Goal: Transaction & Acquisition: Purchase product/service

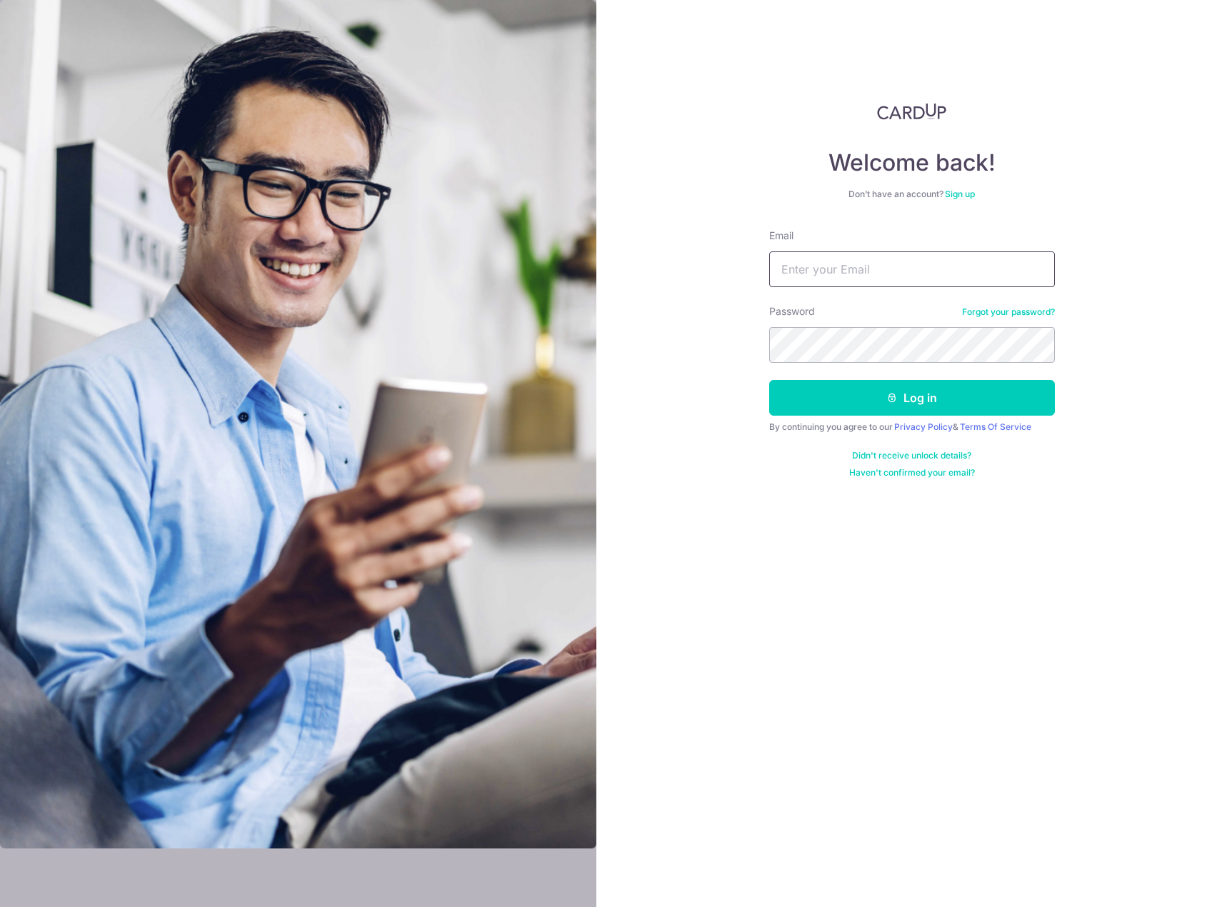
click at [993, 265] on input "Email" at bounding box center [912, 269] width 286 height 36
type input "christine.boh@ubs.com"
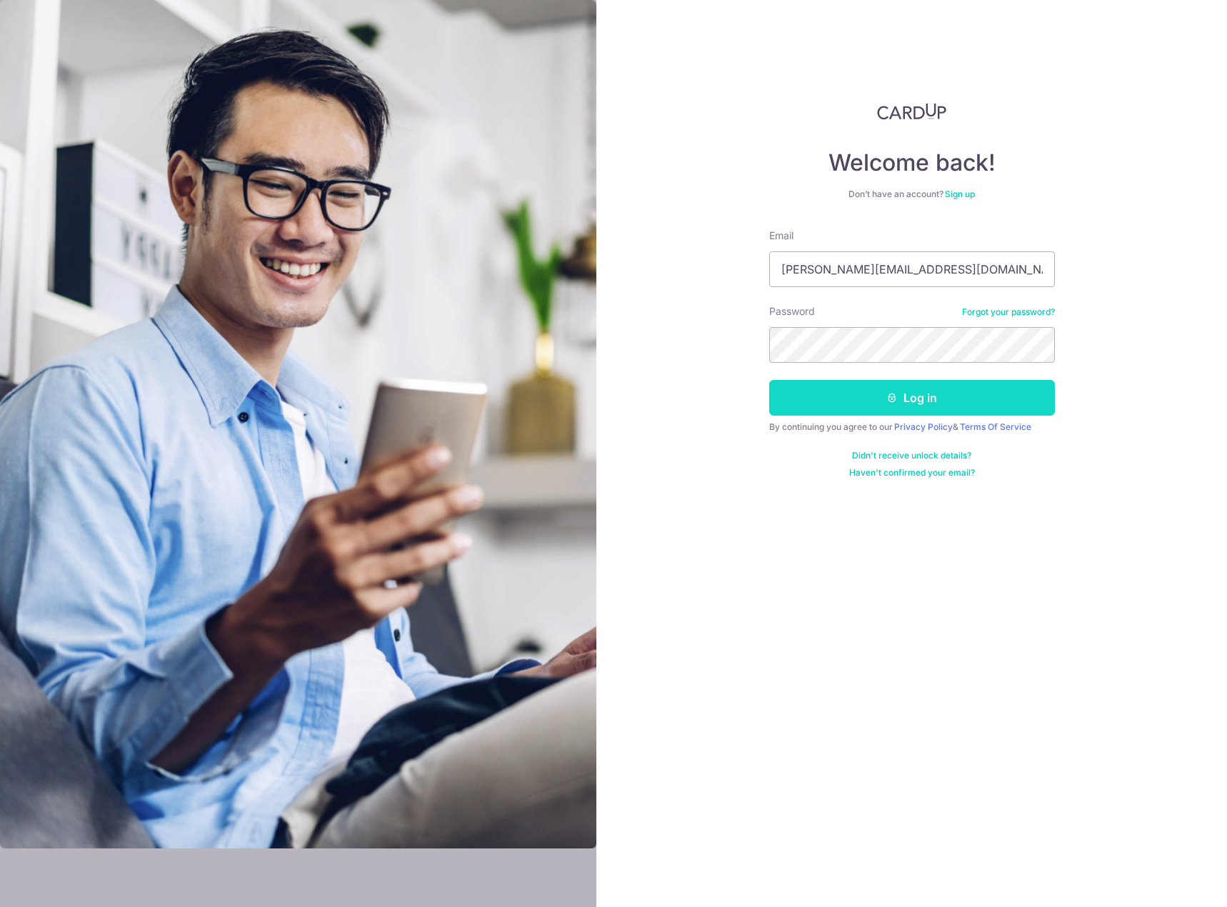
click at [942, 404] on button "Log in" at bounding box center [912, 398] width 286 height 36
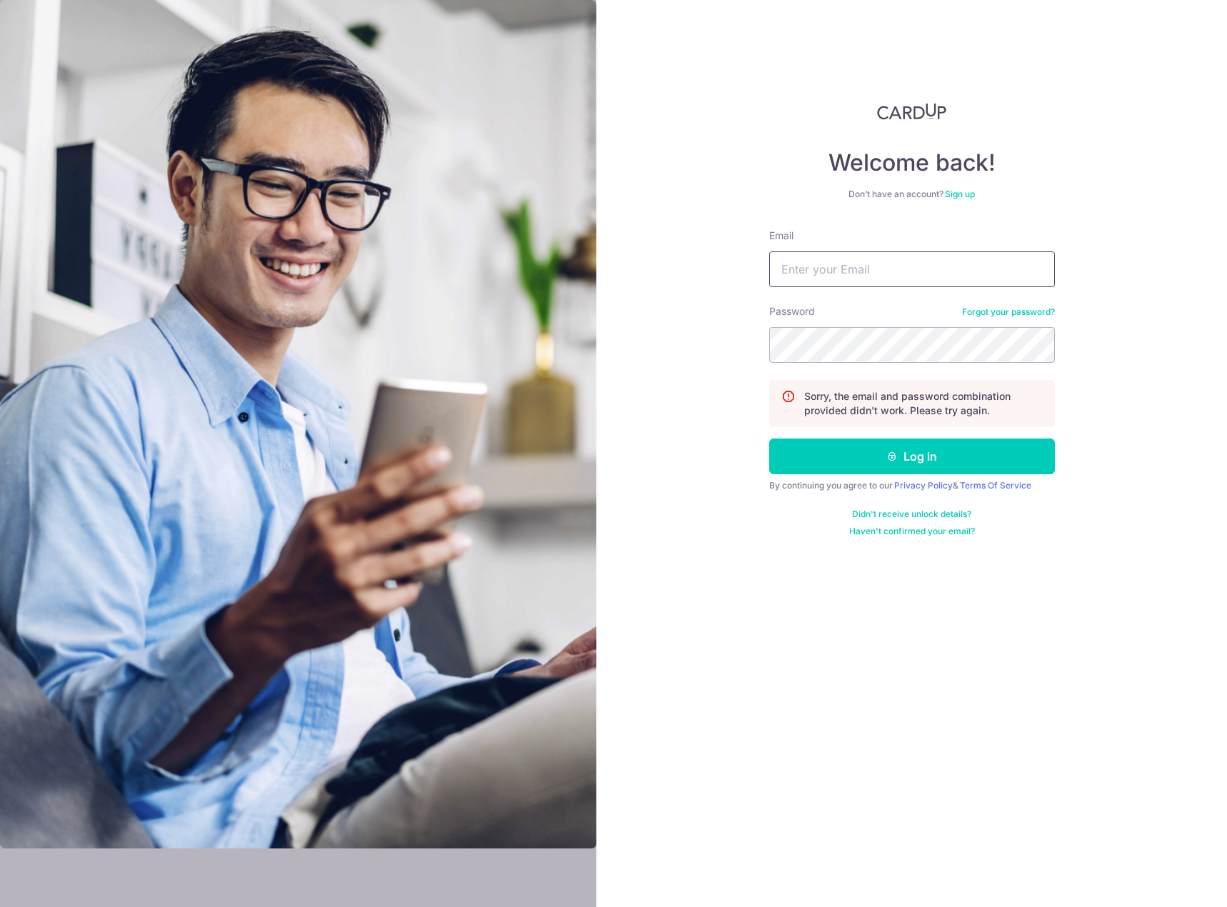
click at [891, 259] on input "Email" at bounding box center [912, 269] width 286 height 36
type input "[PERSON_NAME][EMAIL_ADDRESS][DOMAIN_NAME]"
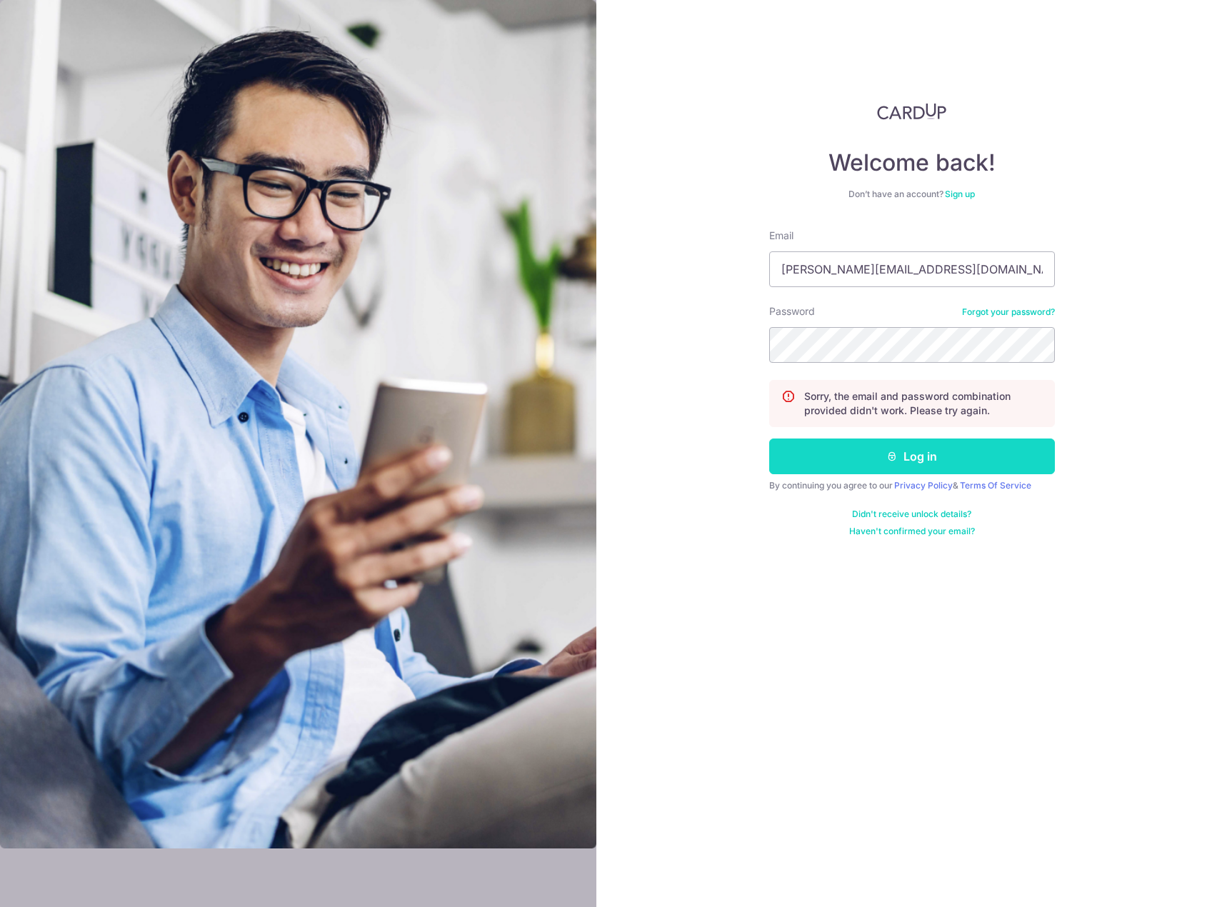
click at [923, 458] on button "Log in" at bounding box center [912, 457] width 286 height 36
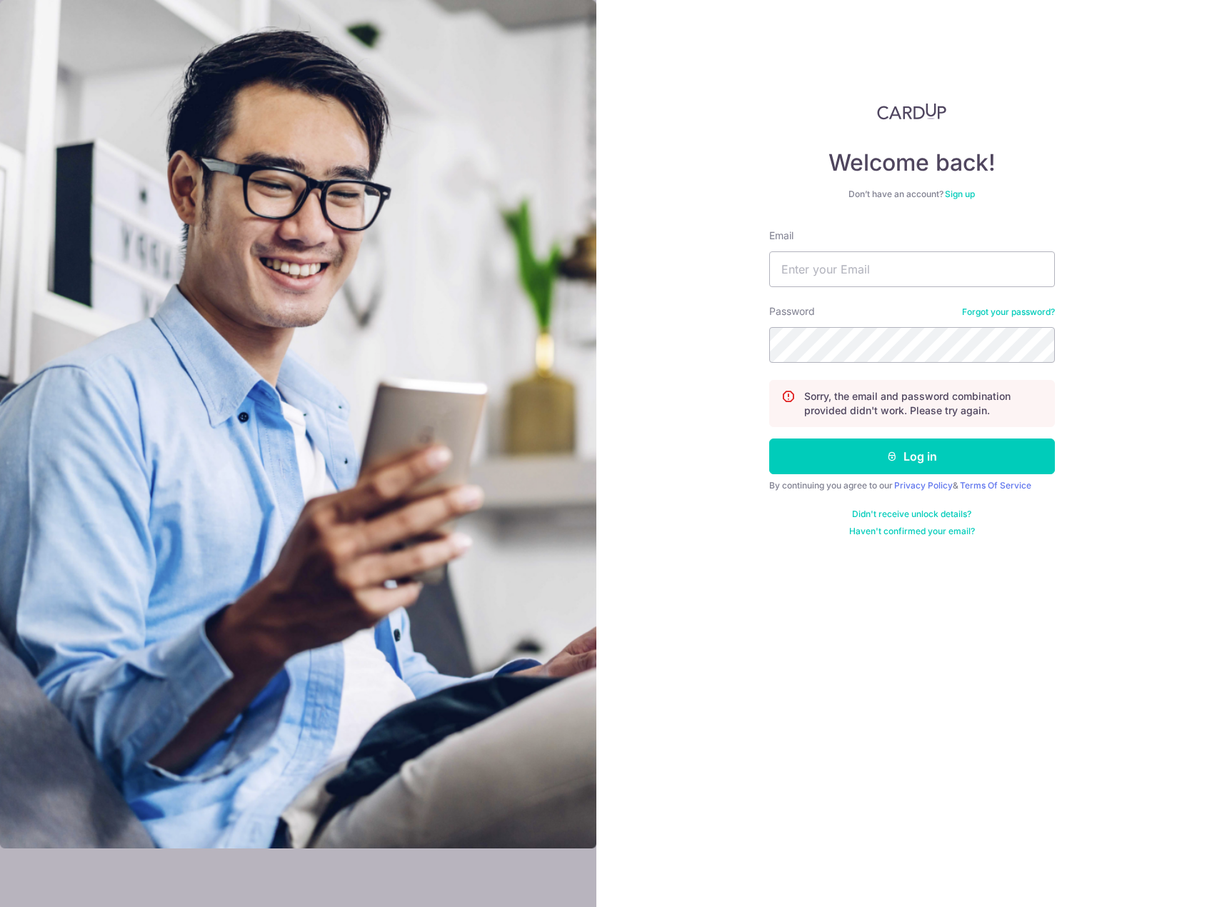
click at [990, 313] on link "Forgot your password?" at bounding box center [1008, 311] width 93 height 11
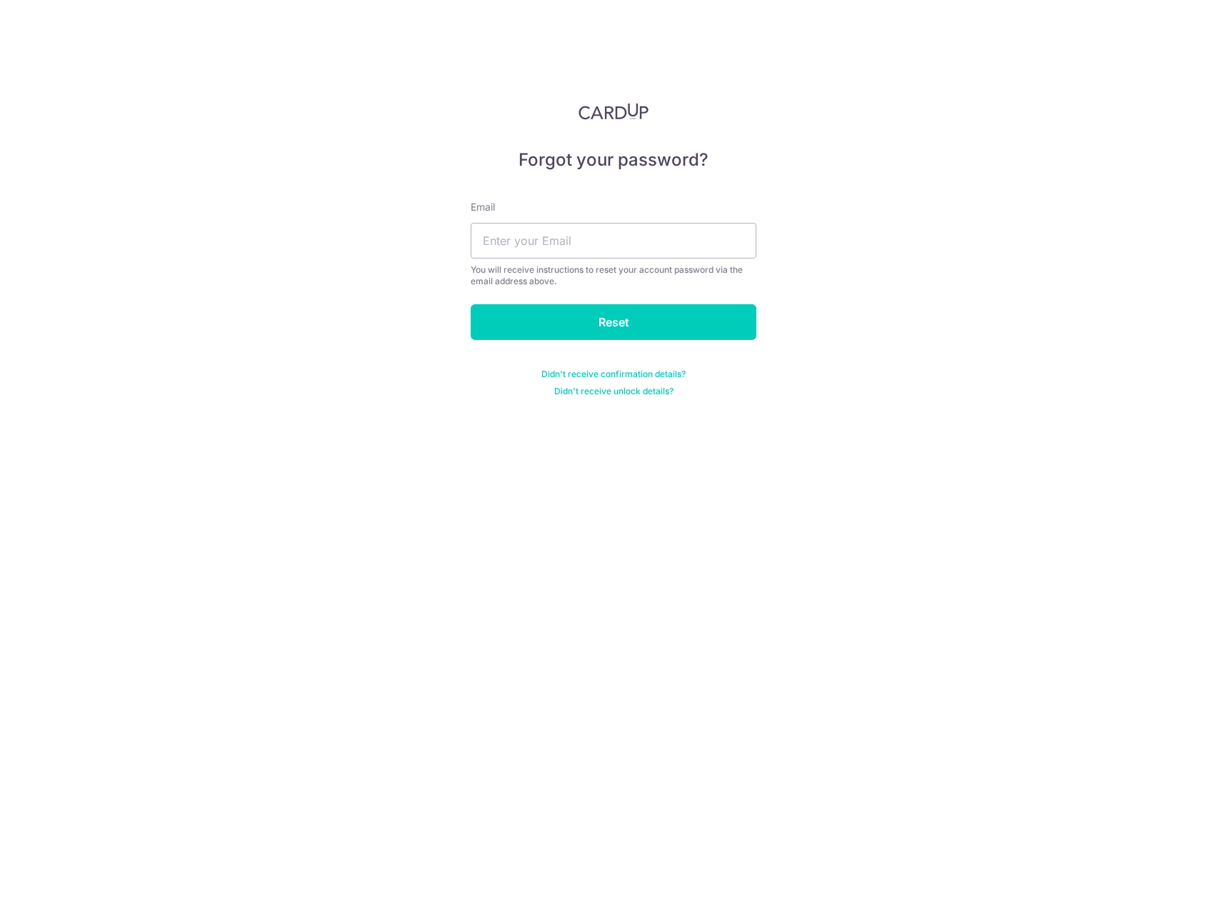
click at [629, 260] on div "Email You will receive instructions to reset your account password via the emai…" at bounding box center [614, 243] width 286 height 87
click at [631, 247] on input "text" at bounding box center [614, 241] width 286 height 36
type input "[PERSON_NAME][EMAIL_ADDRESS][DOMAIN_NAME]"
click at [471, 304] on input "Reset" at bounding box center [614, 322] width 286 height 36
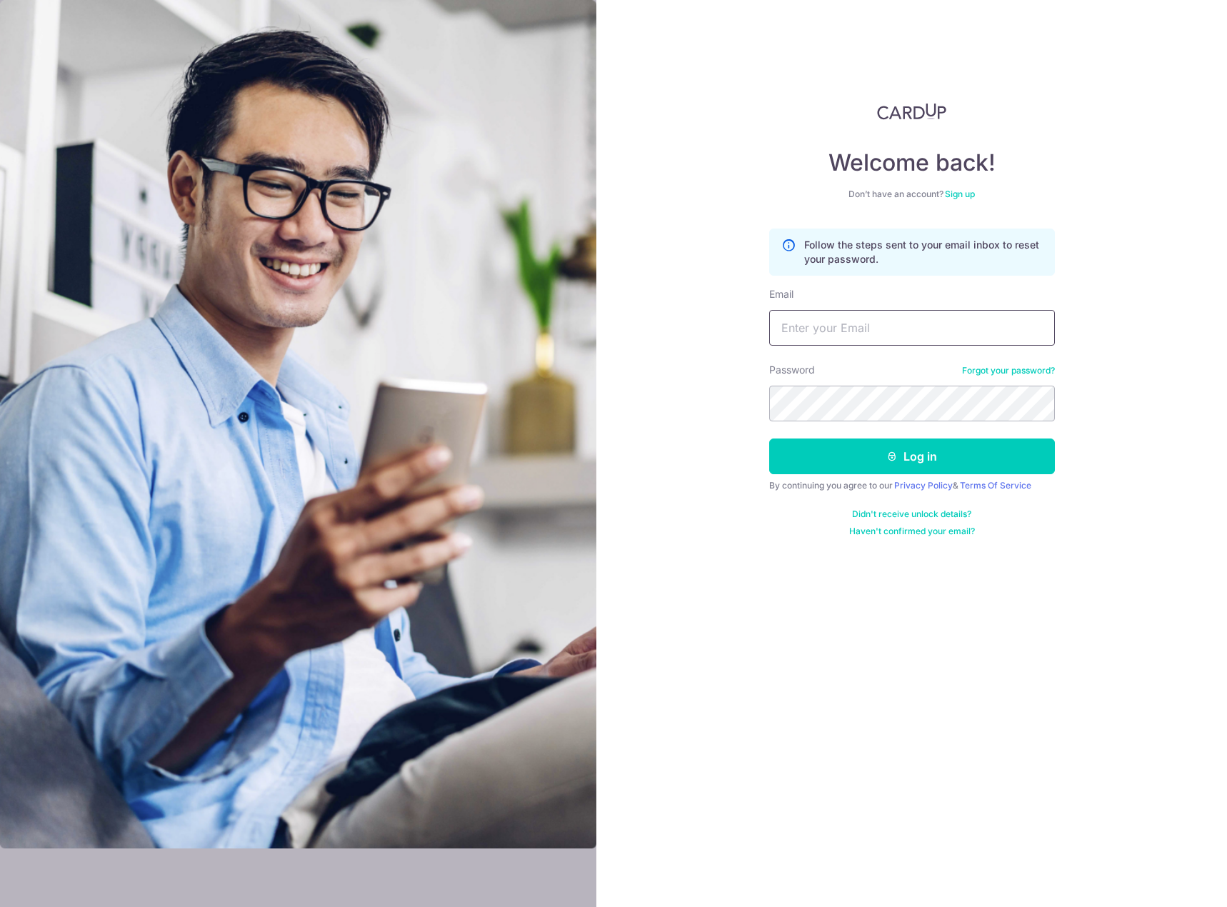
click at [857, 332] on input "Email" at bounding box center [912, 328] width 286 height 36
type input "[PERSON_NAME][EMAIL_ADDRESS][DOMAIN_NAME]"
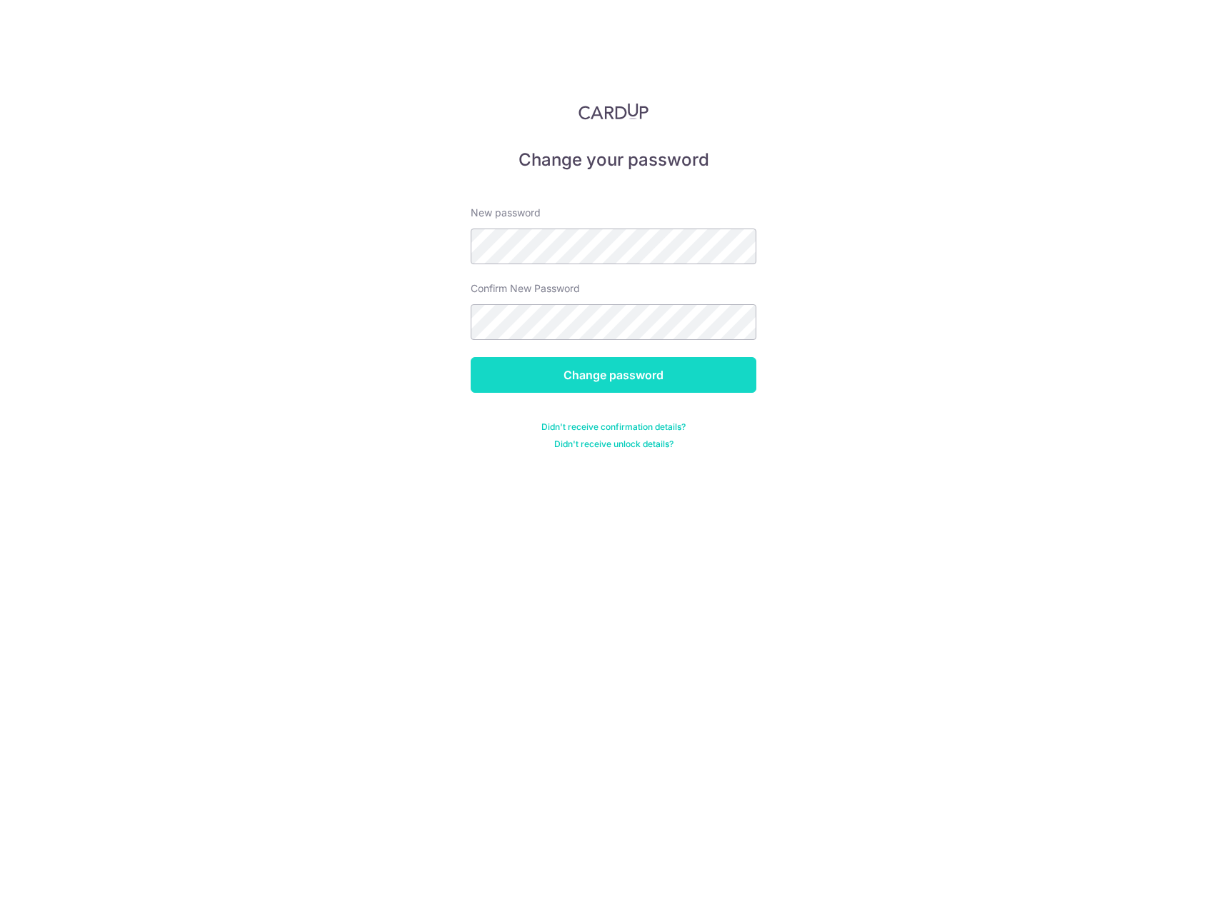
click at [598, 375] on input "Change password" at bounding box center [614, 375] width 286 height 36
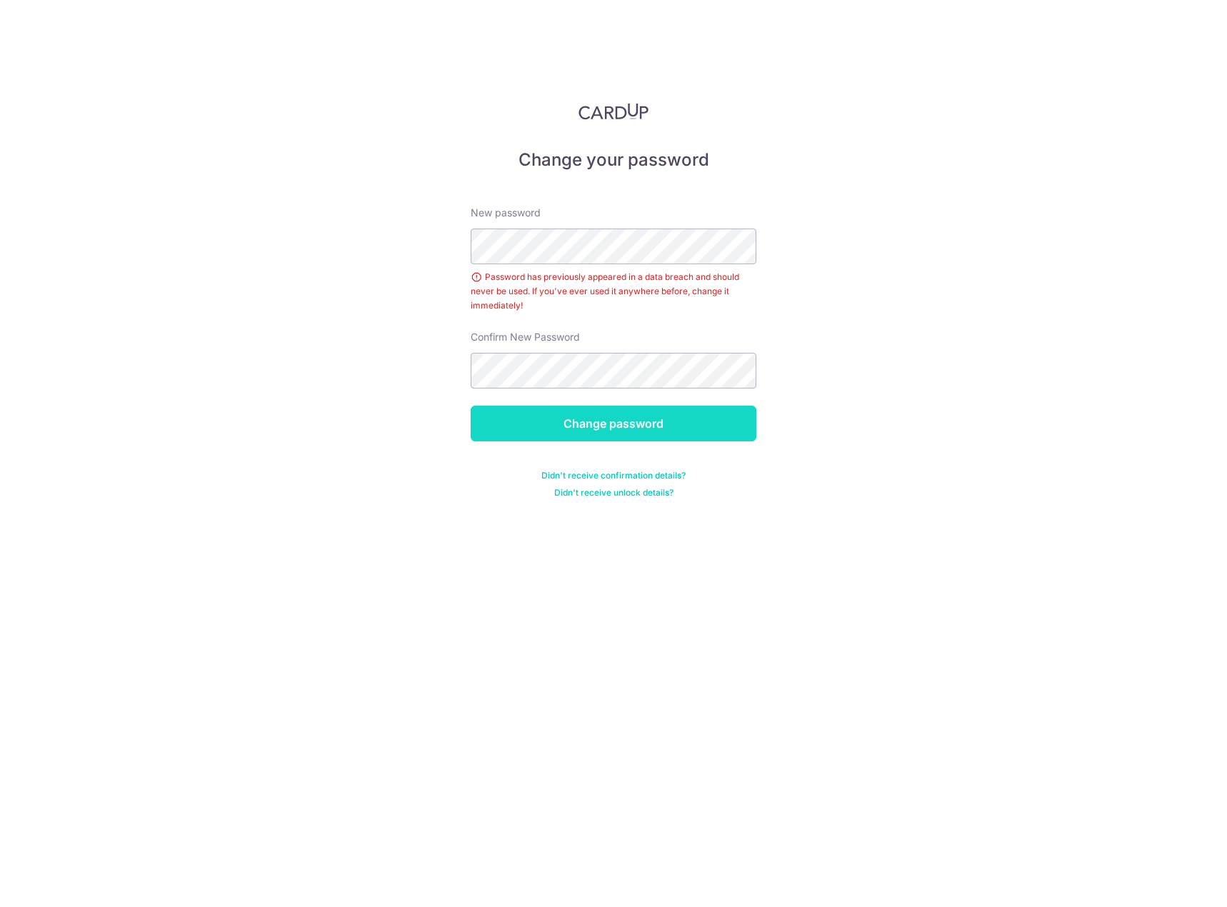
click at [654, 416] on input "Change password" at bounding box center [614, 424] width 286 height 36
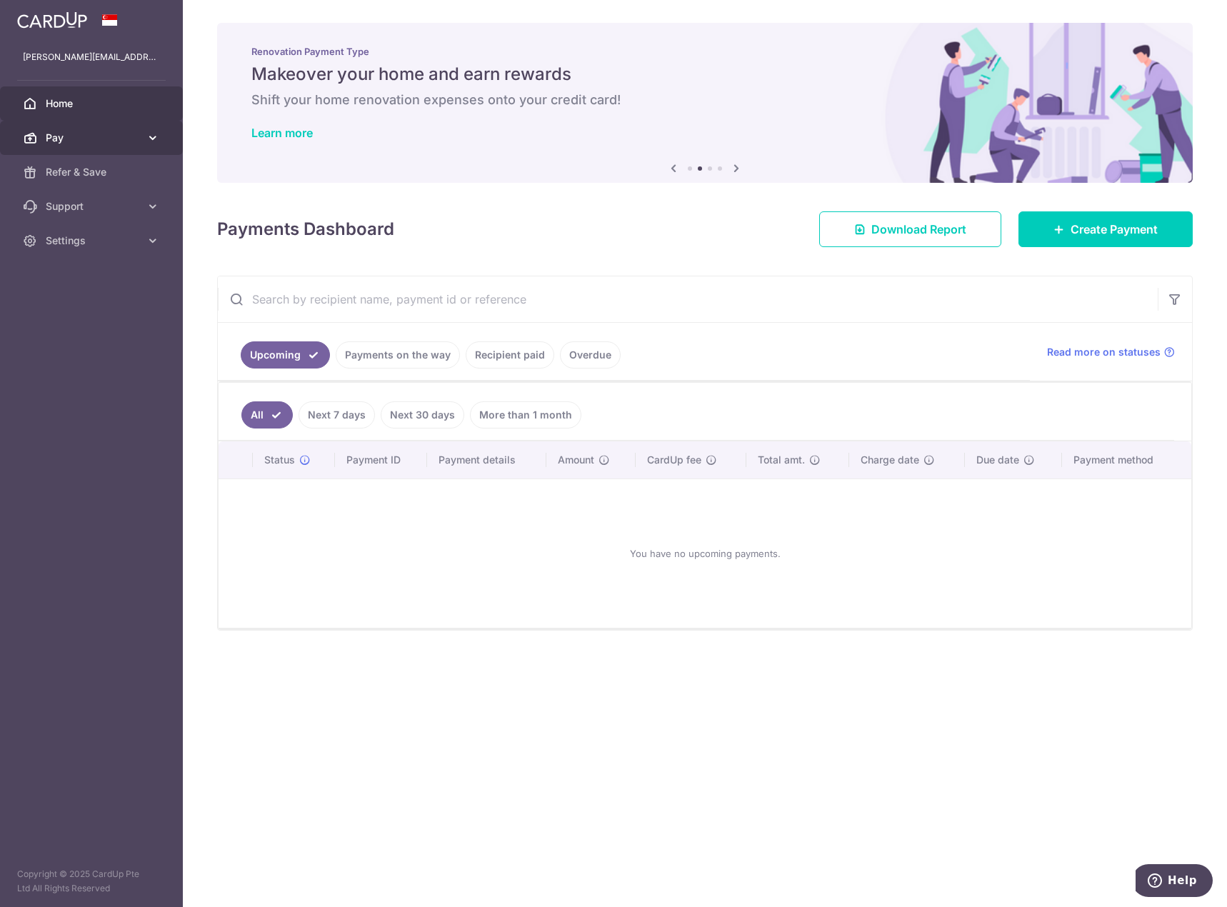
click at [118, 135] on span "Pay" at bounding box center [93, 138] width 94 height 14
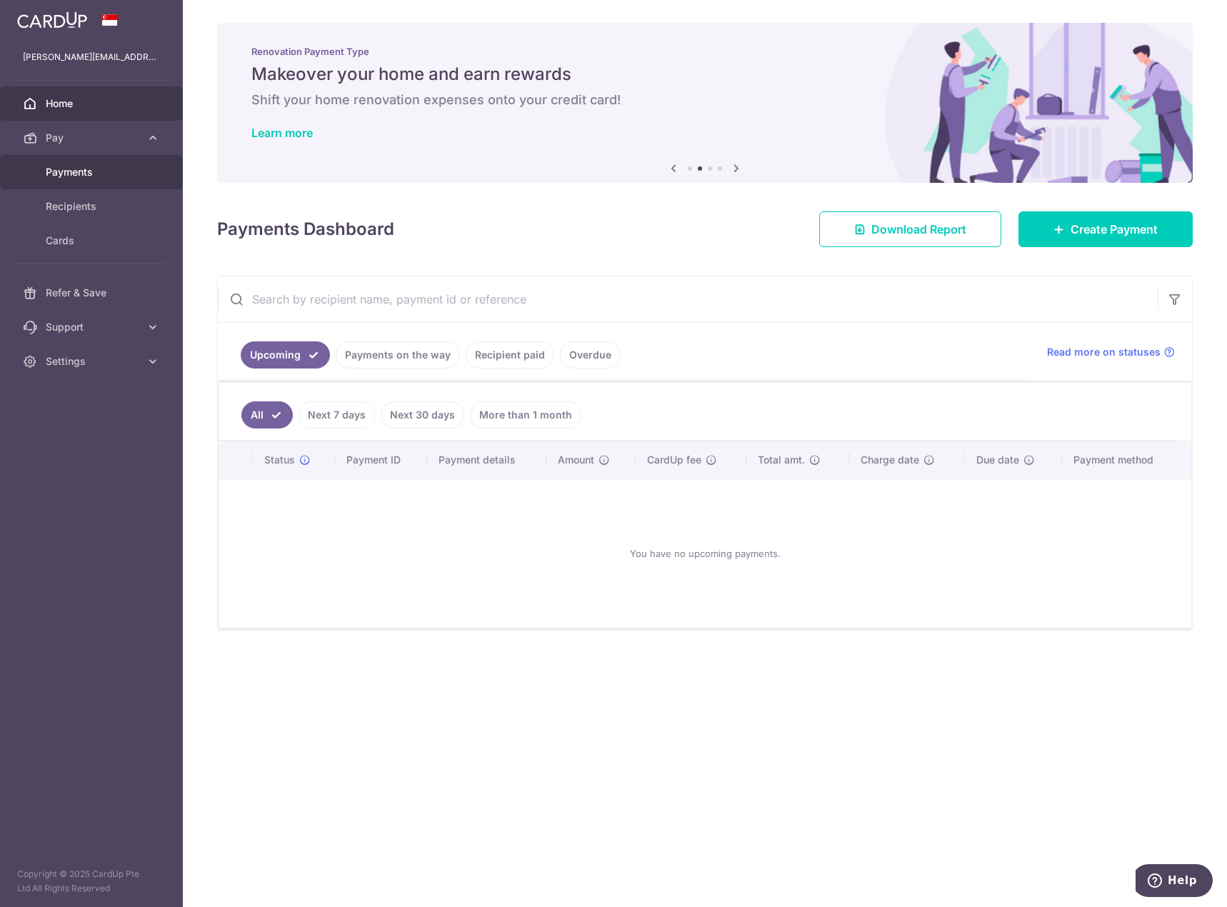
click at [86, 167] on span "Payments" at bounding box center [93, 172] width 94 height 14
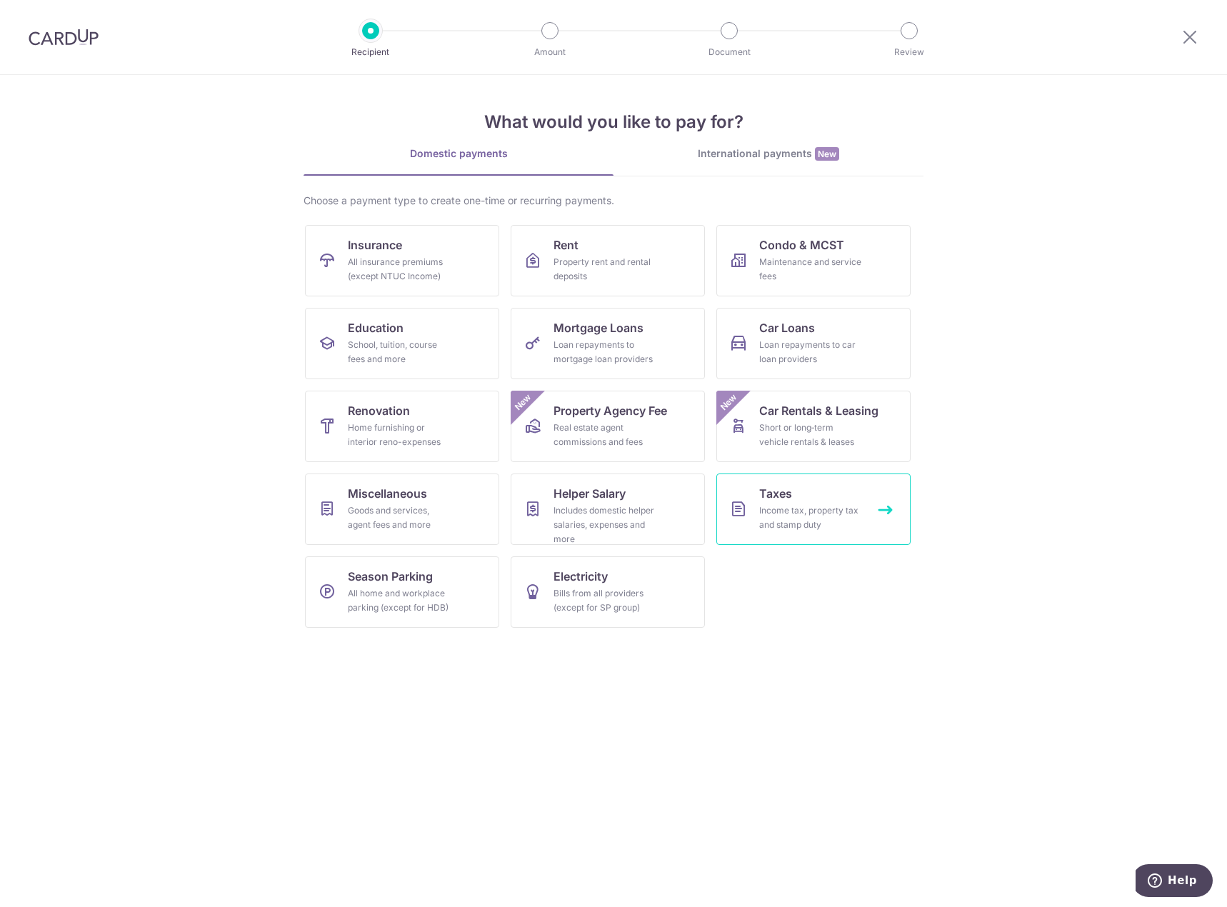
click at [809, 506] on div "Income tax, property tax and stamp duty" at bounding box center [810, 518] width 103 height 29
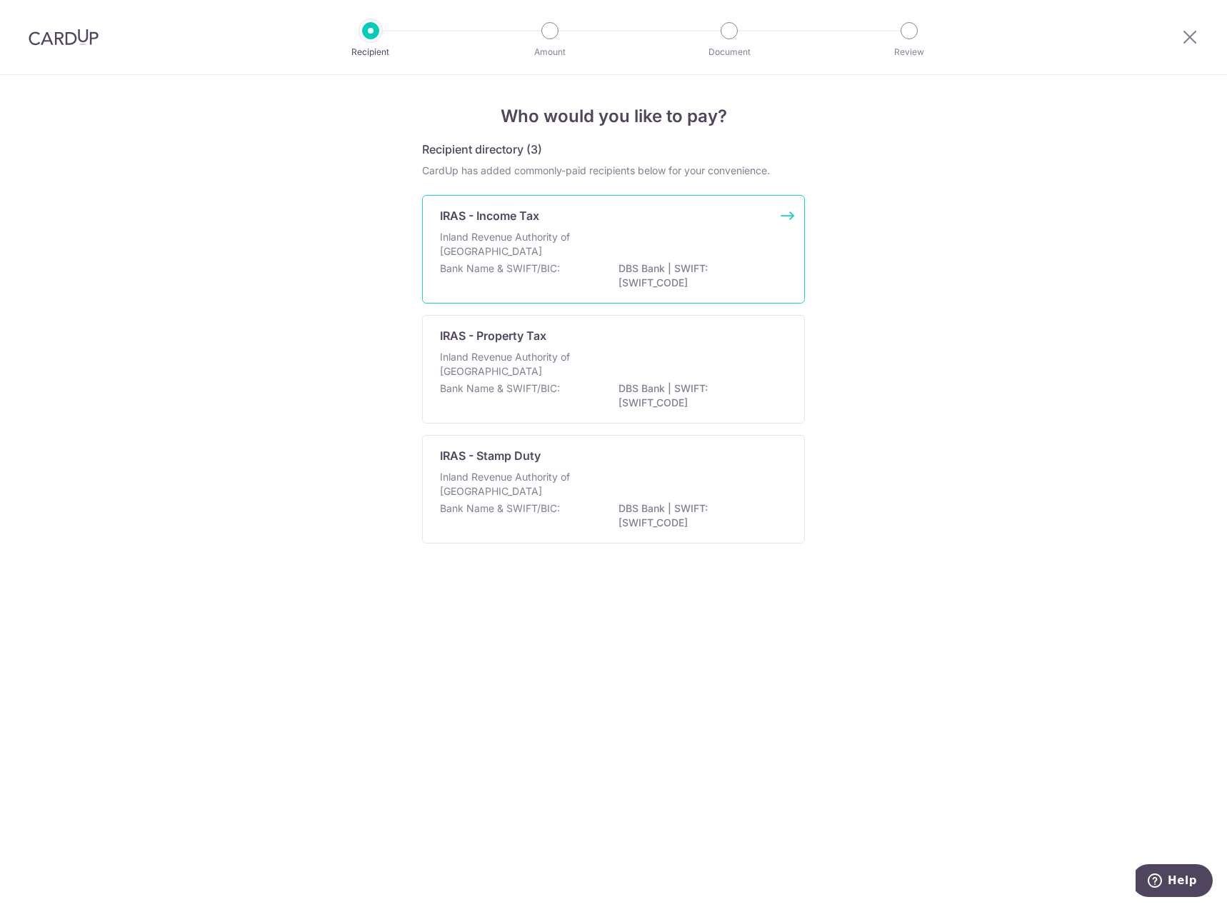
click at [631, 271] on p "DBS Bank | SWIFT: DBSSSGSGXXX" at bounding box center [699, 275] width 160 height 29
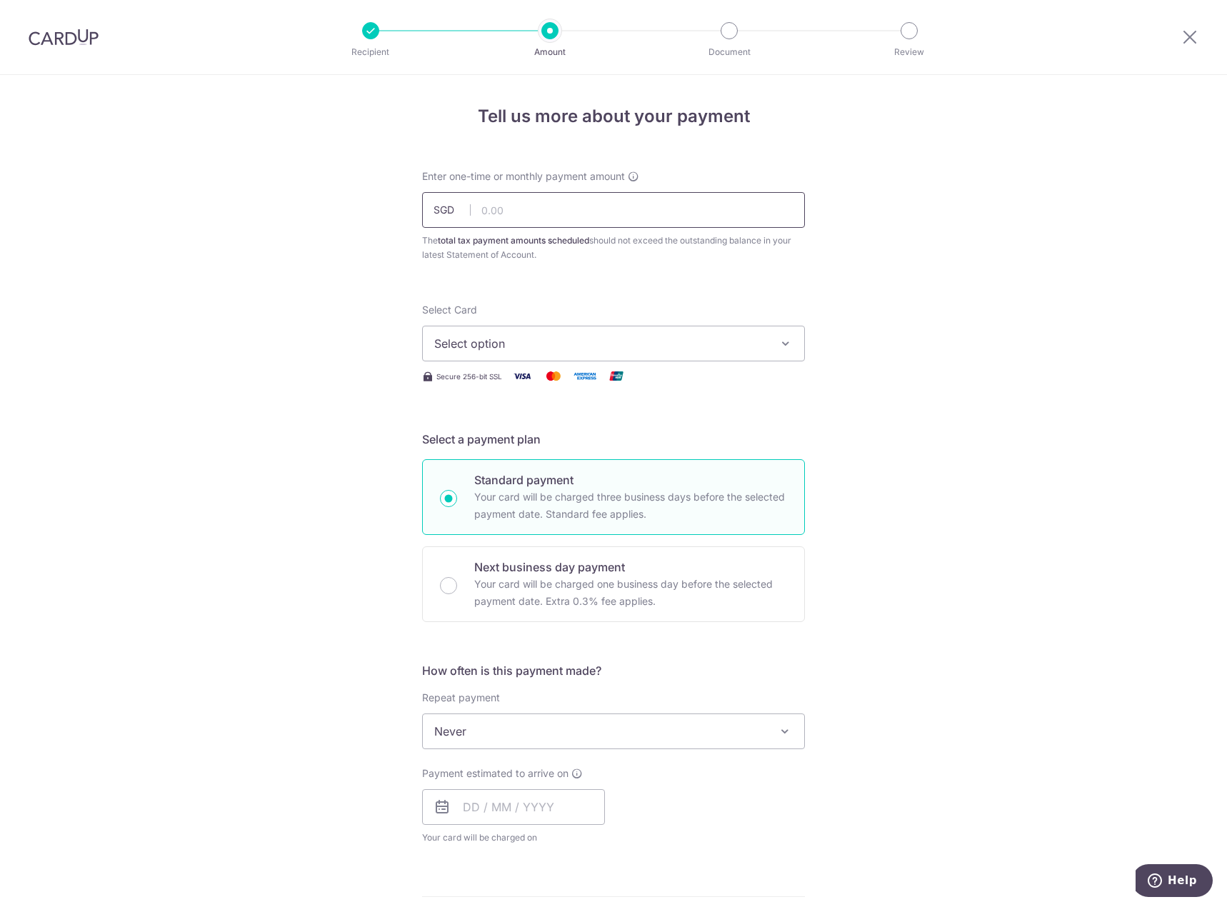
click at [512, 211] on input "text" at bounding box center [613, 210] width 383 height 36
type input "2,700.00"
click at [716, 360] on button "Select option" at bounding box center [613, 344] width 383 height 36
click at [494, 449] on span "**** 0005" at bounding box center [496, 445] width 55 height 17
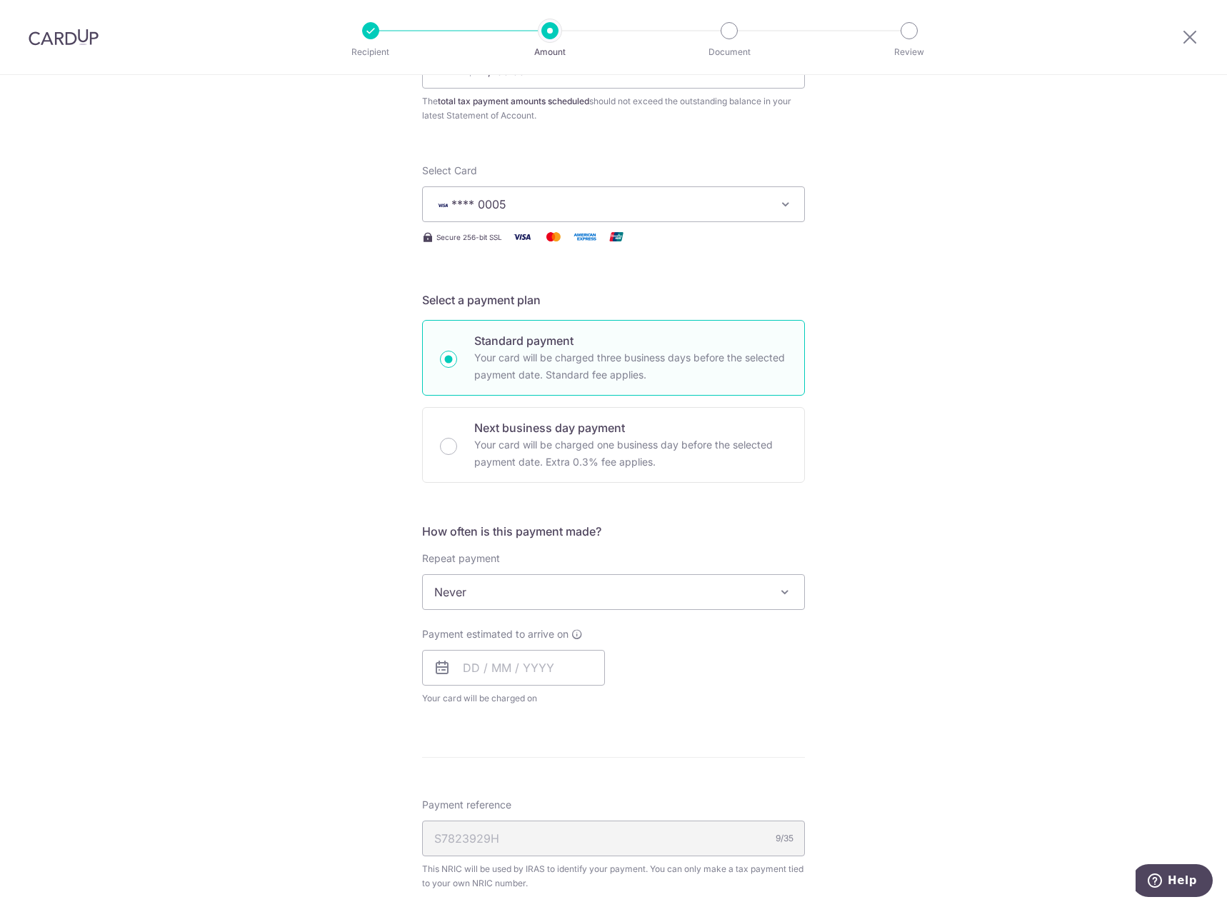
scroll to position [143, 0]
click at [782, 594] on span at bounding box center [785, 588] width 17 height 17
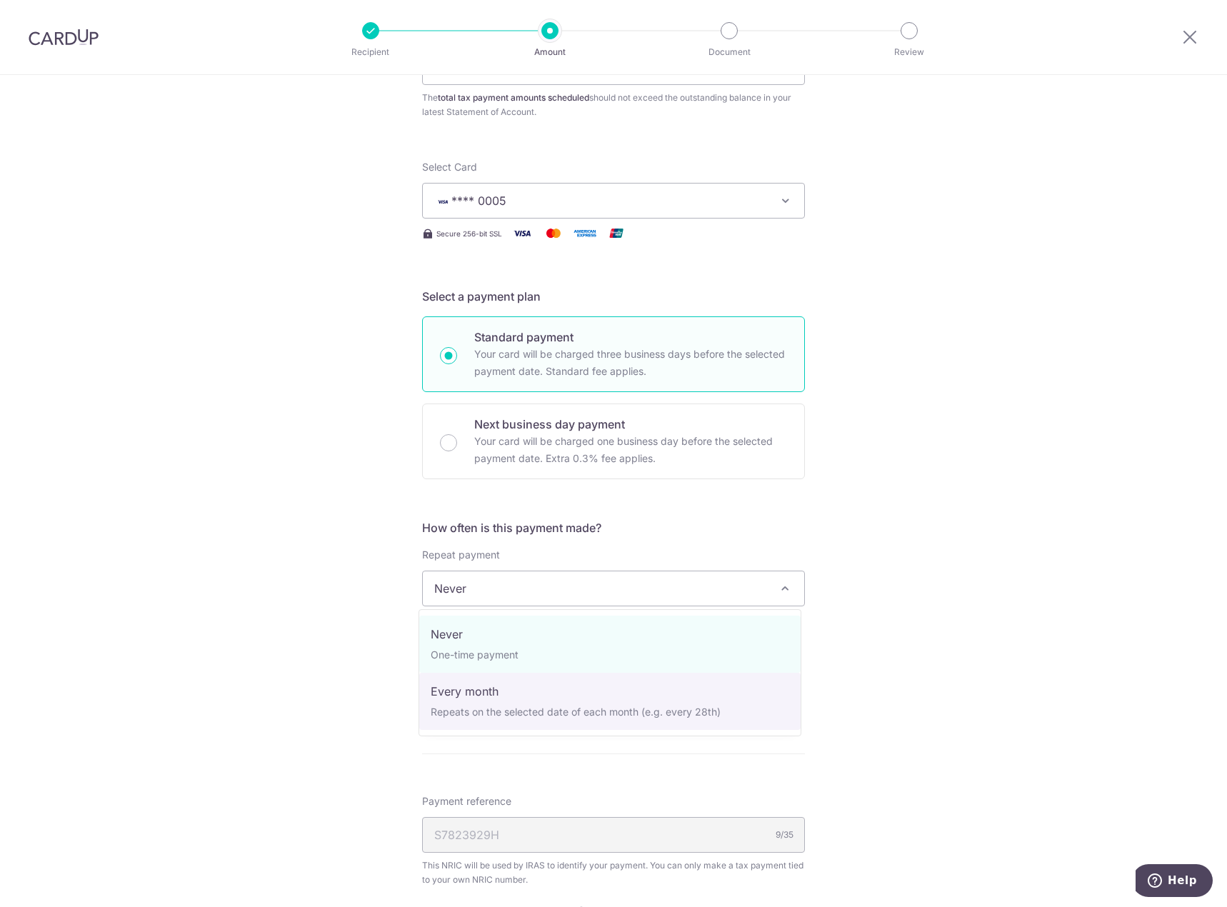
select select "3"
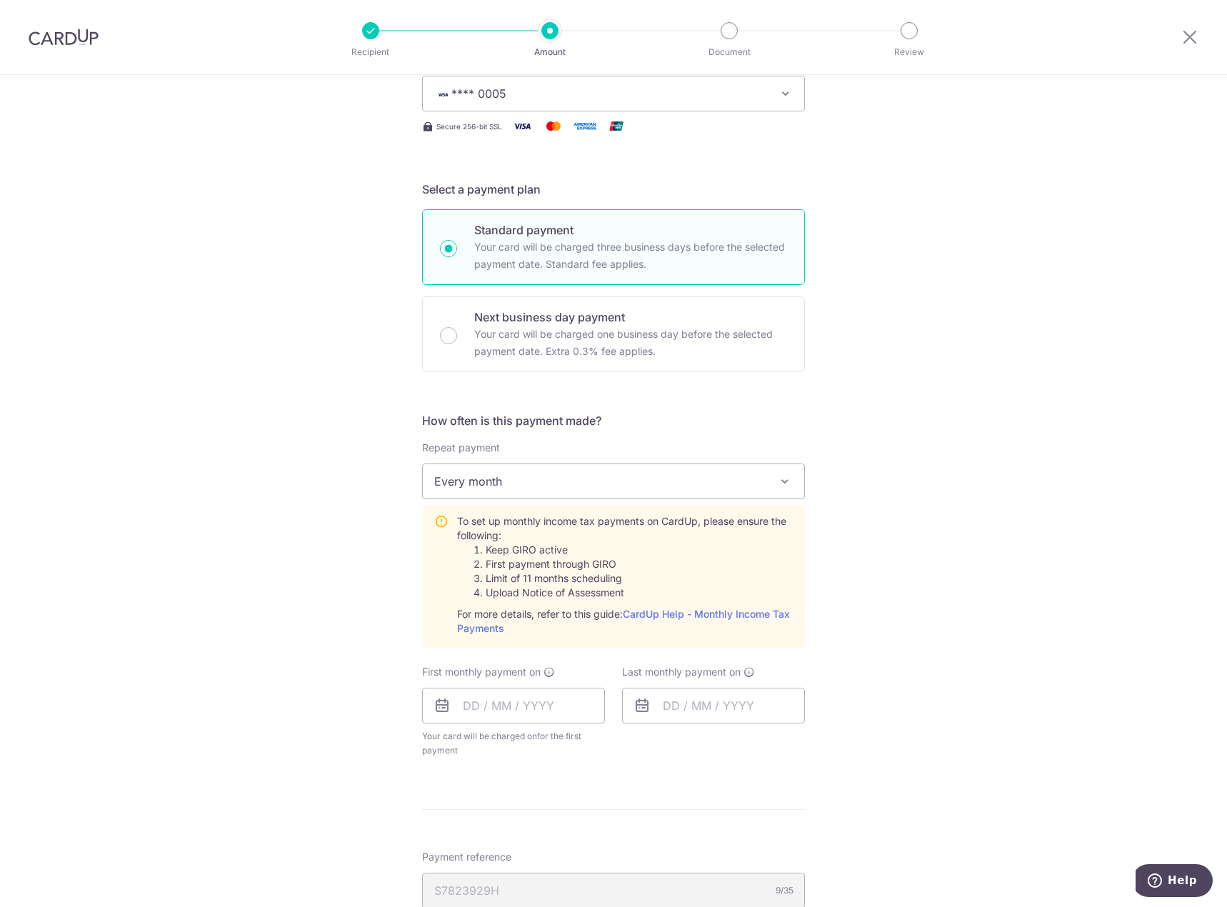
scroll to position [286, 0]
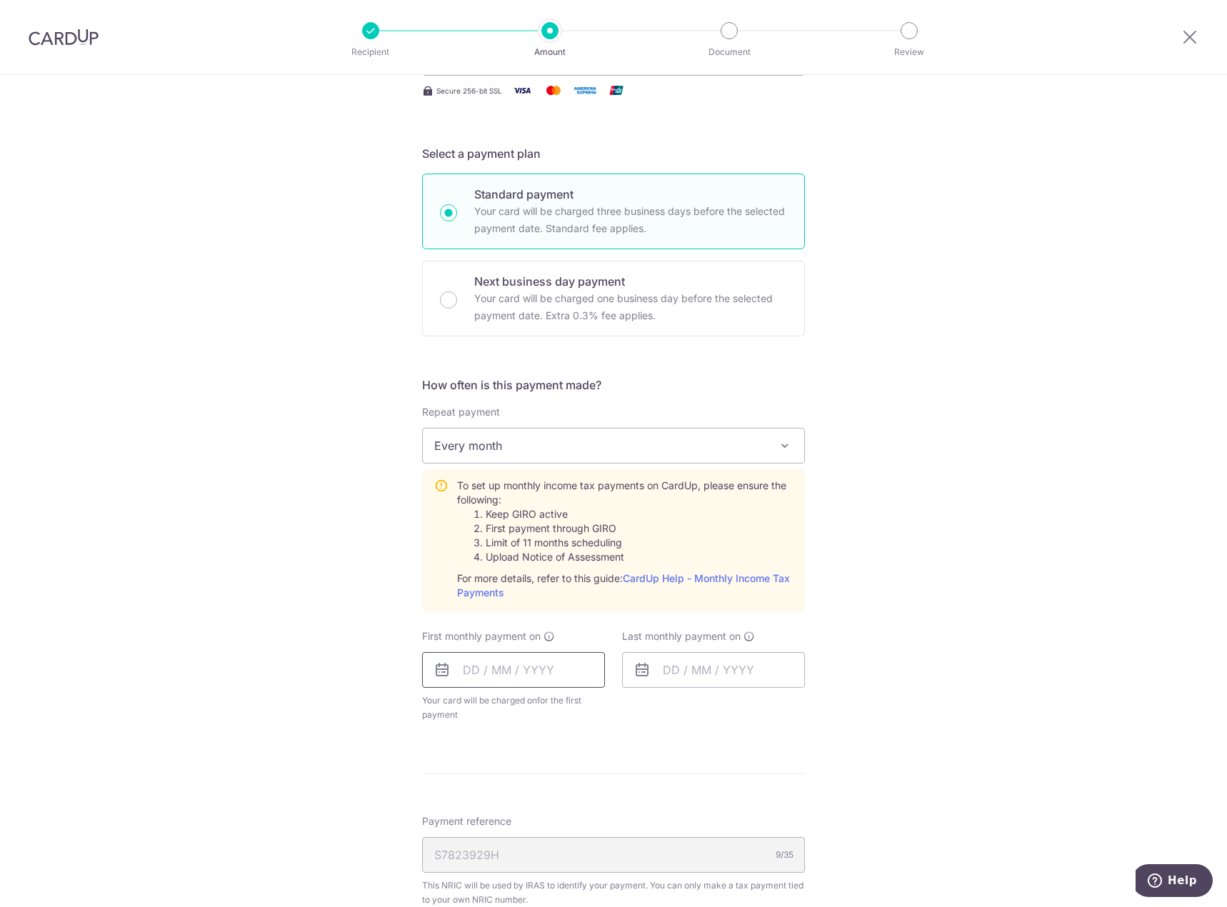
click at [499, 666] on input "text" at bounding box center [513, 670] width 183 height 36
click at [596, 794] on link "12" at bounding box center [594, 800] width 23 height 23
type input "[DATE]"
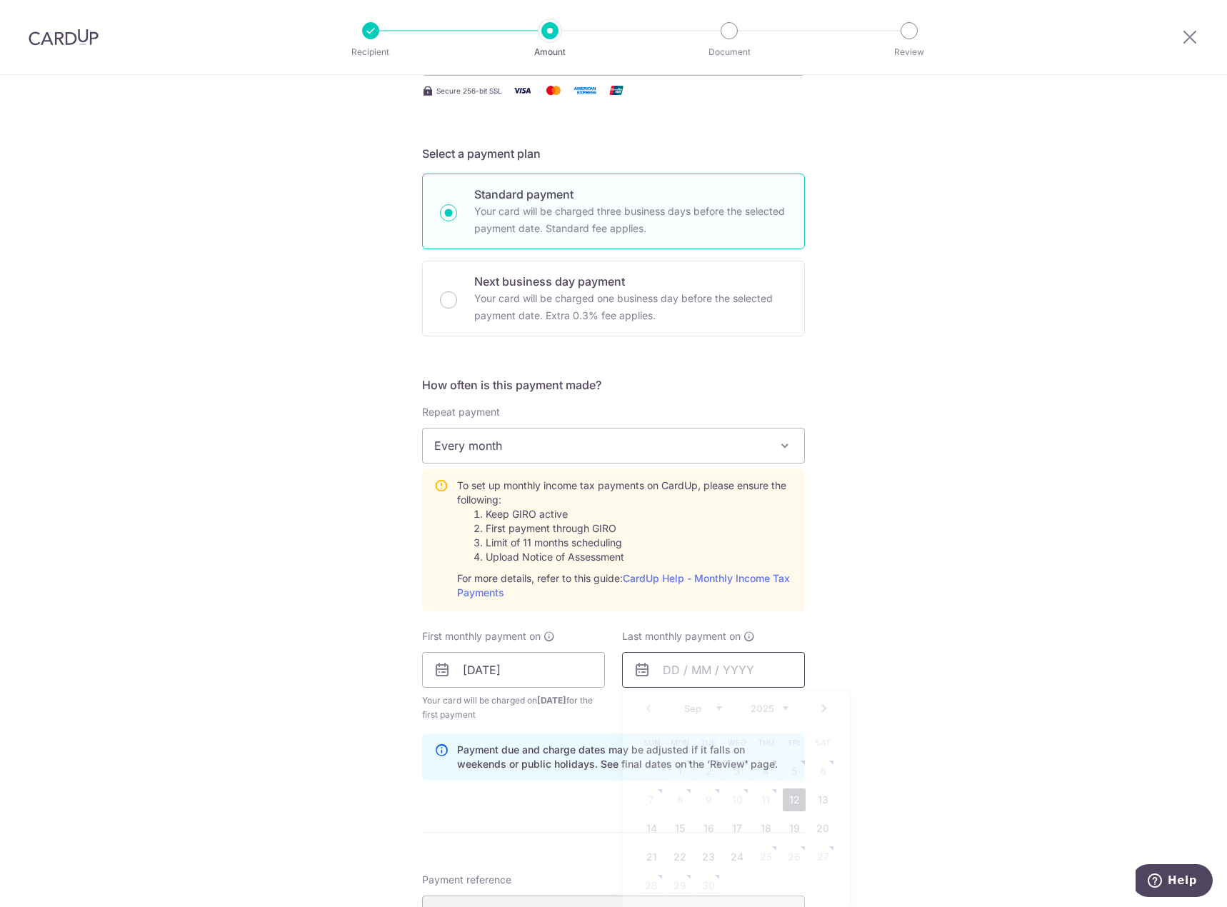
click at [751, 665] on input "text" at bounding box center [713, 670] width 183 height 36
click at [719, 706] on div "Sep Oct Nov Dec 2025 2026" at bounding box center [736, 709] width 104 height 12
click at [790, 803] on link "12" at bounding box center [794, 800] width 23 height 23
type input "12/12/2025"
click at [715, 683] on input "12/12/2025" at bounding box center [713, 670] width 183 height 36
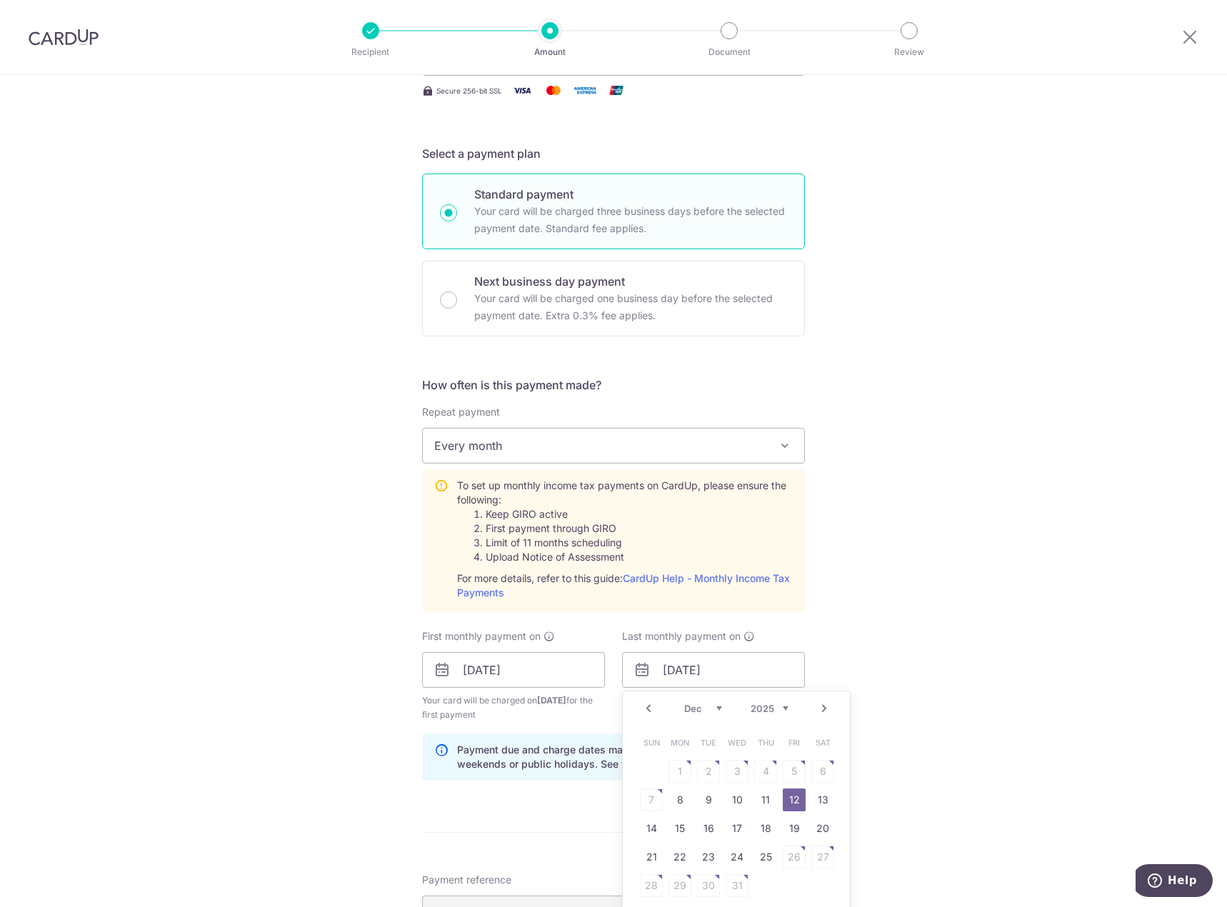
click at [852, 663] on div "Tell us more about your payment Enter one-time or monthly payment amount SGD 2,…" at bounding box center [613, 563] width 1227 height 1548
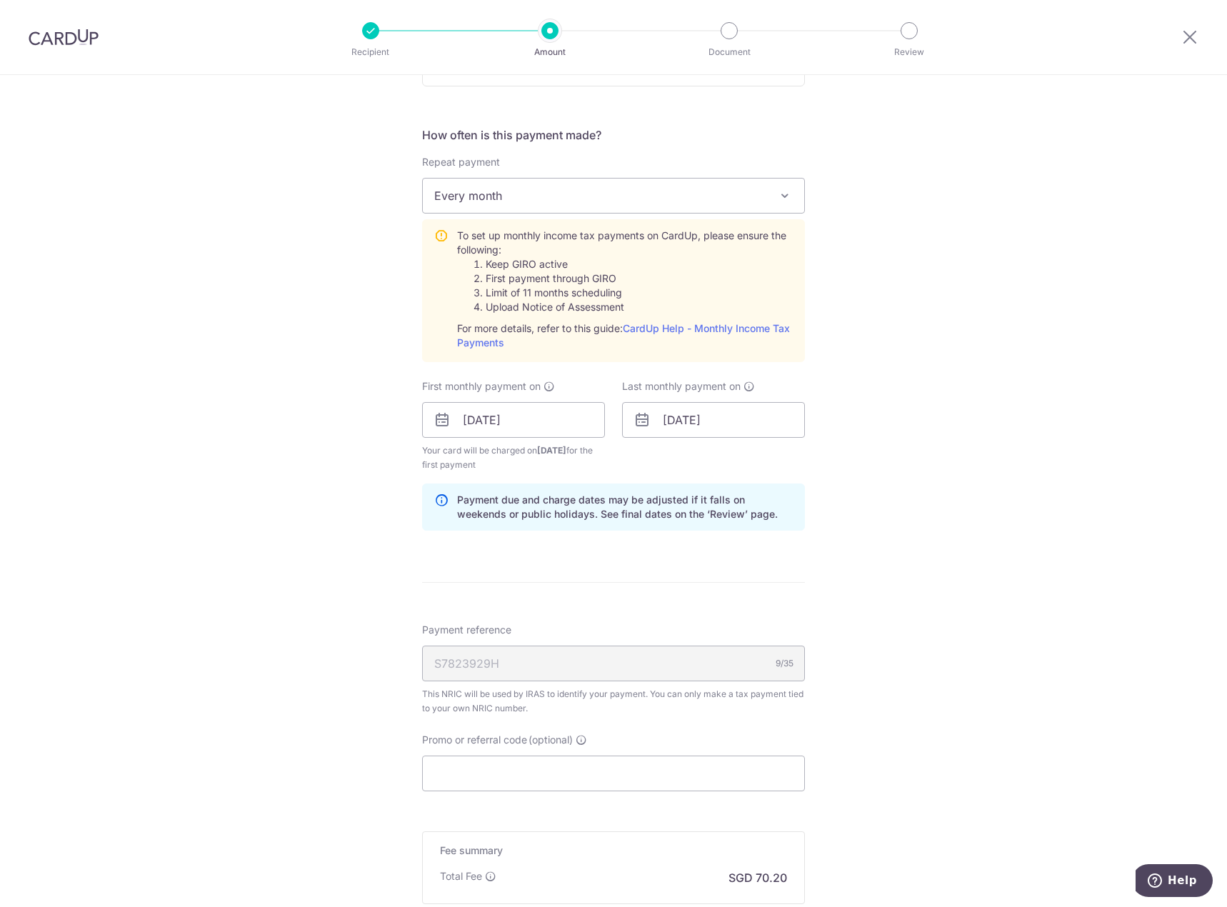
scroll to position [571, 0]
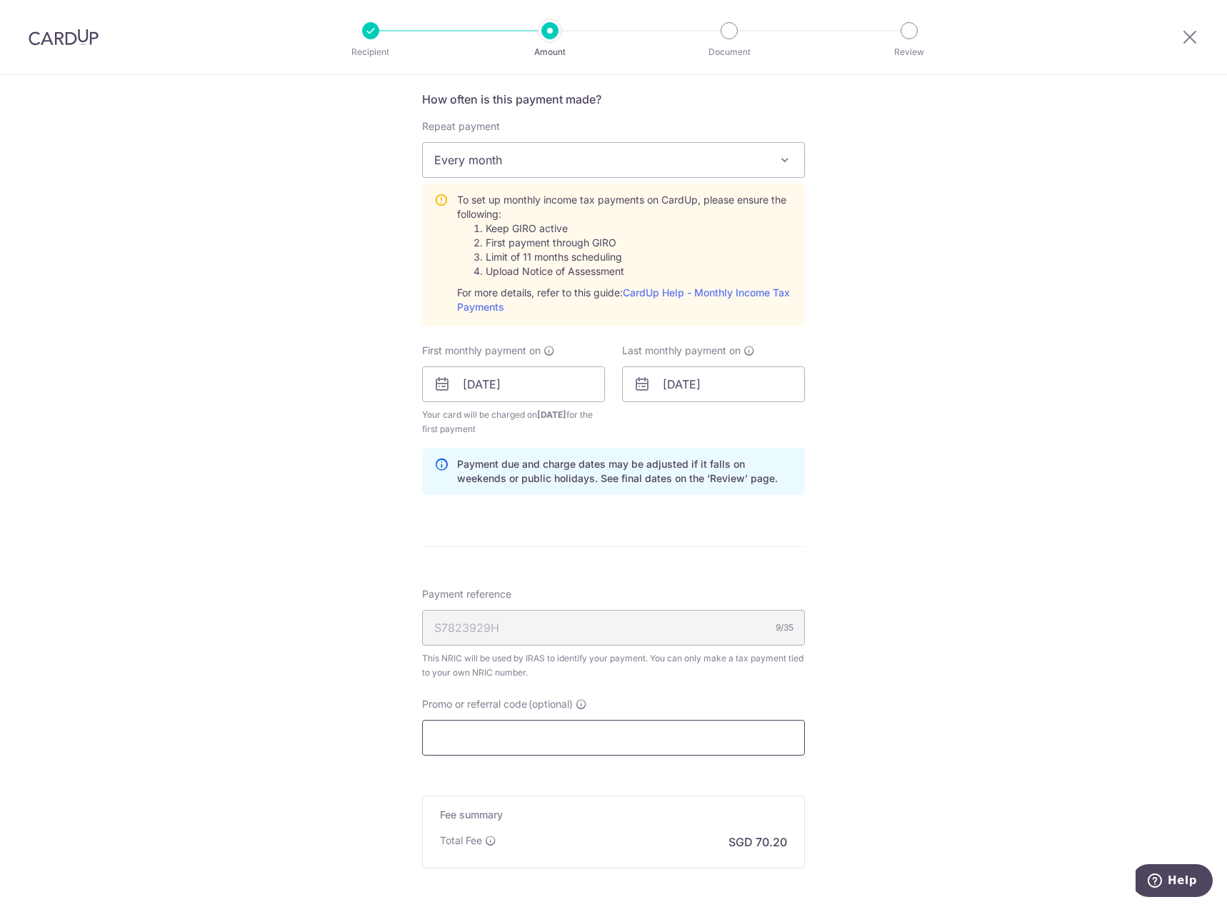
click at [673, 727] on input "Promo or referral code (optional)" at bounding box center [613, 738] width 383 height 36
click at [625, 734] on input "Promo or referral code (optional)" at bounding box center [613, 738] width 383 height 36
paste input "VTAX25R"
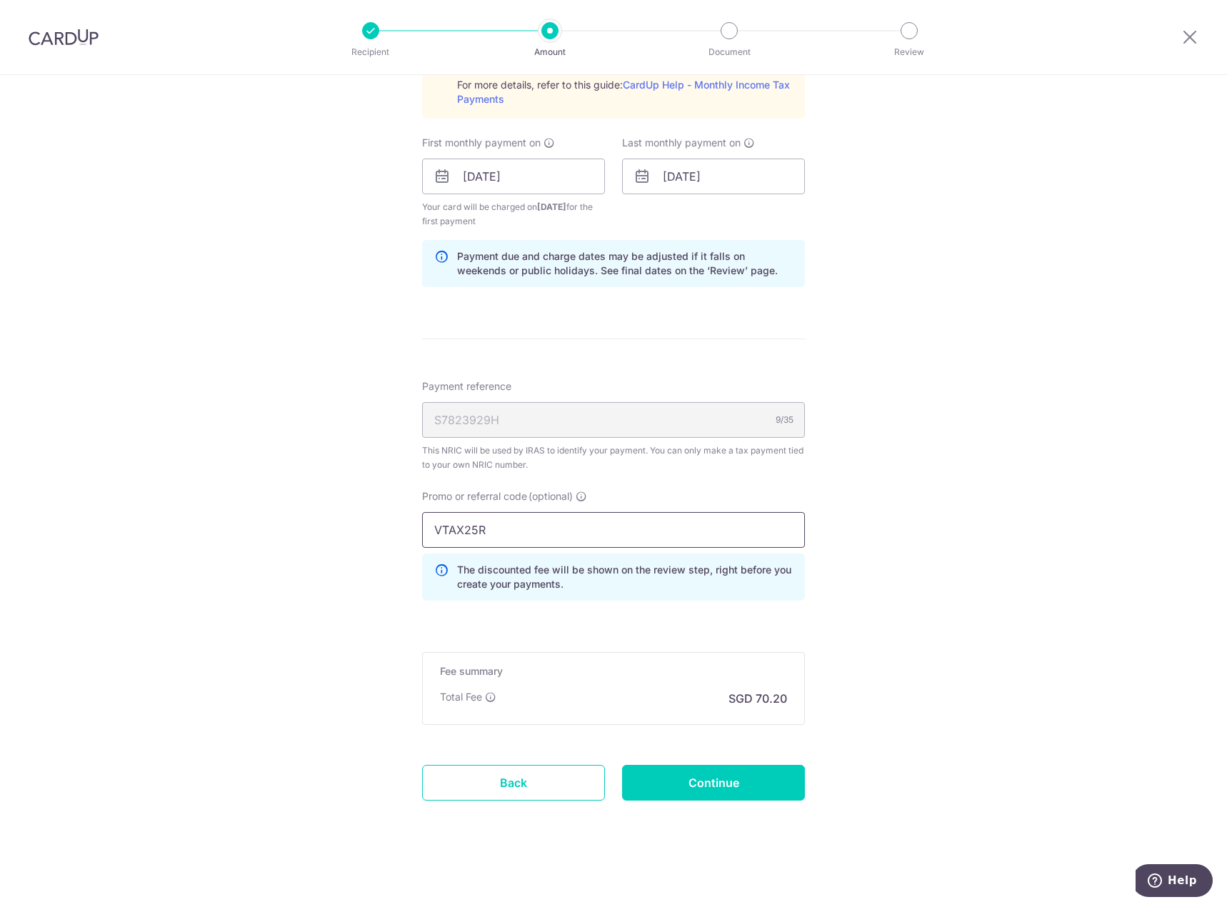
scroll to position [780, 0]
type input "VTAX25R"
click at [722, 777] on input "Continue" at bounding box center [713, 782] width 183 height 36
type input "Create Schedule"
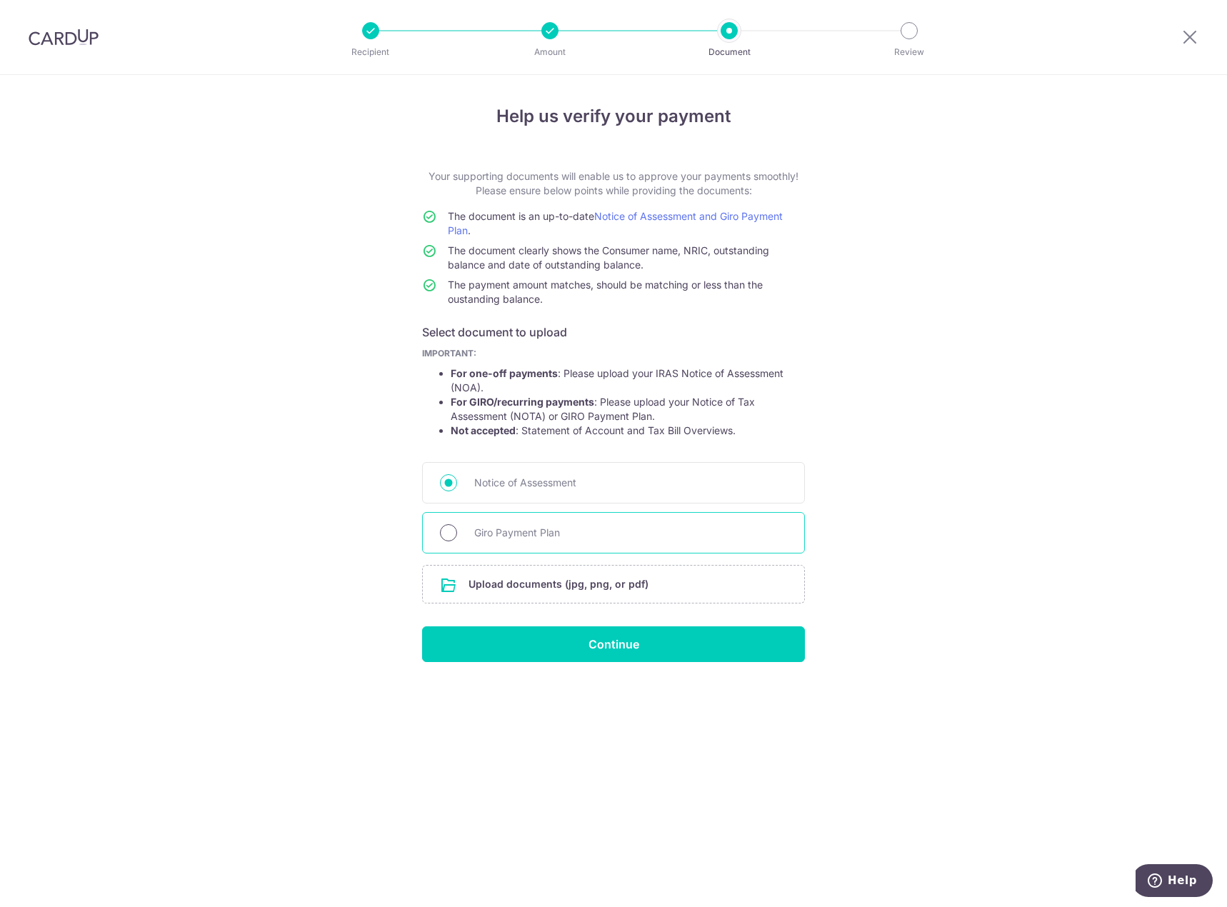
click at [448, 534] on input "Giro Payment Plan" at bounding box center [448, 532] width 17 height 17
radio input "true"
click at [542, 582] on input "file" at bounding box center [613, 584] width 381 height 37
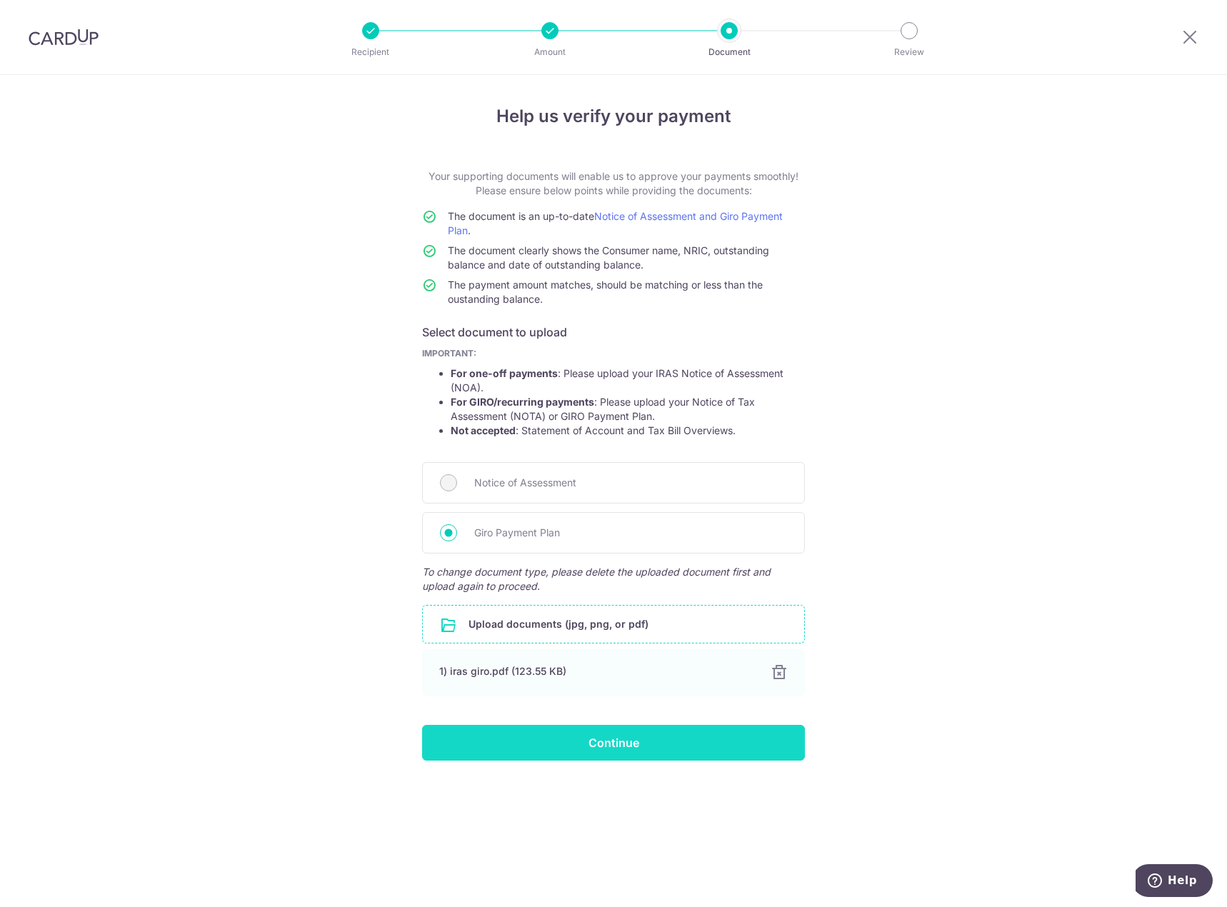
click at [569, 746] on input "Continue" at bounding box center [613, 743] width 383 height 36
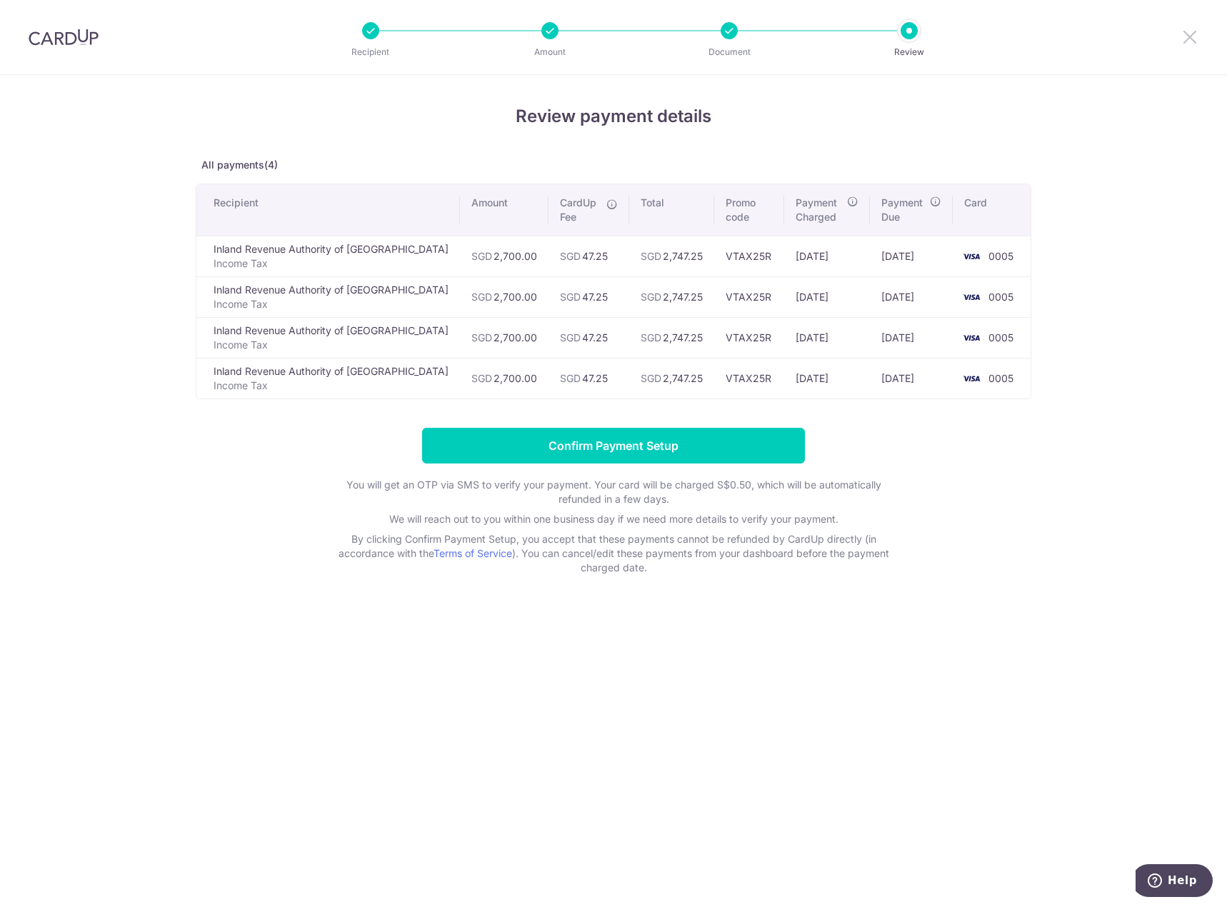
click at [1185, 39] on icon at bounding box center [1190, 37] width 17 height 18
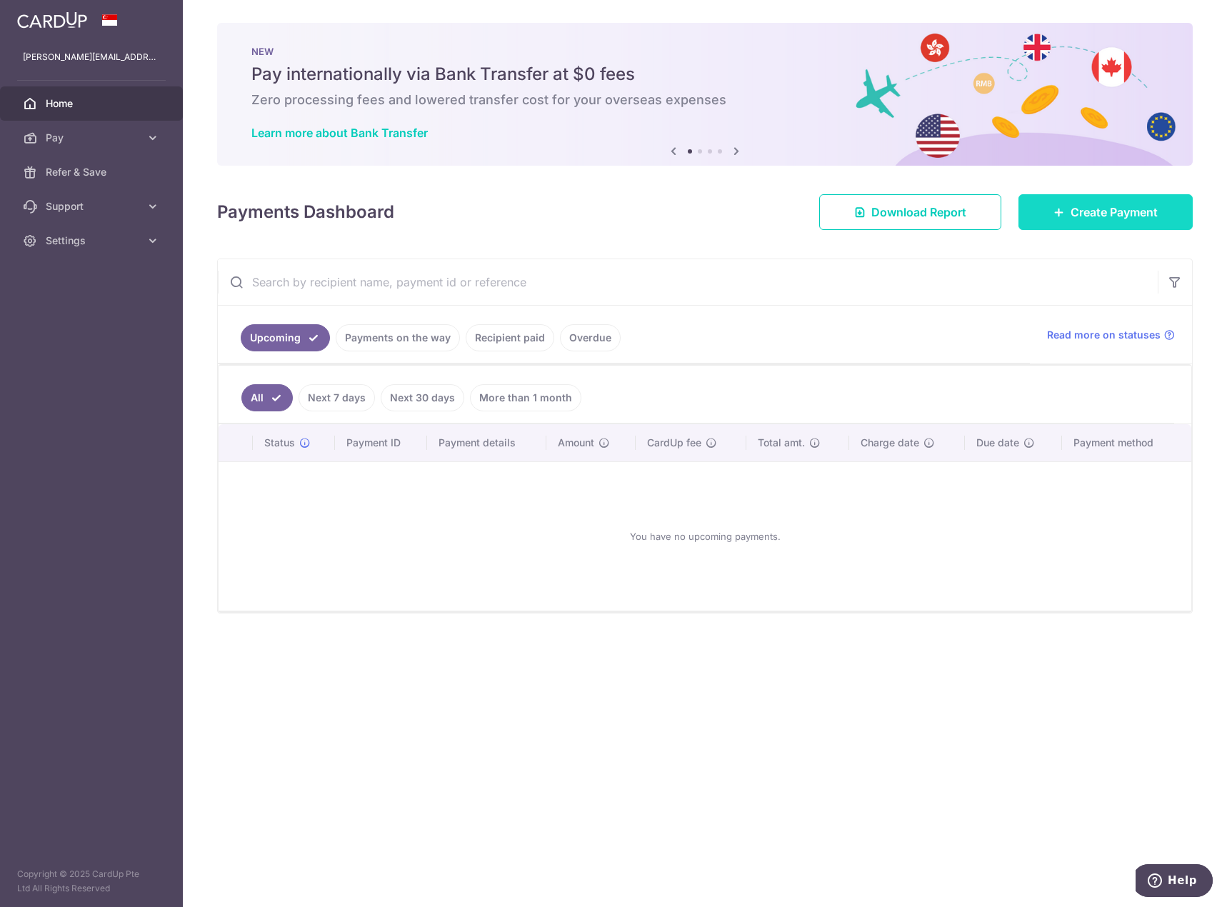
click at [1137, 224] on link "Create Payment" at bounding box center [1106, 212] width 174 height 36
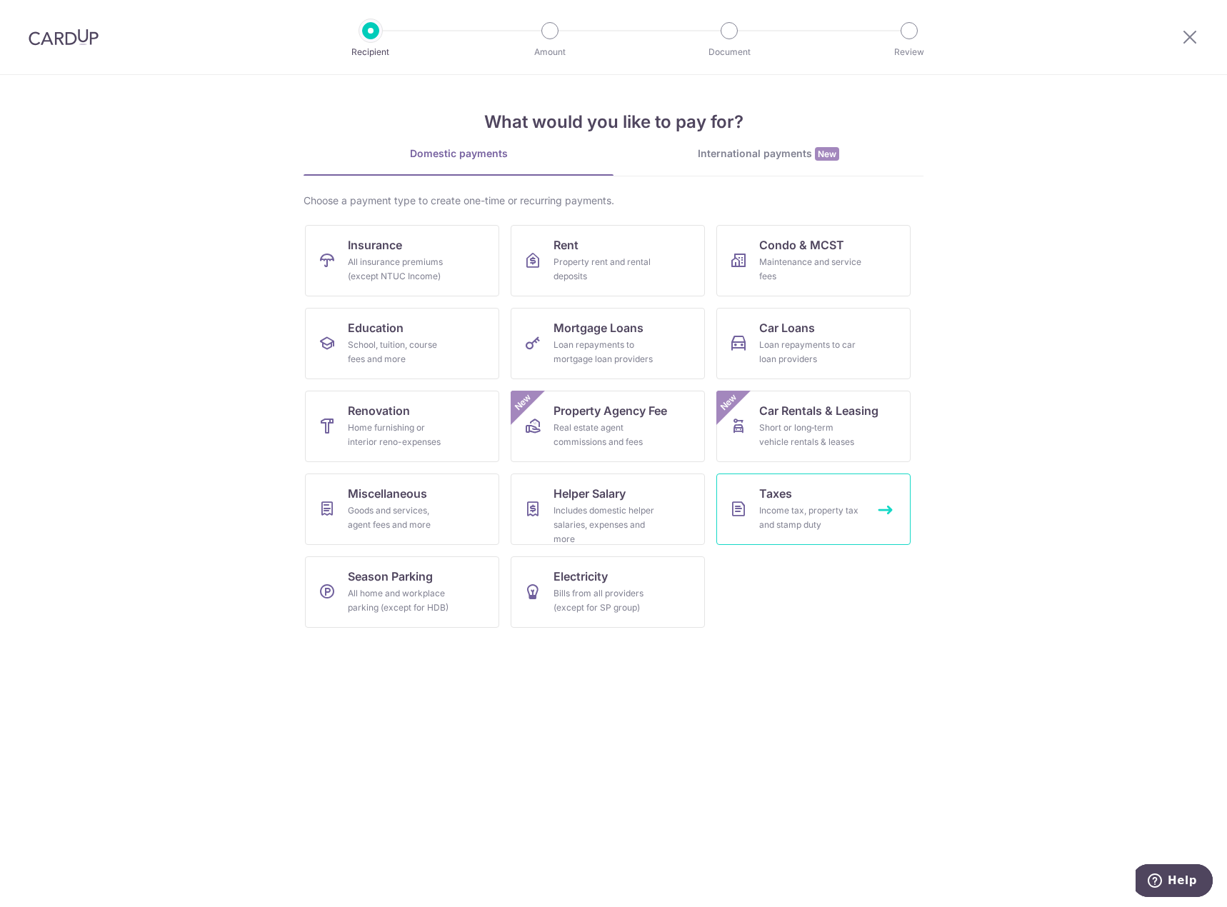
click at [808, 529] on div "Income tax, property tax and stamp duty" at bounding box center [810, 518] width 103 height 29
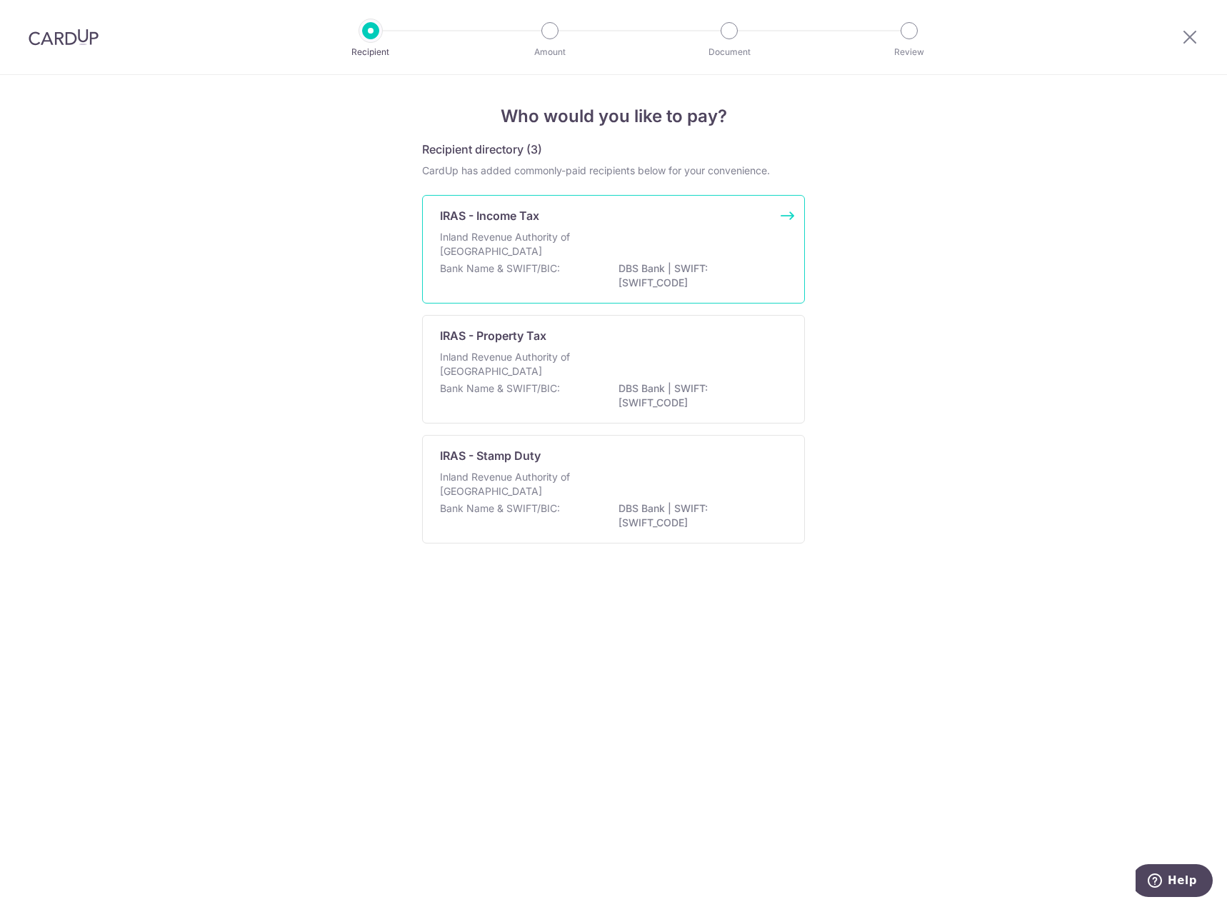
click at [549, 244] on p "Inland Revenue Authority of [GEOGRAPHIC_DATA]" at bounding box center [515, 244] width 151 height 29
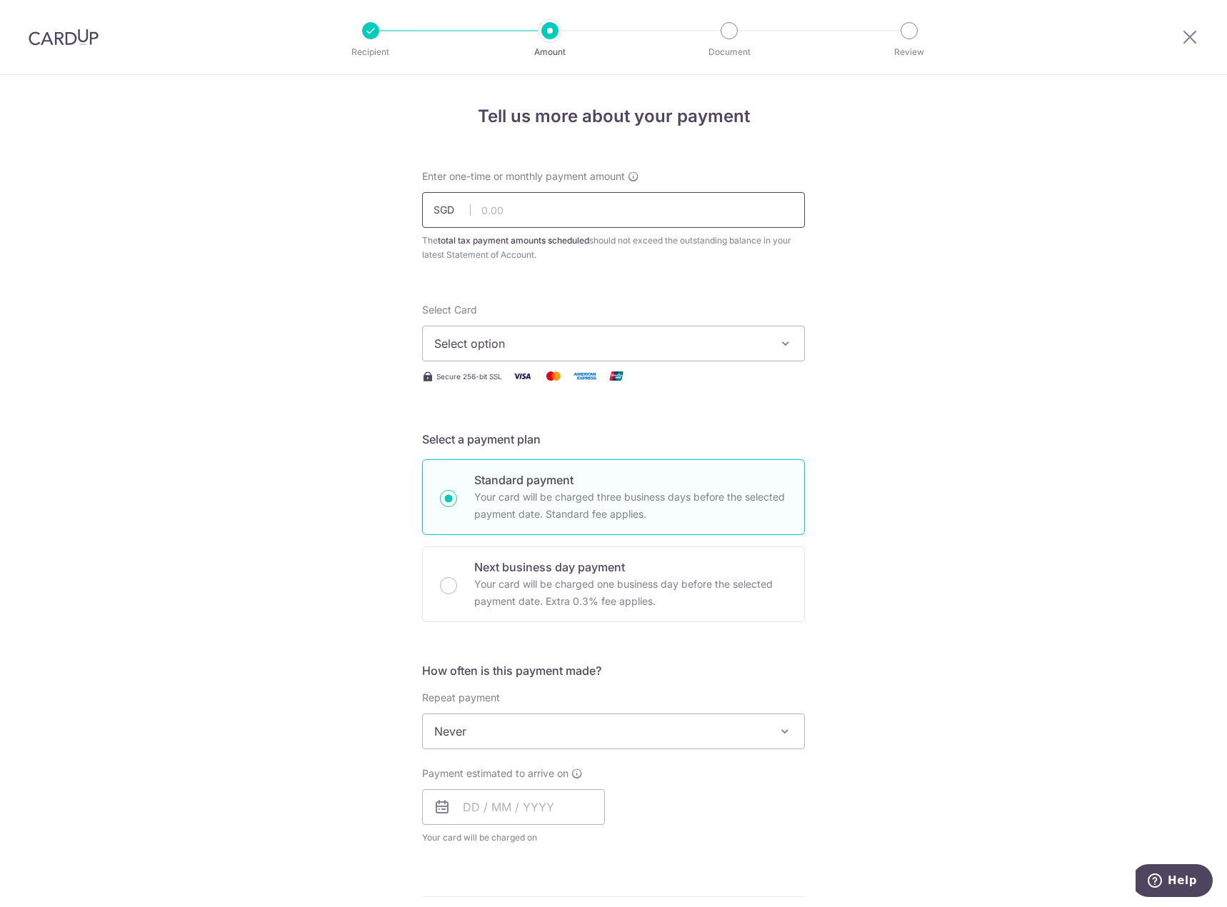
click at [551, 206] on input "text" at bounding box center [613, 210] width 383 height 36
click at [606, 343] on span "Select option" at bounding box center [600, 343] width 333 height 17
click at [514, 447] on span "**** 0005" at bounding box center [496, 445] width 55 height 17
click at [525, 214] on input "2,700.68" at bounding box center [613, 210] width 383 height 36
click at [523, 731] on span "Never" at bounding box center [613, 731] width 381 height 34
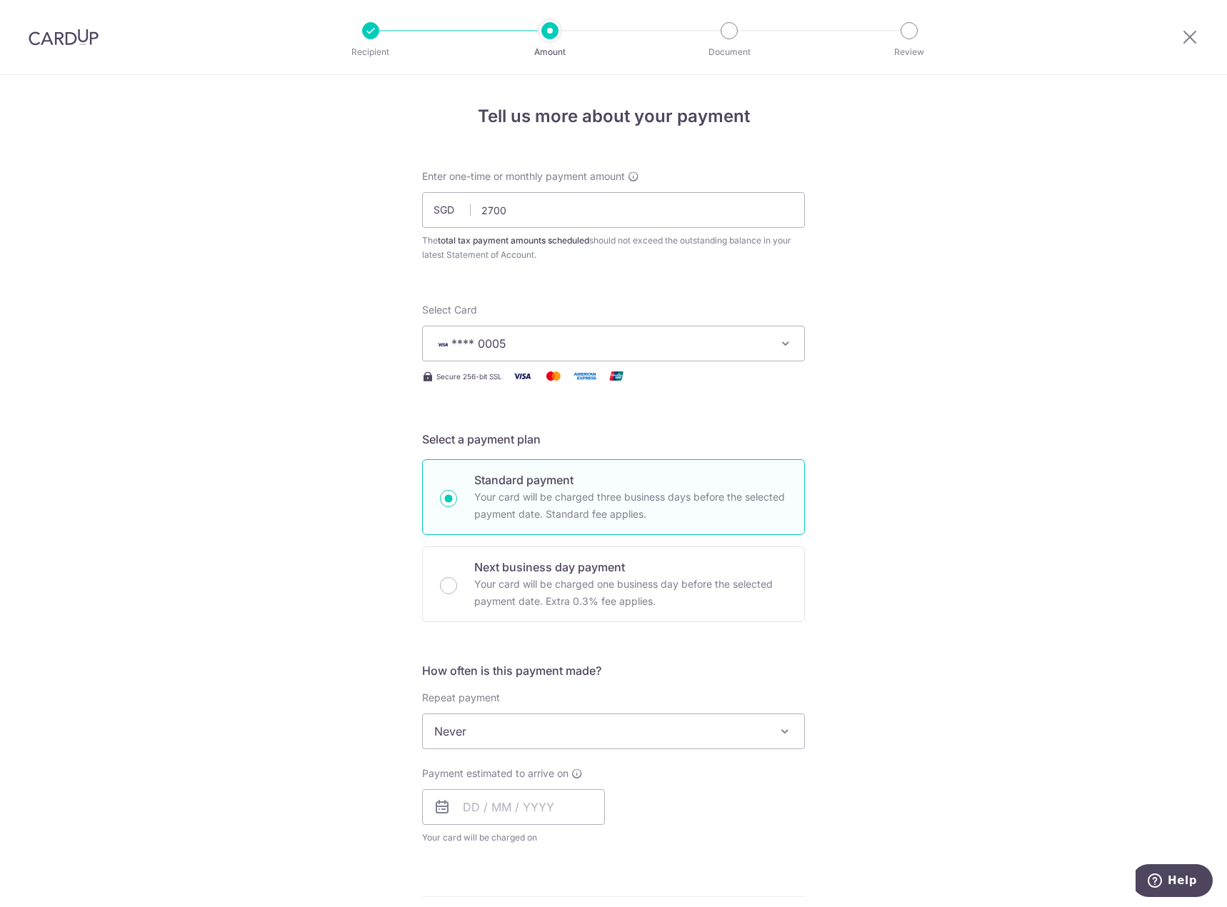
type input "2,700.00"
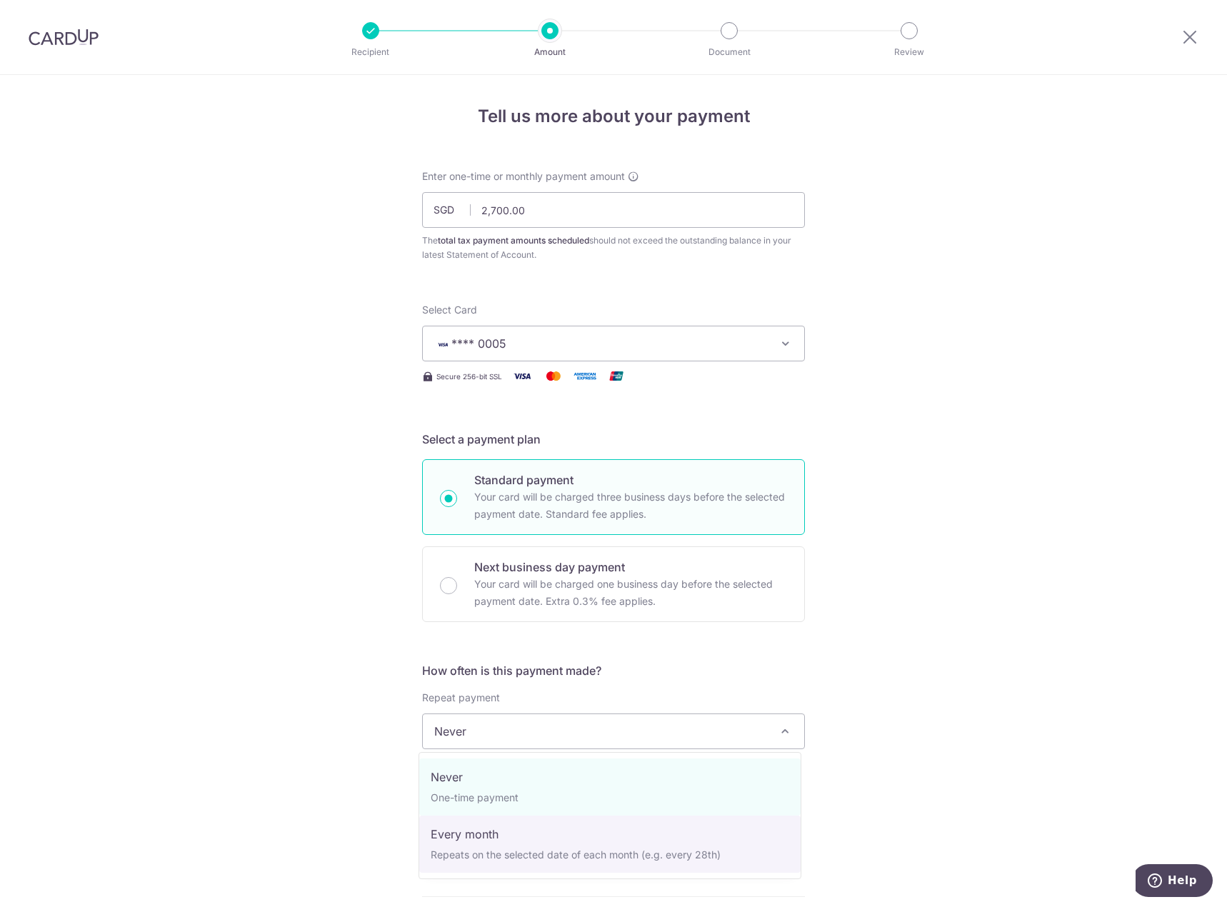
select select "3"
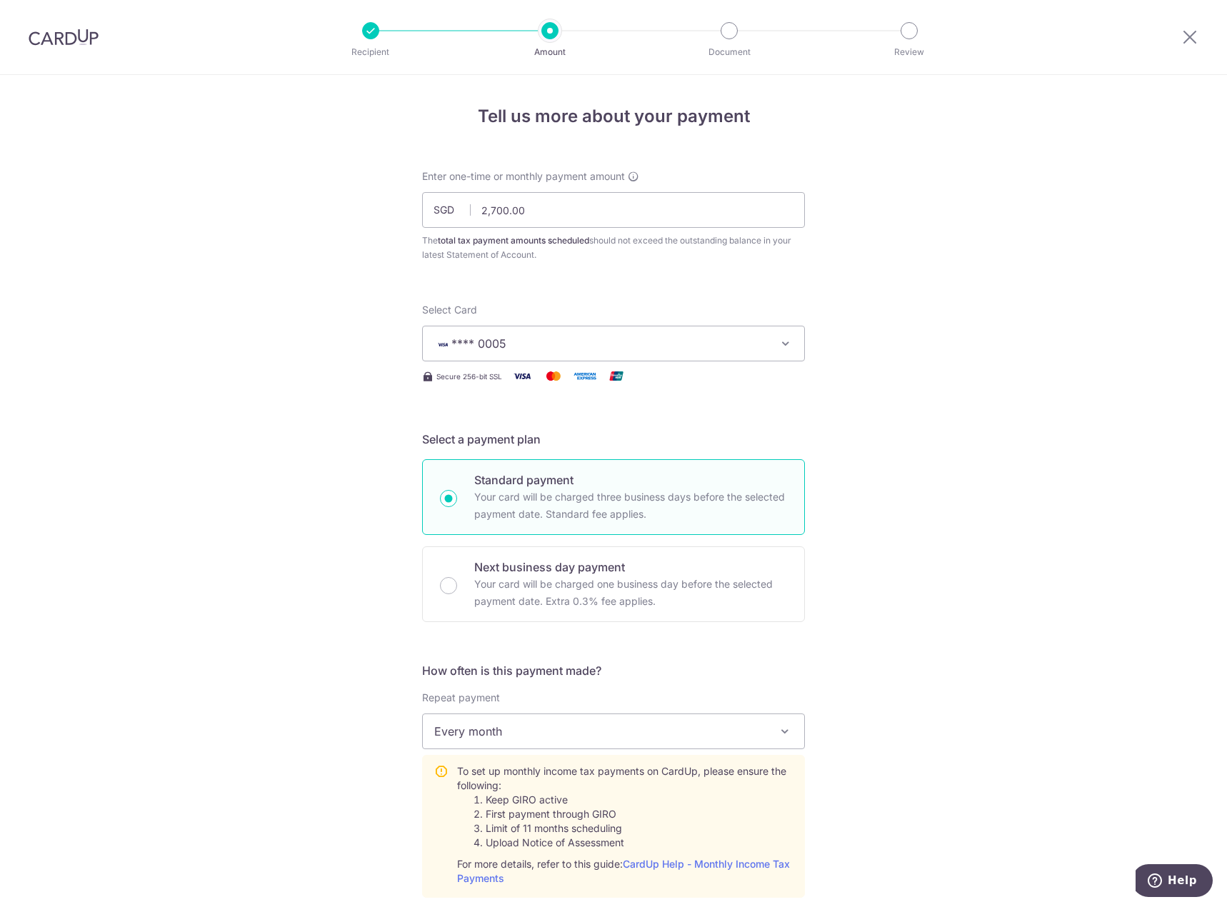
click at [968, 702] on div "Tell us more about your payment Enter one-time or monthly payment amount SGD 2,…" at bounding box center [613, 819] width 1227 height 1489
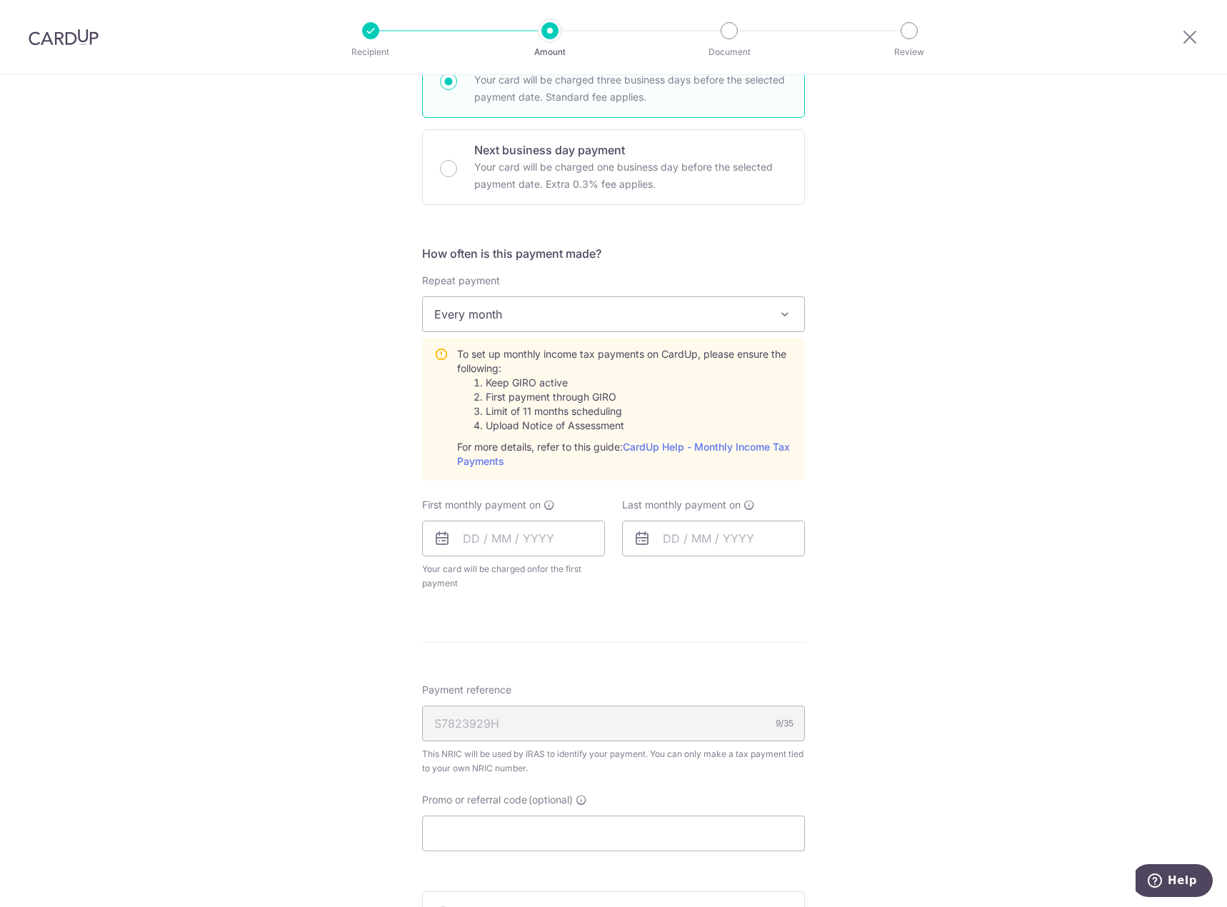
scroll to position [429, 0]
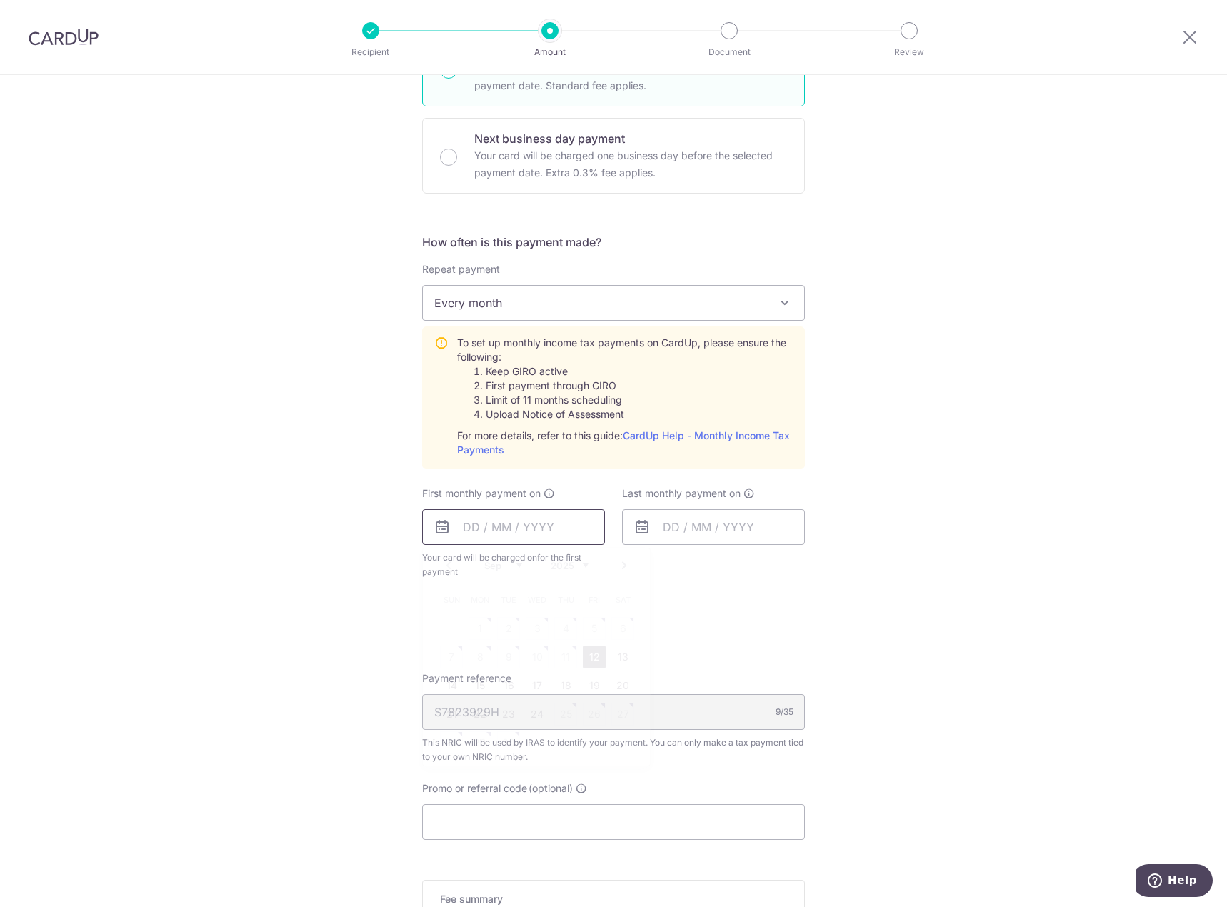
click at [517, 528] on input "text" at bounding box center [513, 527] width 183 height 36
click at [583, 652] on link "12" at bounding box center [594, 657] width 23 height 23
type input "[DATE]"
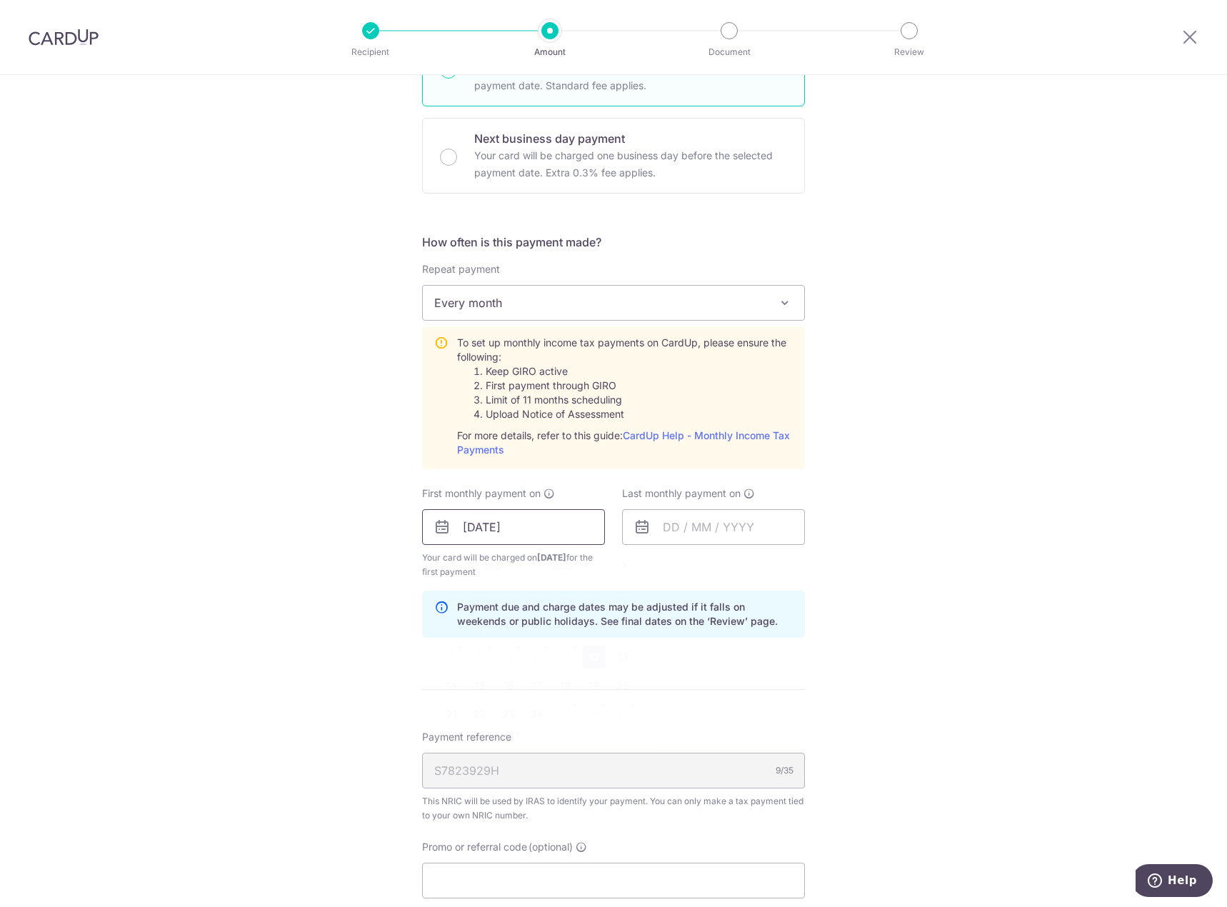
click at [544, 514] on input "[DATE]" at bounding box center [513, 527] width 183 height 36
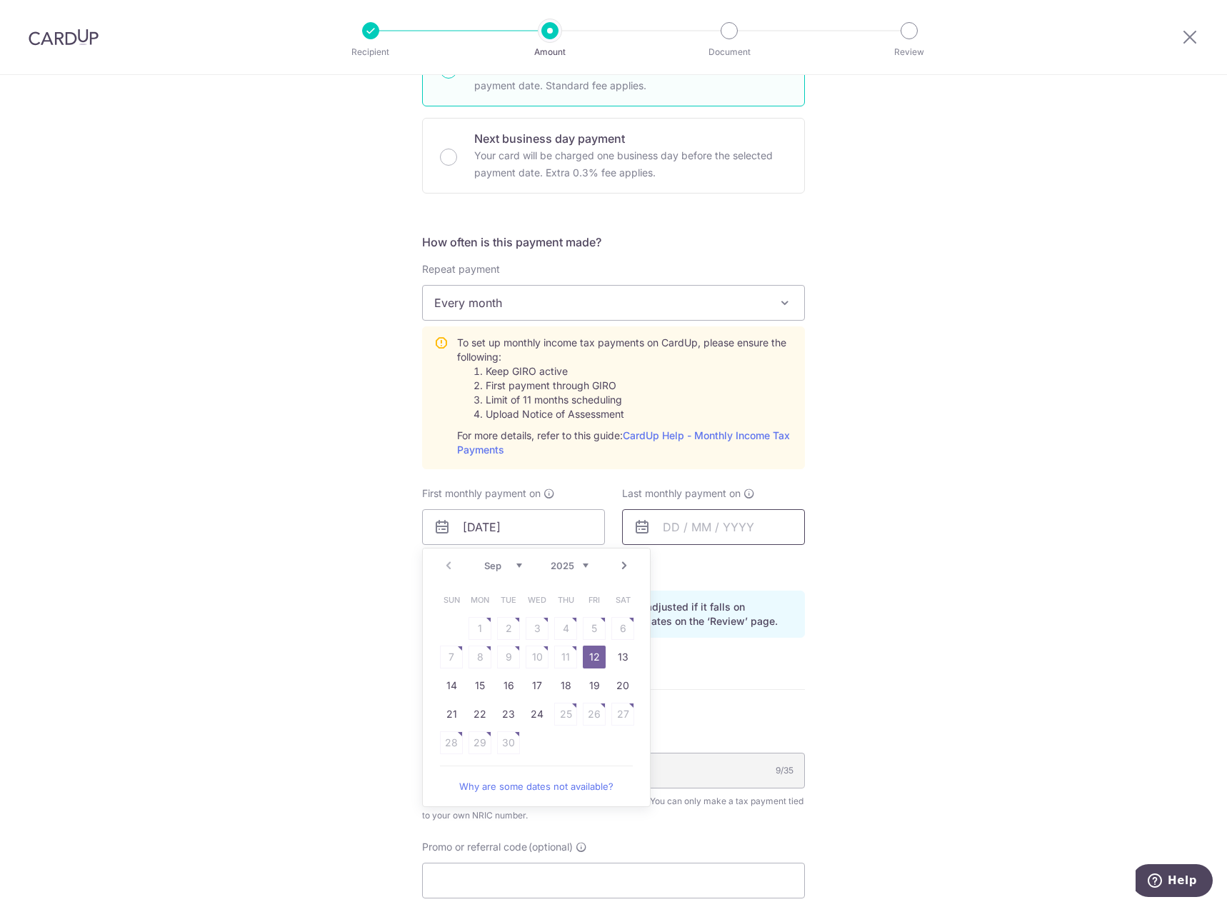
click at [693, 521] on input "text" at bounding box center [713, 527] width 183 height 36
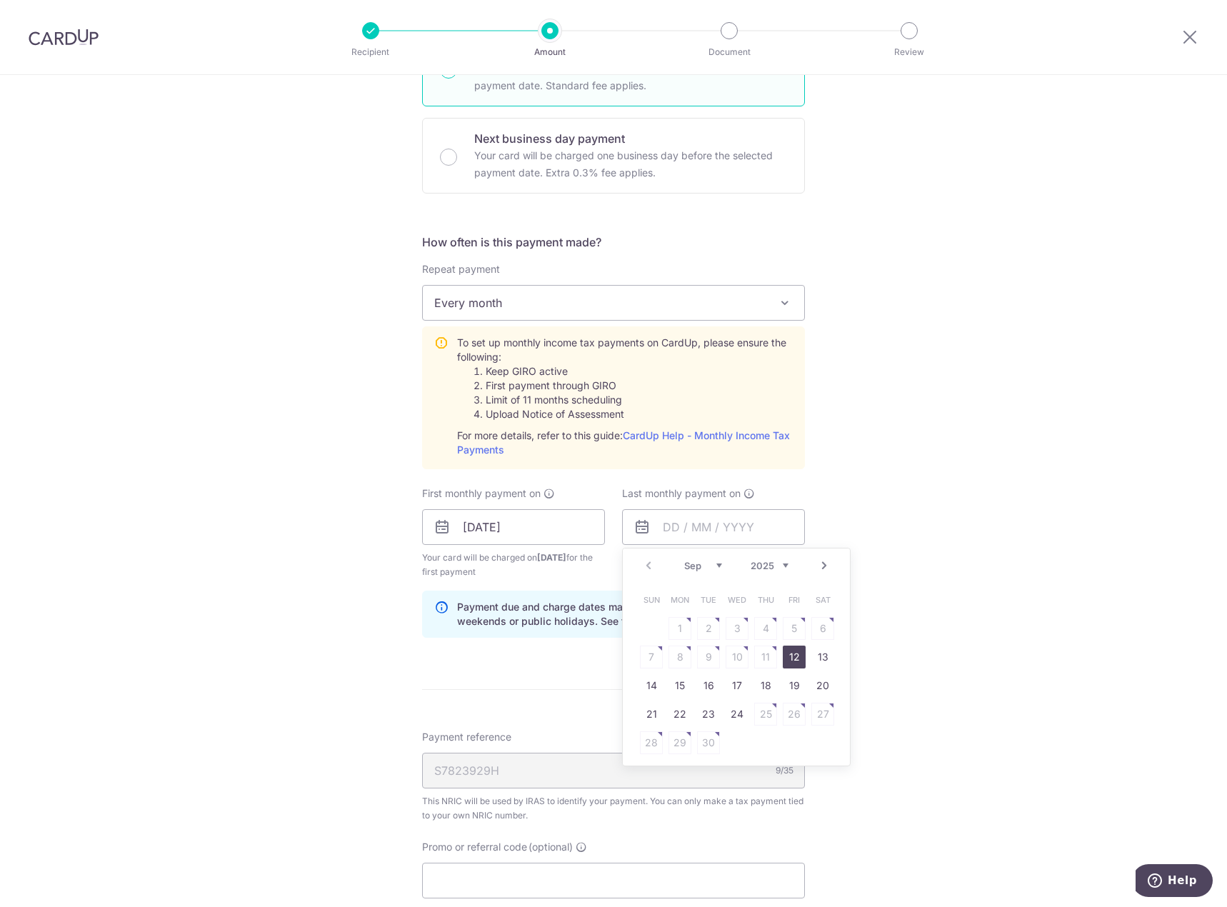
click at [711, 566] on select "Sep Oct Nov Dec" at bounding box center [703, 565] width 38 height 11
click at [783, 555] on div "Prev Next Sep Oct Nov Dec 2025 2026" at bounding box center [736, 566] width 227 height 34
click at [774, 564] on select "2025 2026" at bounding box center [770, 565] width 38 height 11
click at [714, 564] on select "Jan Feb Mar Apr May Jun Jul Aug Sep Oct" at bounding box center [703, 565] width 38 height 11
click at [755, 652] on link "12" at bounding box center [765, 657] width 23 height 23
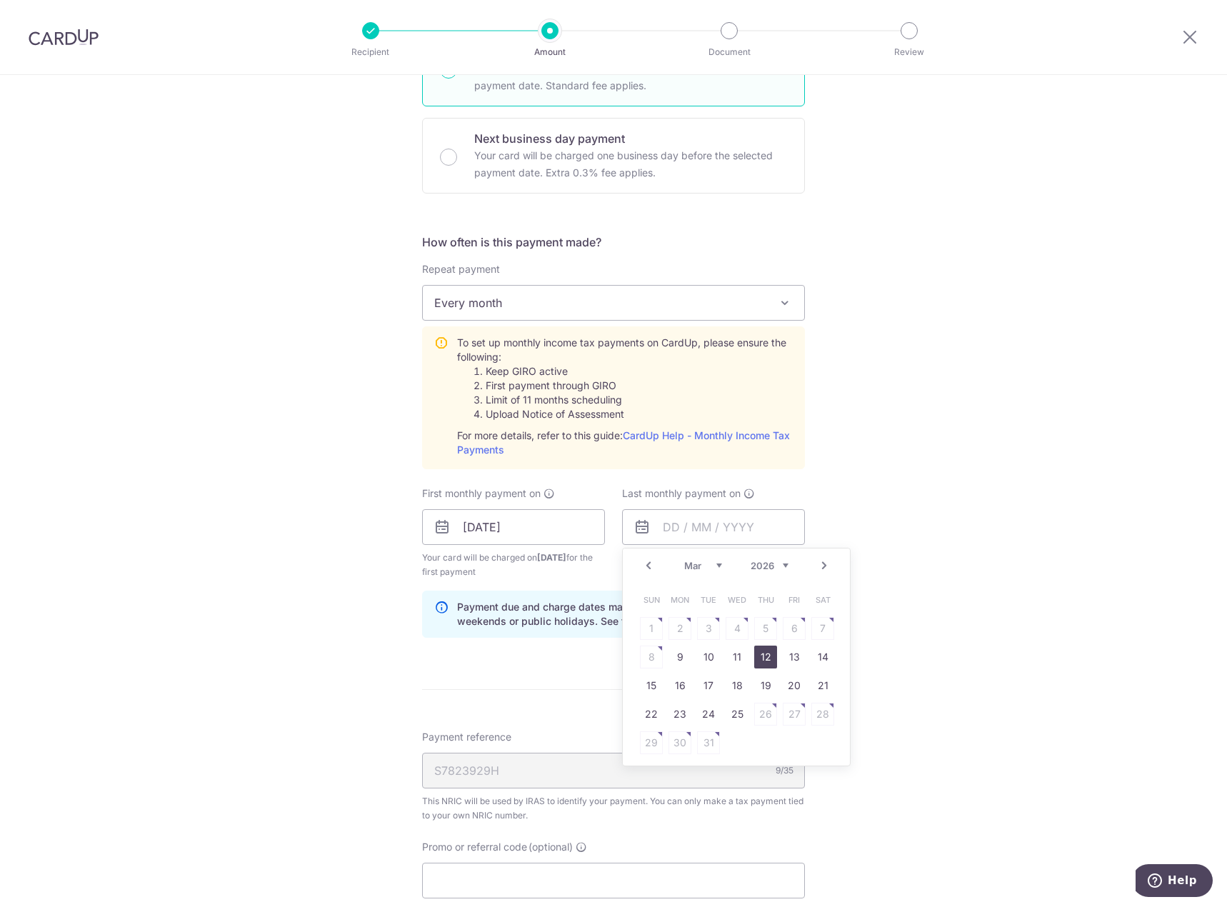
type input "[DATE]"
click at [904, 794] on div "Tell us more about your payment Enter one-time or monthly payment amount SGD 2,…" at bounding box center [613, 420] width 1227 height 1548
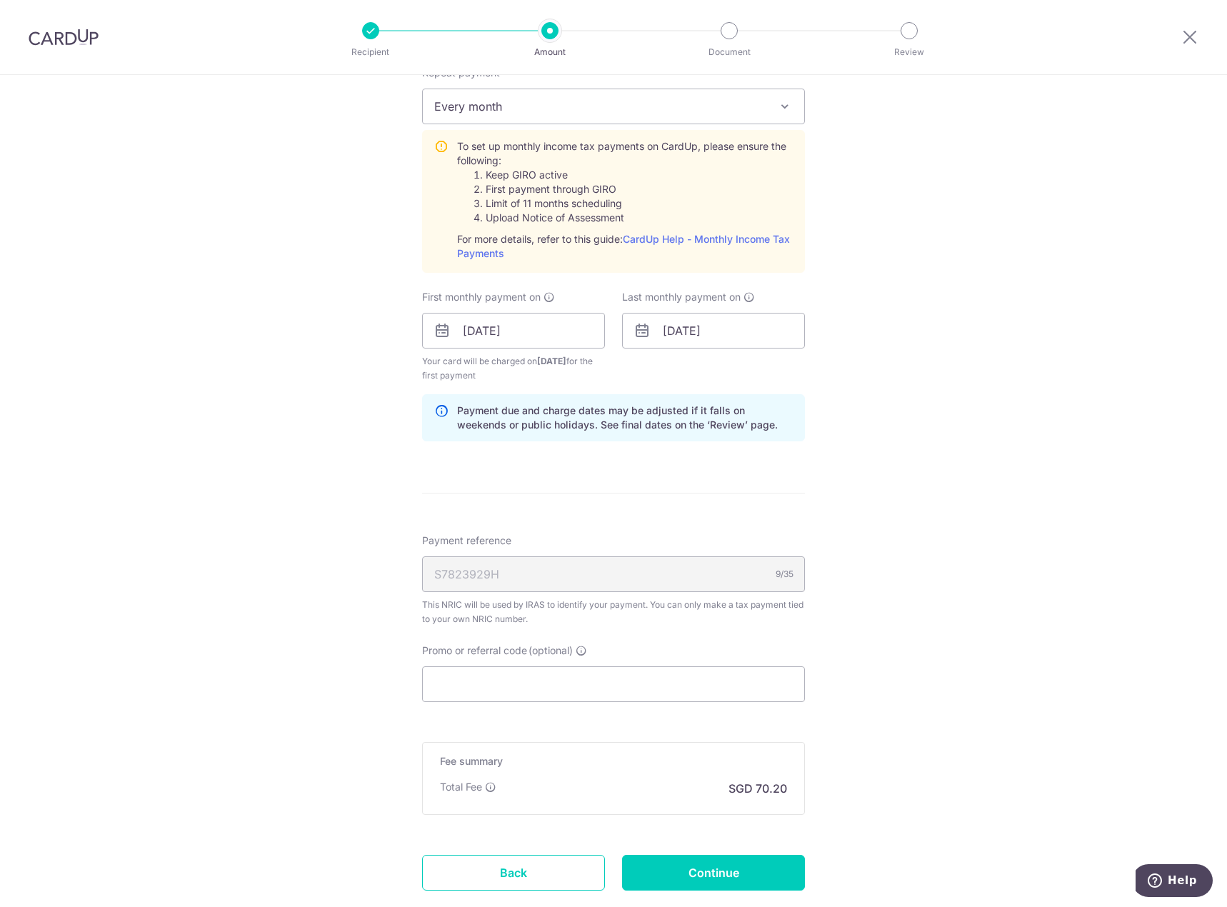
scroll to position [643, 0]
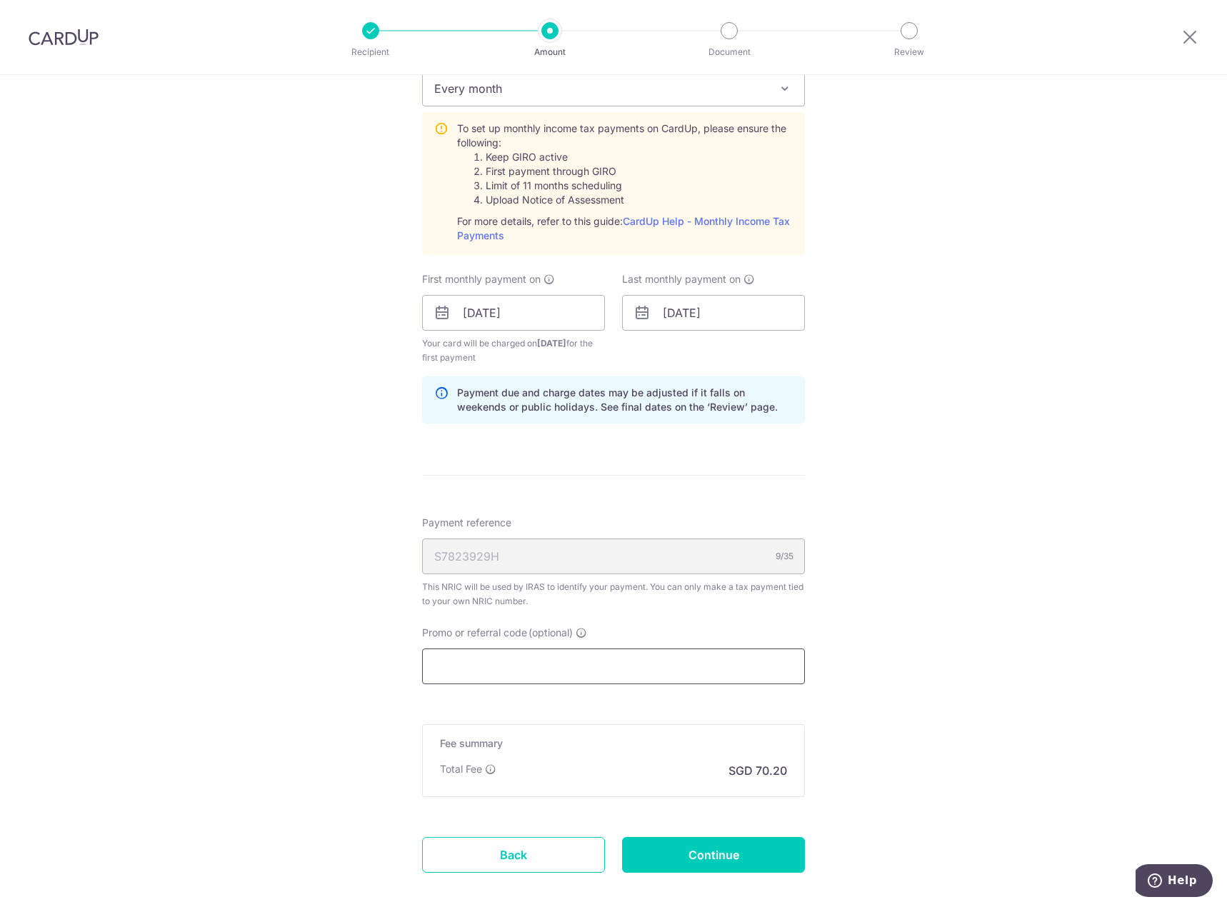
paste input "VTAX25R"
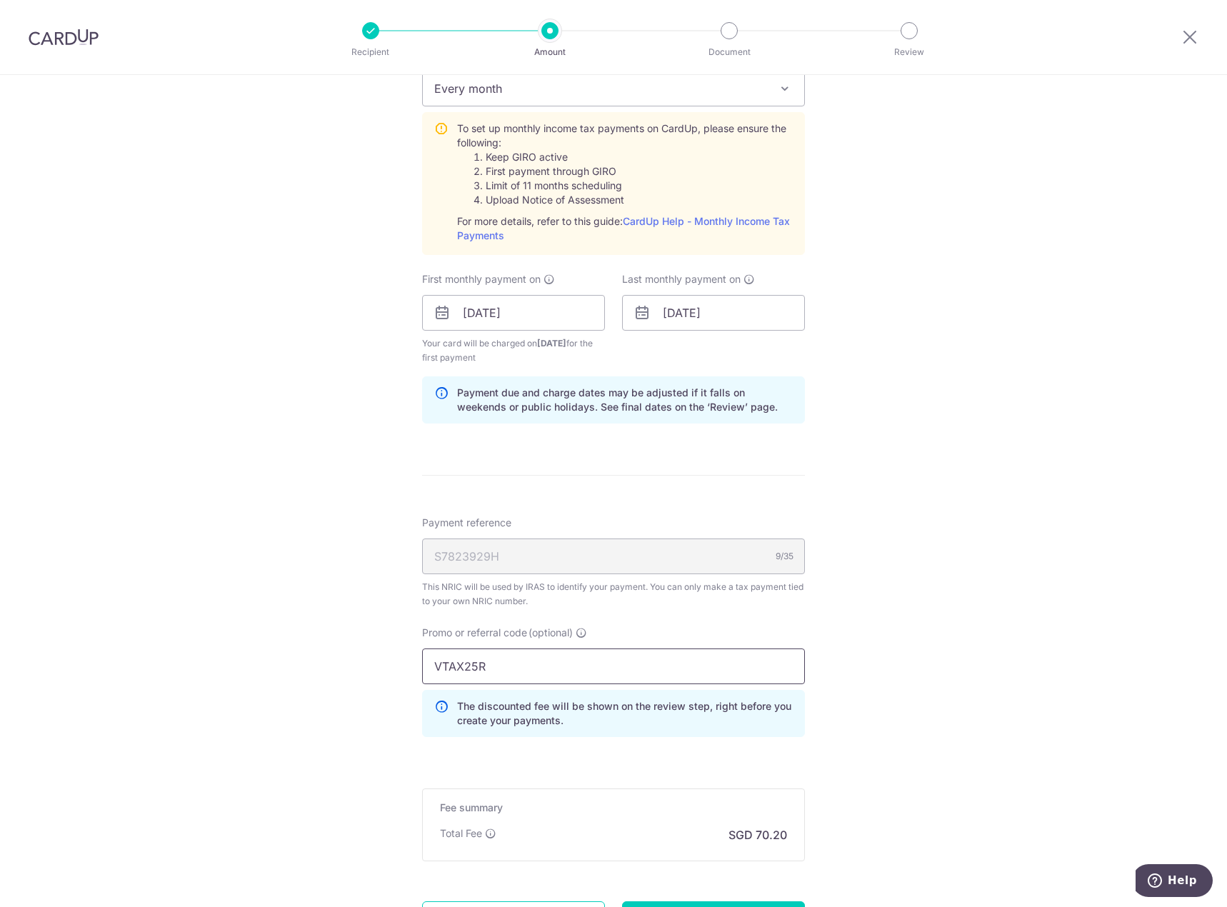
type input "VTAX25R"
click at [881, 778] on div "Tell us more about your payment Enter one-time or monthly payment amount SGD 2,…" at bounding box center [613, 238] width 1227 height 1612
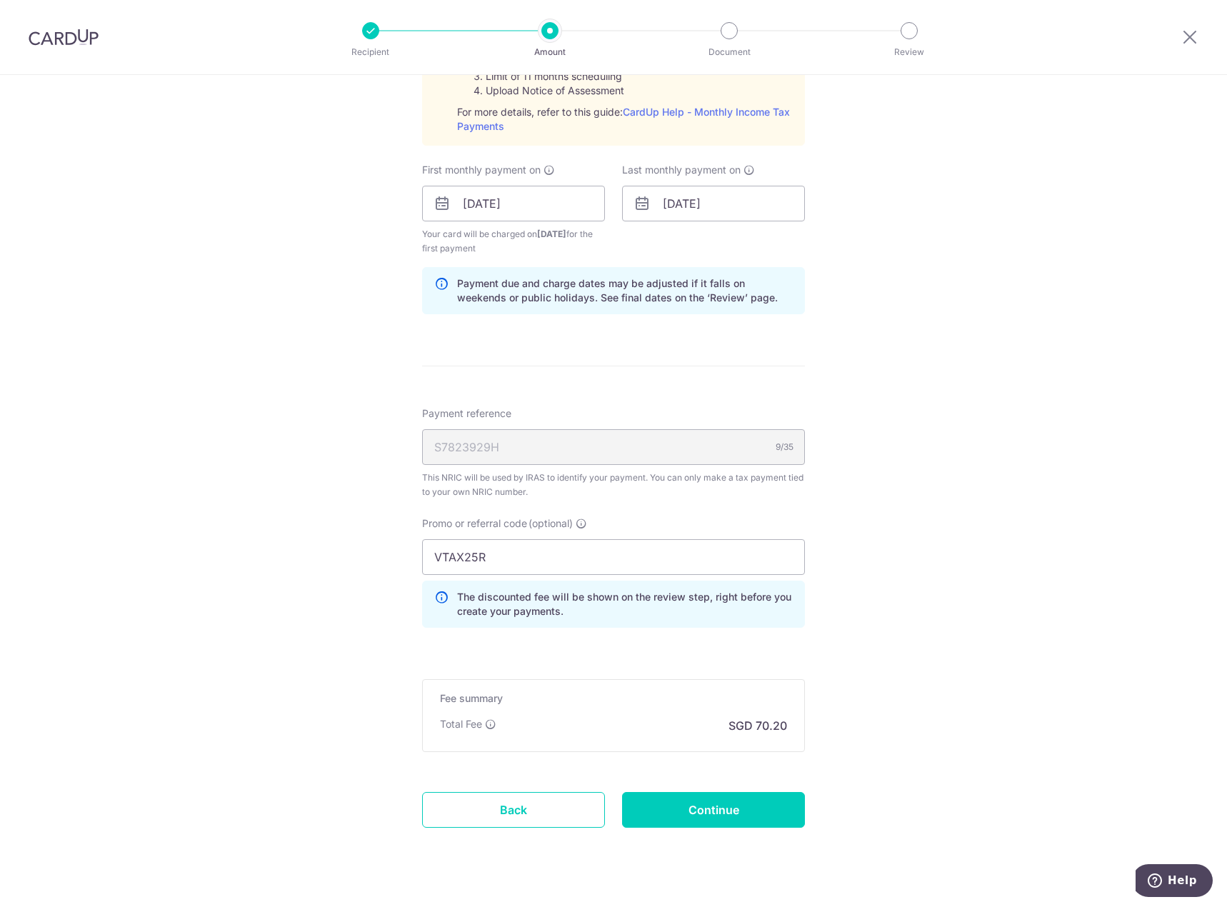
scroll to position [780, 0]
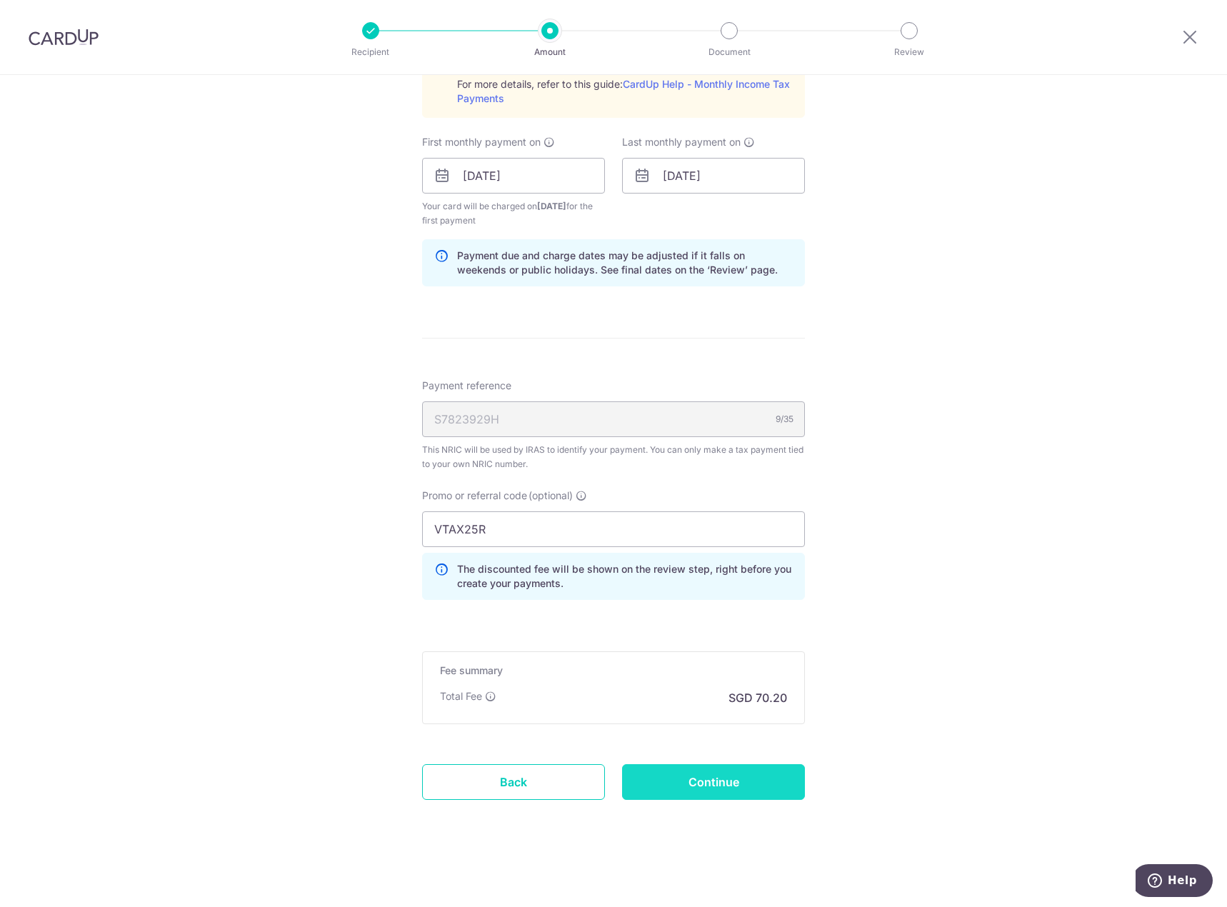
click at [754, 782] on input "Continue" at bounding box center [713, 782] width 183 height 36
type input "Create Schedule"
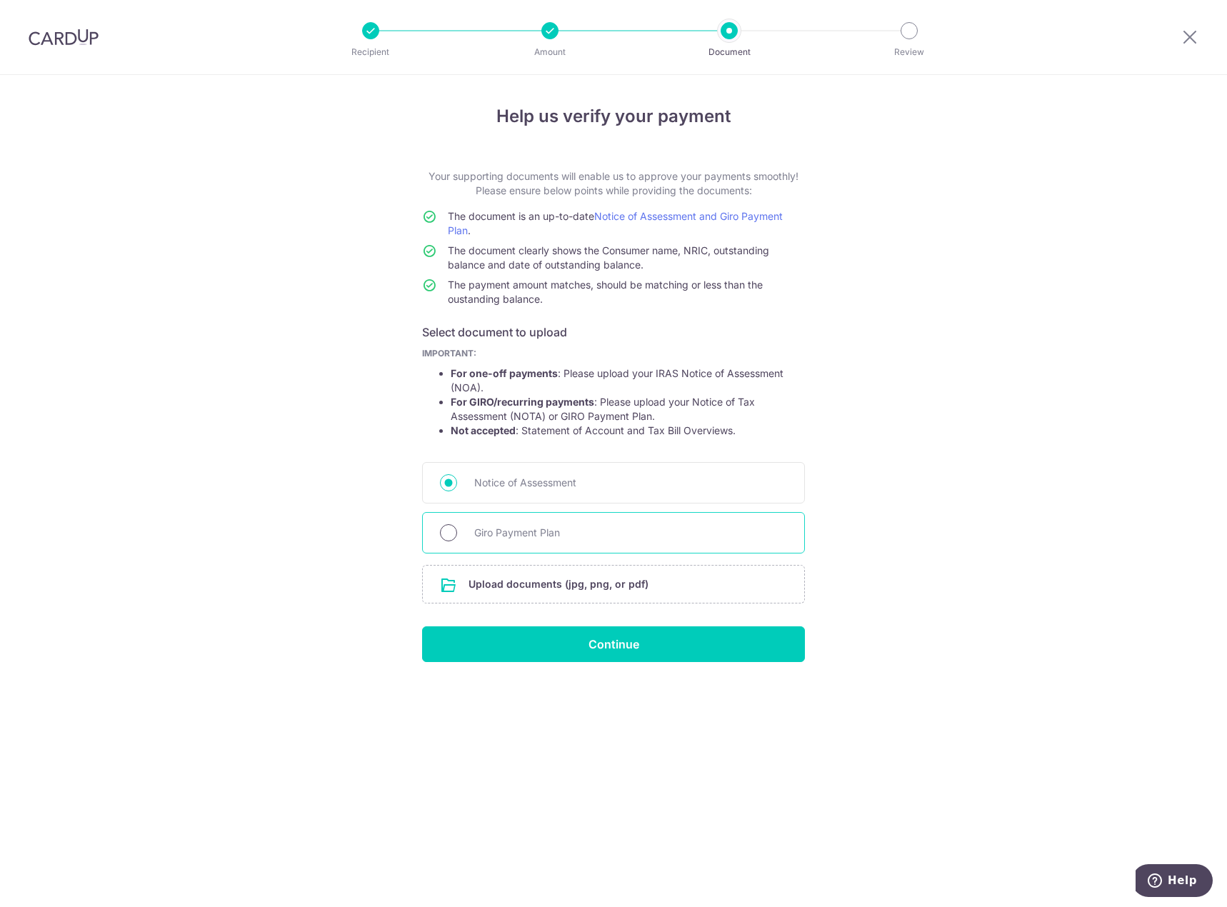
click at [447, 525] on input "Giro Payment Plan" at bounding box center [448, 532] width 17 height 17
radio input "true"
click at [577, 588] on input "file" at bounding box center [613, 584] width 381 height 37
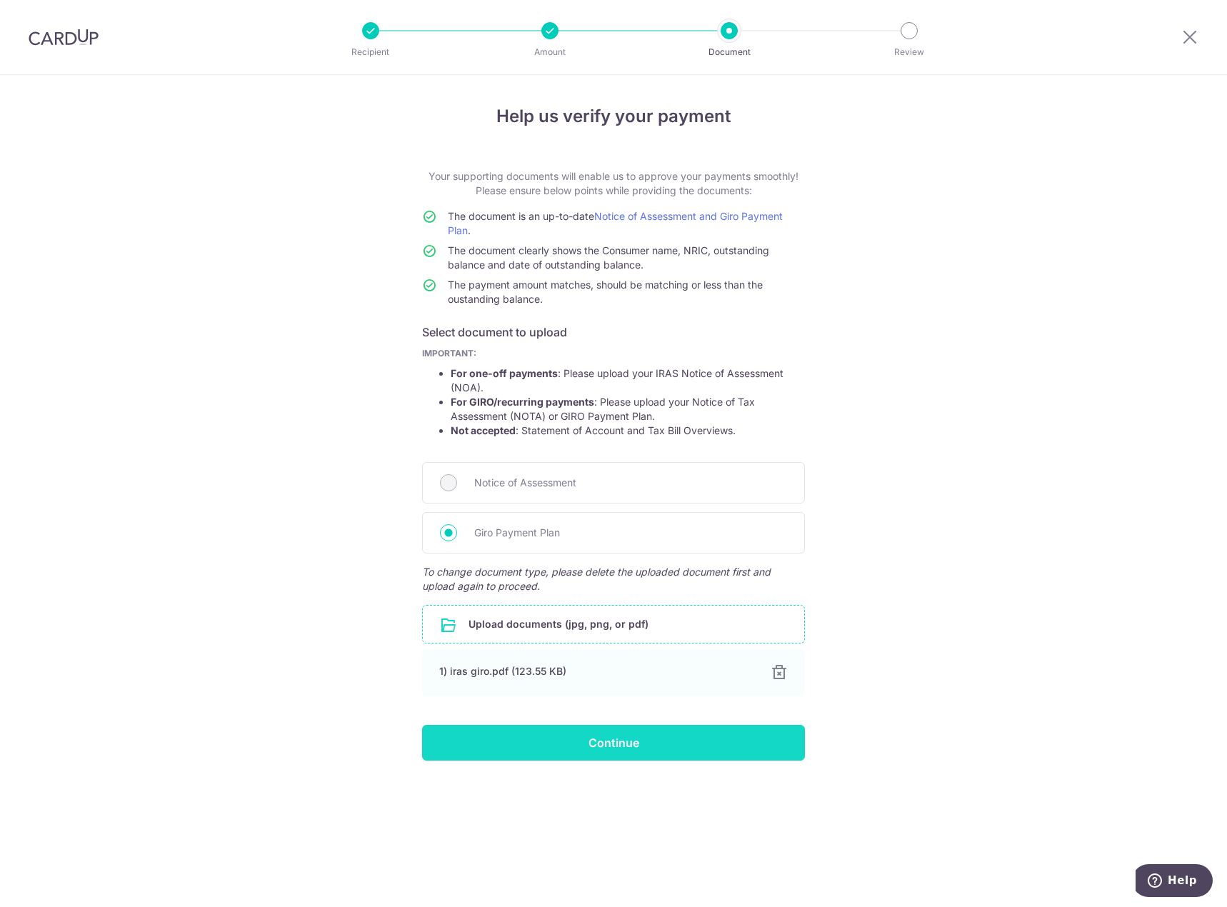
click at [606, 737] on input "Continue" at bounding box center [613, 743] width 383 height 36
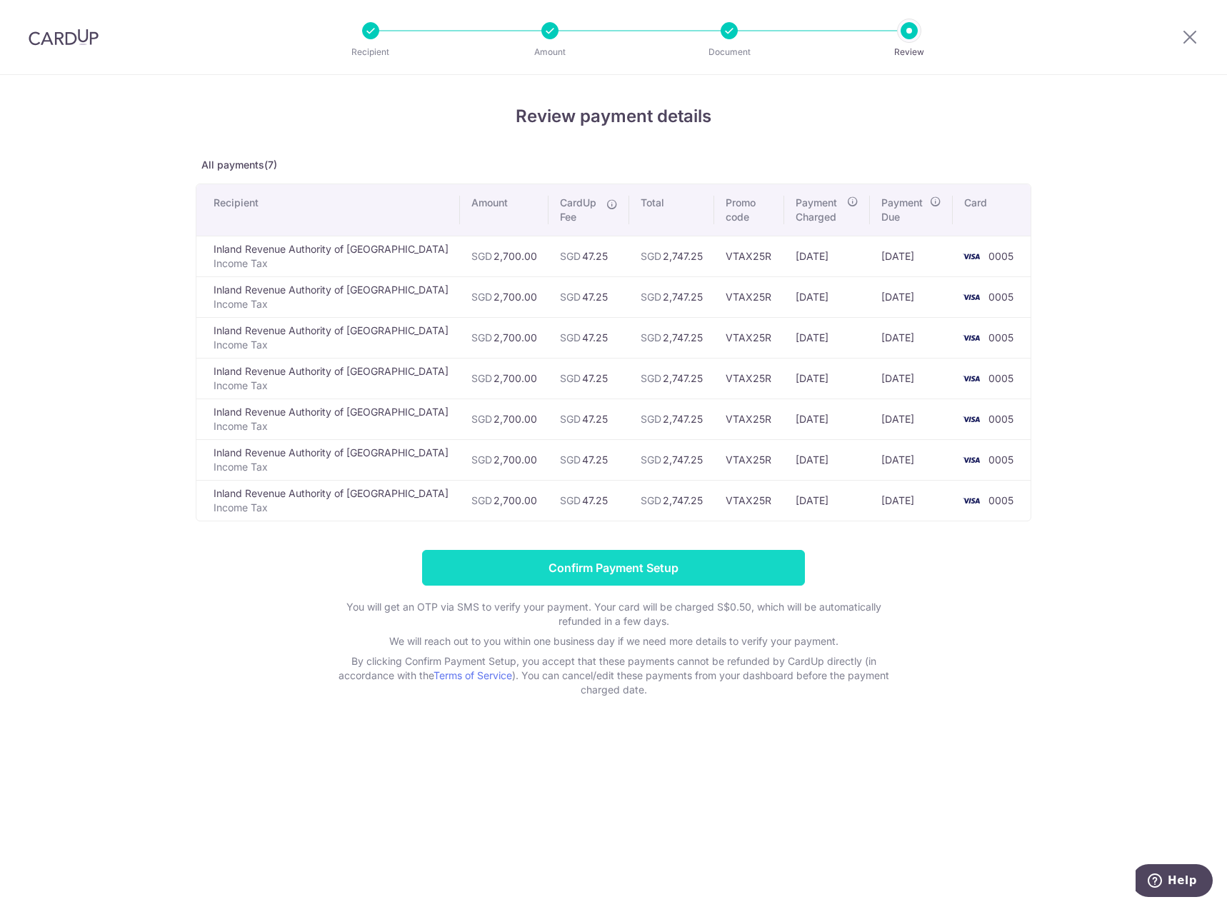
click at [562, 560] on input "Confirm Payment Setup" at bounding box center [613, 568] width 383 height 36
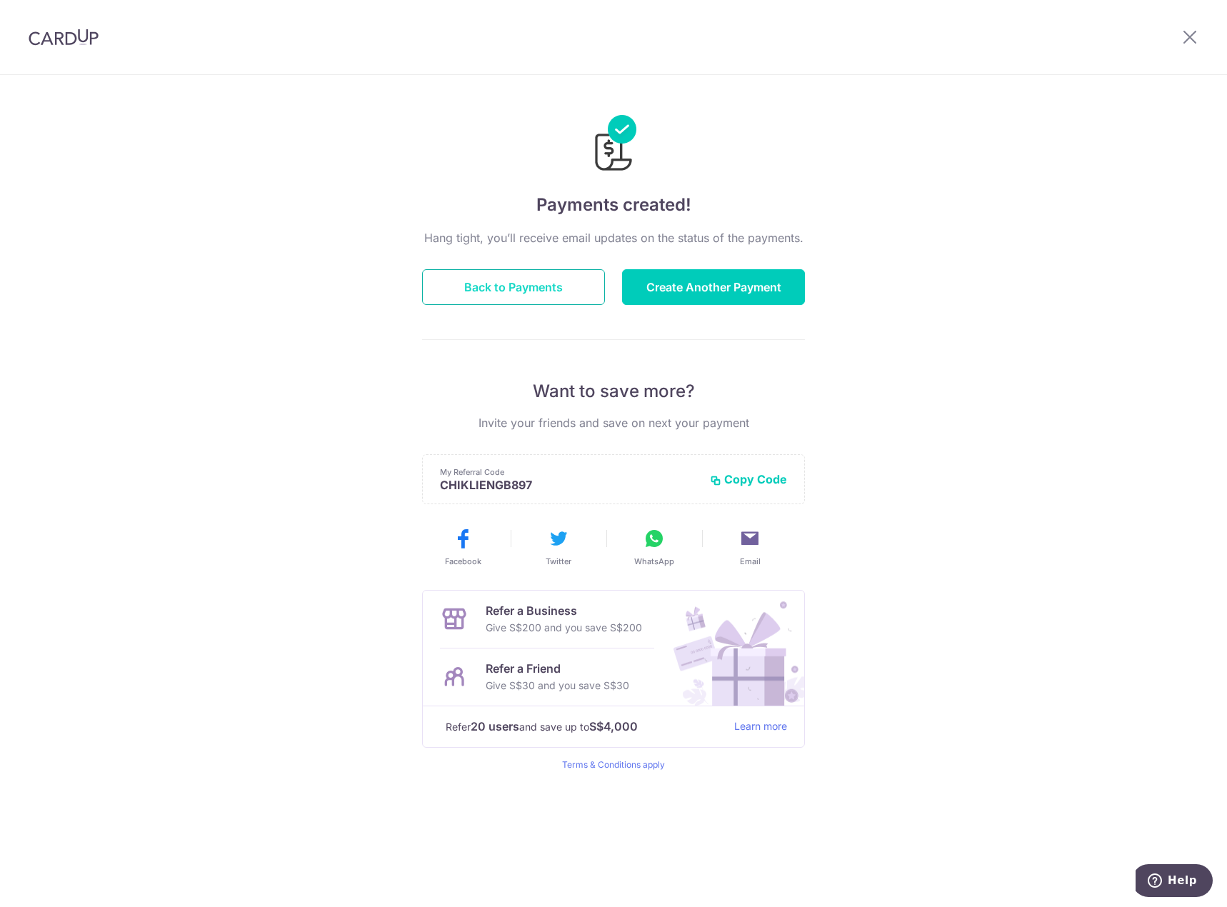
click at [556, 288] on button "Back to Payments" at bounding box center [513, 287] width 183 height 36
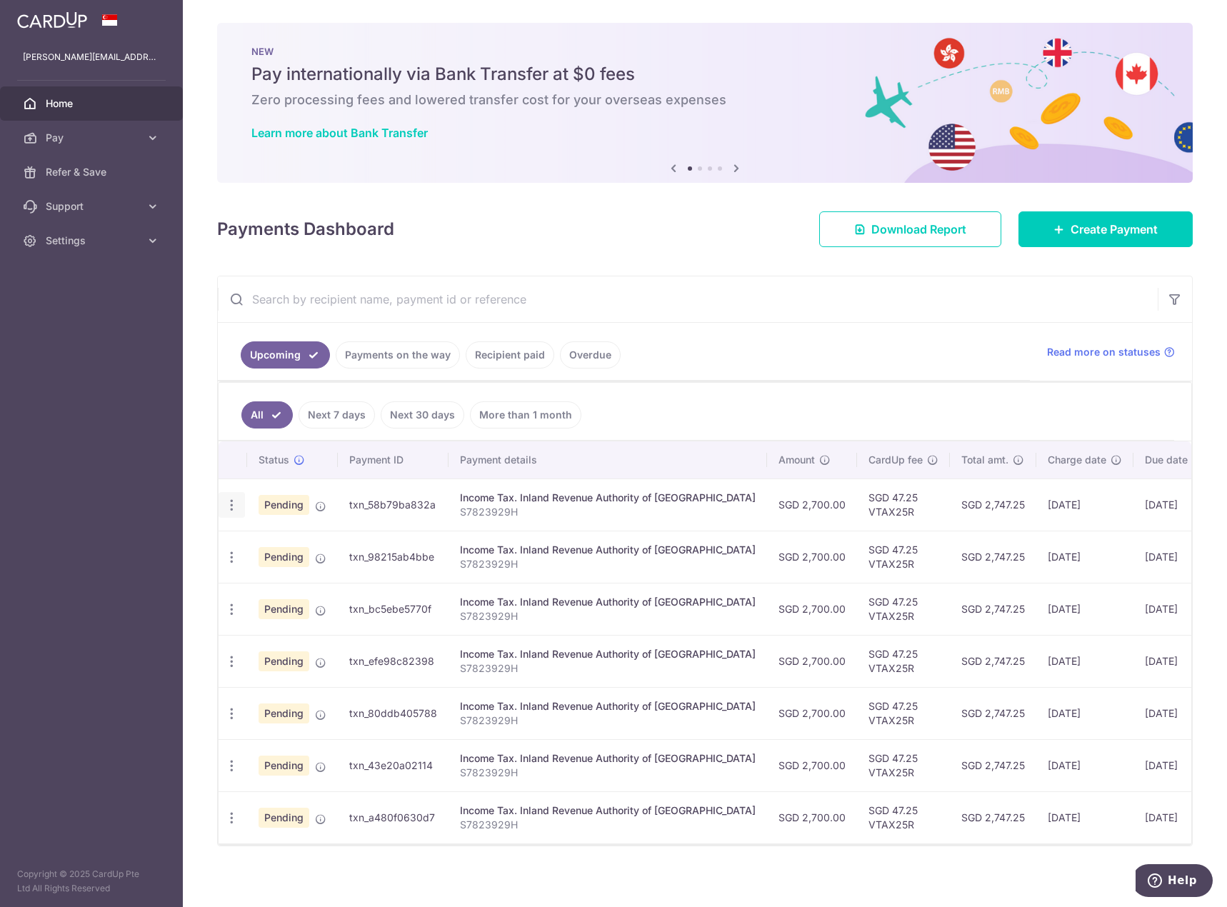
click at [234, 510] on icon "button" at bounding box center [231, 505] width 15 height 15
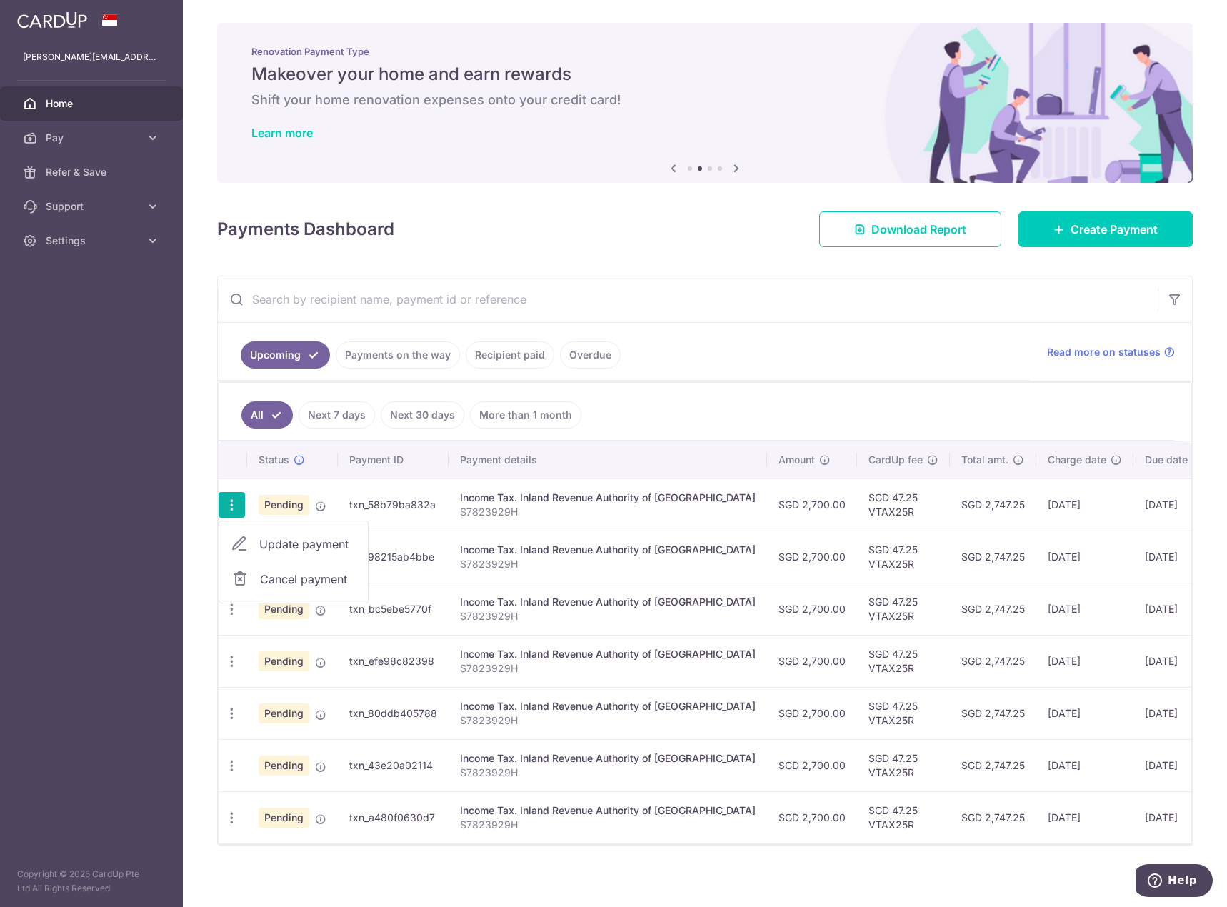
click at [754, 361] on ul "Upcoming Payments on the way Recipient paid Overdue" at bounding box center [624, 352] width 812 height 58
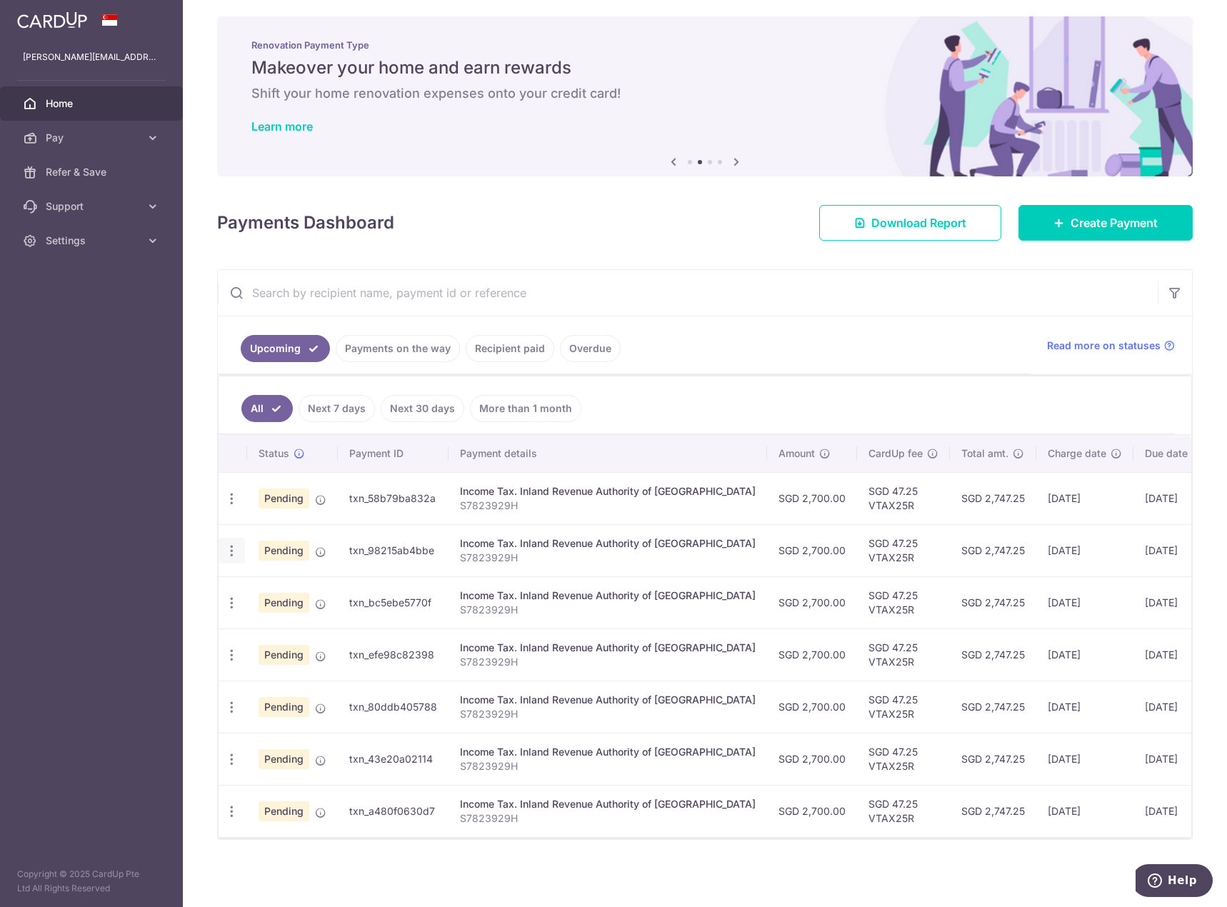
click at [231, 546] on icon "button" at bounding box center [231, 551] width 15 height 15
click at [319, 581] on span "Update payment" at bounding box center [307, 589] width 97 height 17
radio input "true"
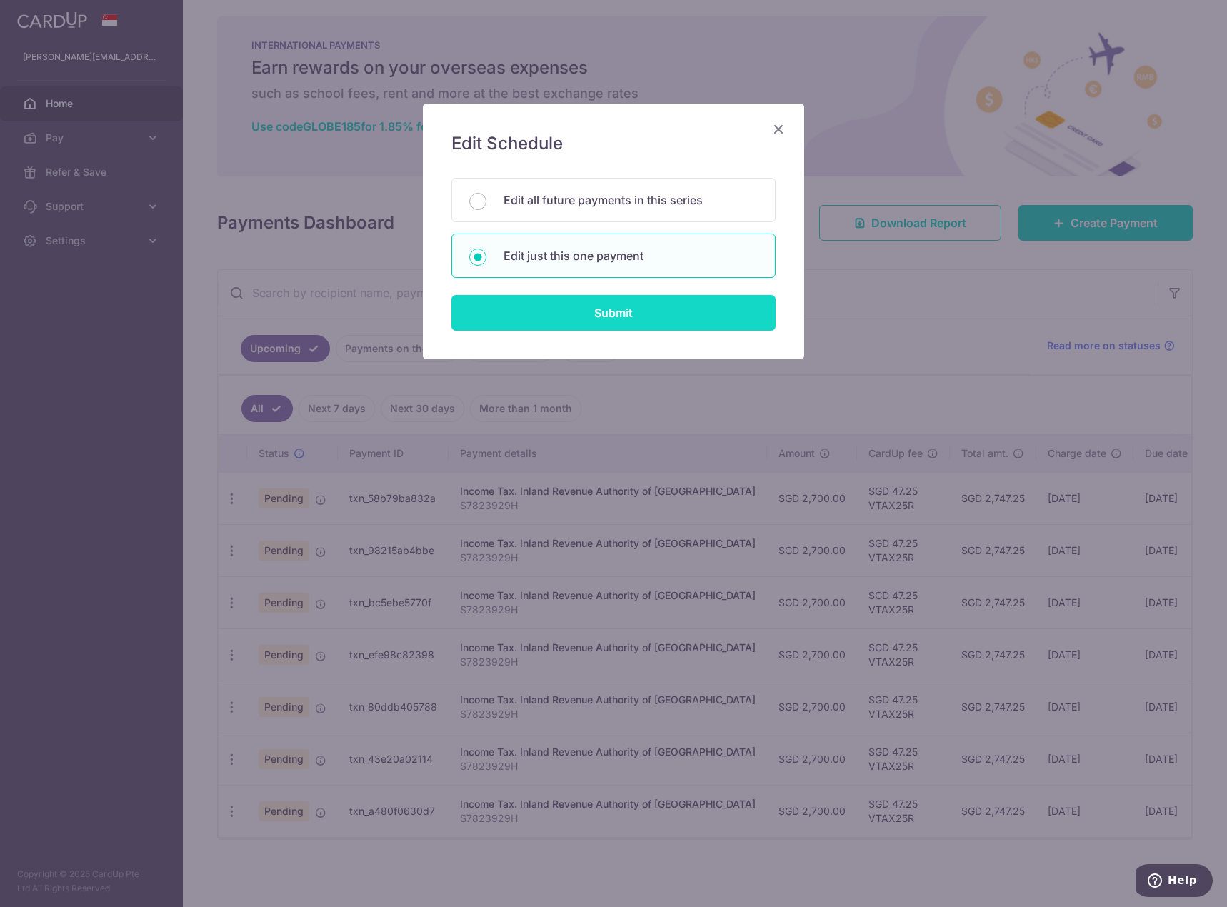
click at [682, 304] on input "Submit" at bounding box center [613, 313] width 324 height 36
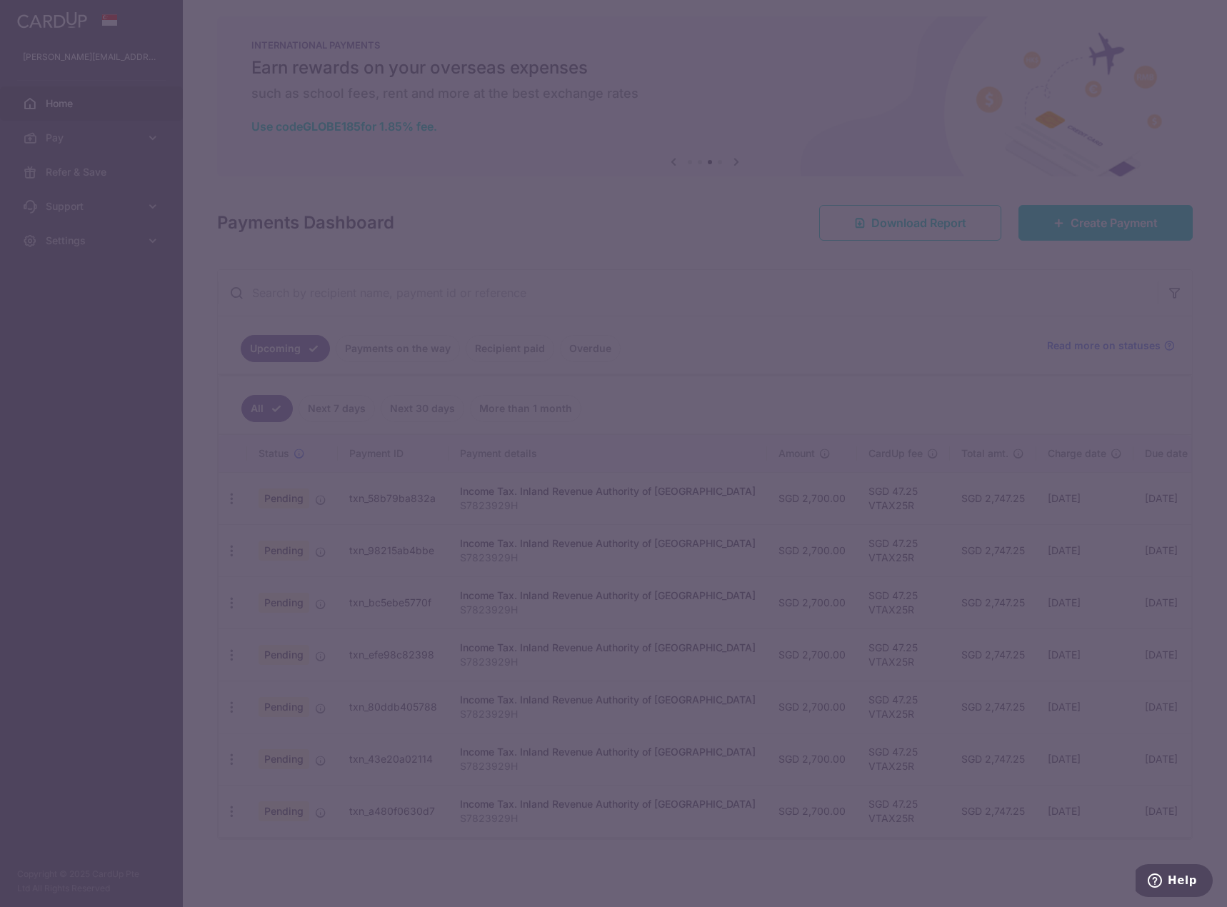
type input "VTAX25R"
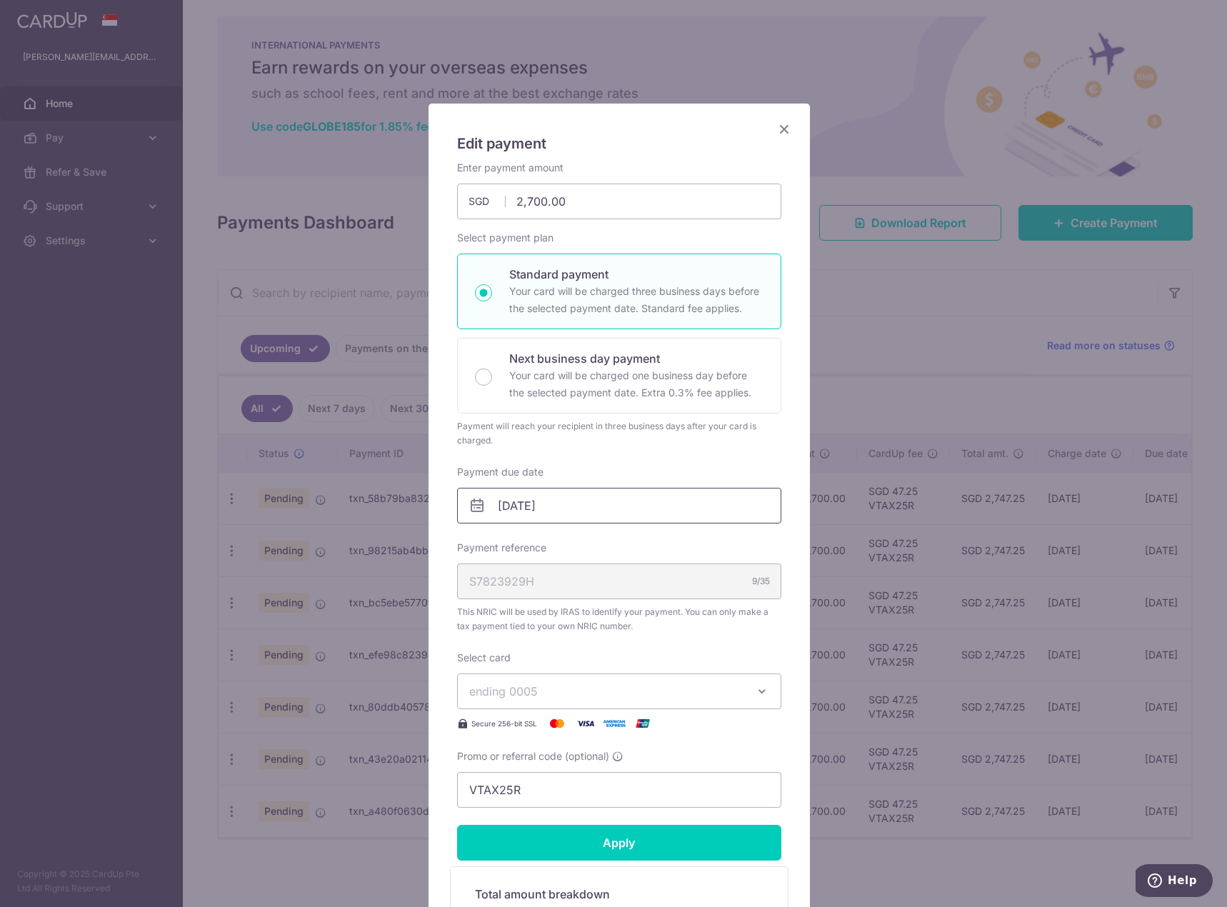
click at [705, 503] on input "12/10/2025" at bounding box center [619, 506] width 324 height 36
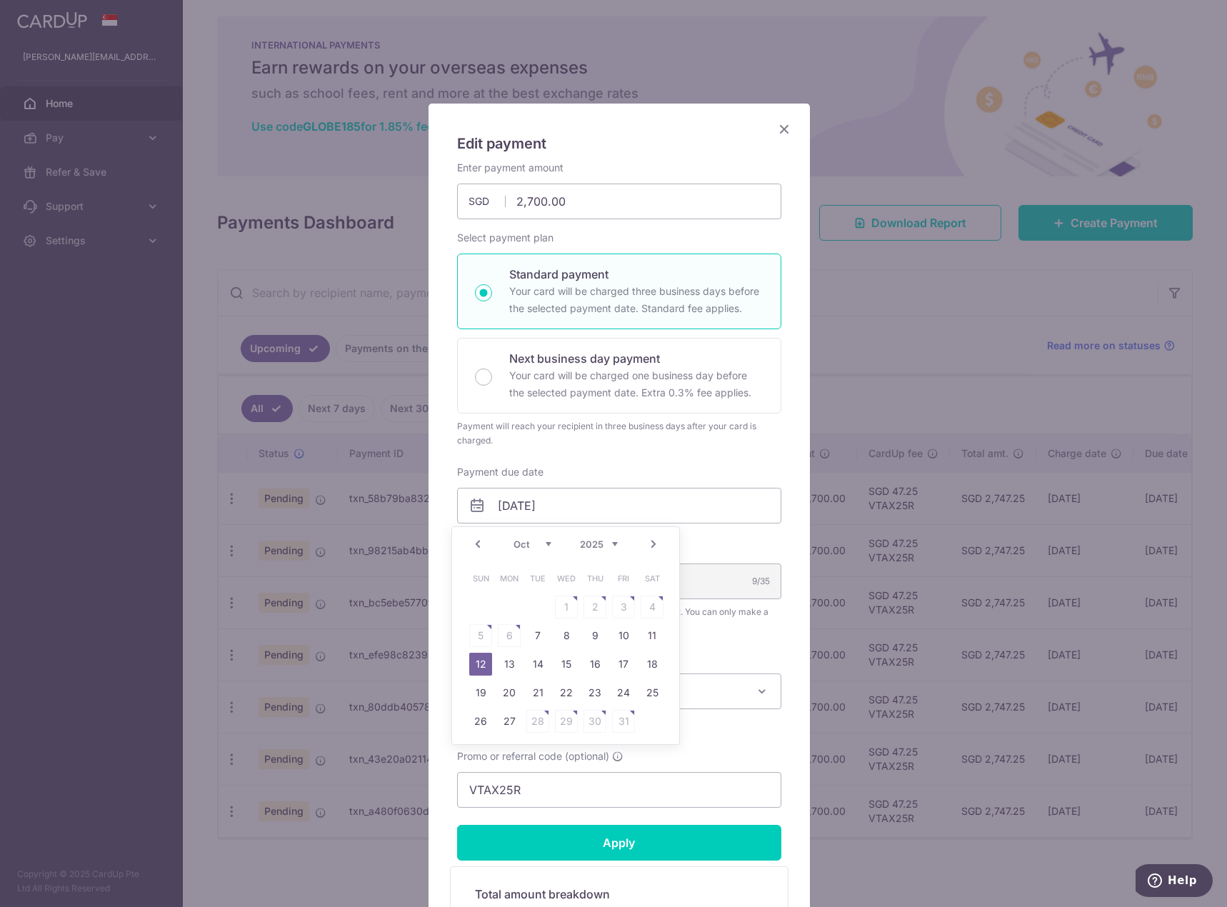
click at [541, 546] on select "Sep Oct Nov Dec" at bounding box center [533, 544] width 38 height 11
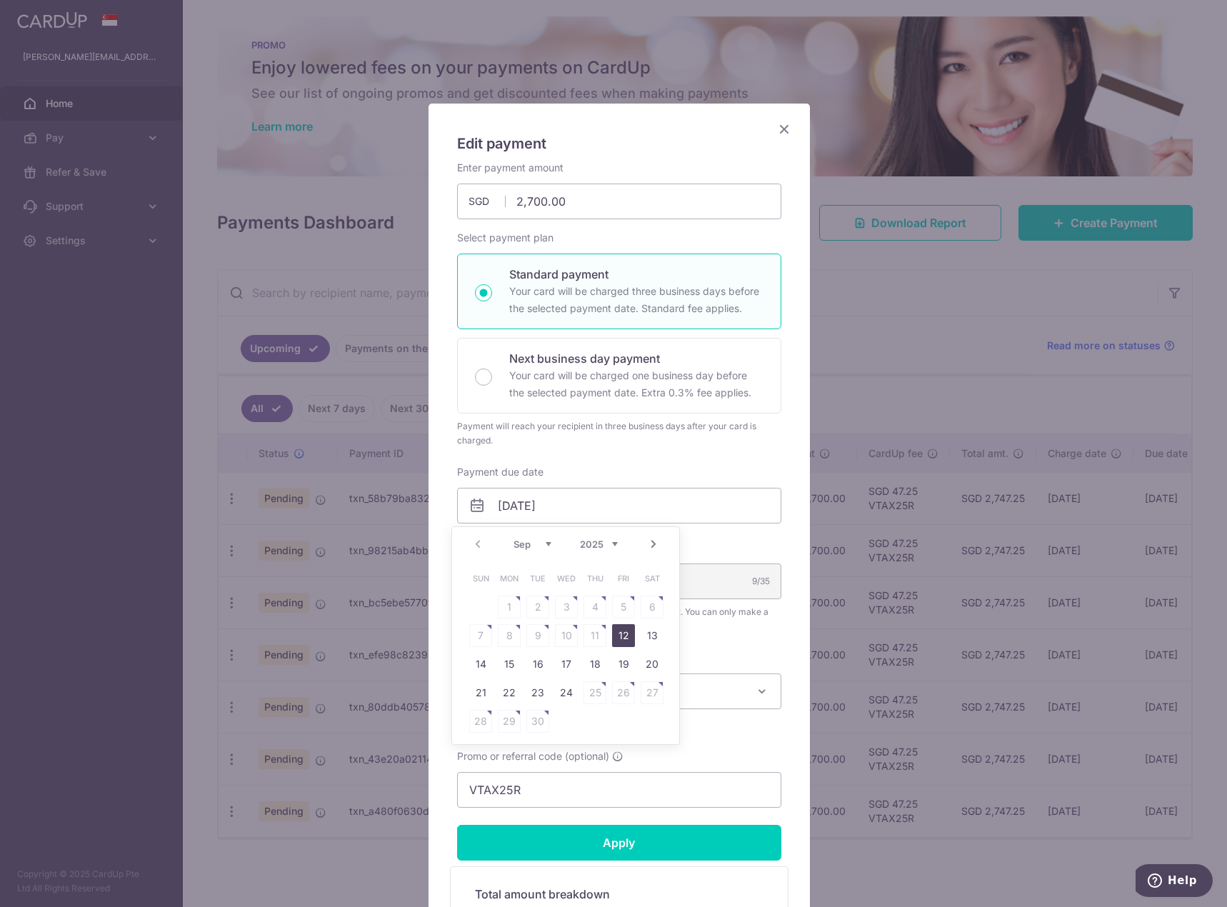
click at [627, 633] on link "12" at bounding box center [623, 635] width 23 height 23
type input "[DATE]"
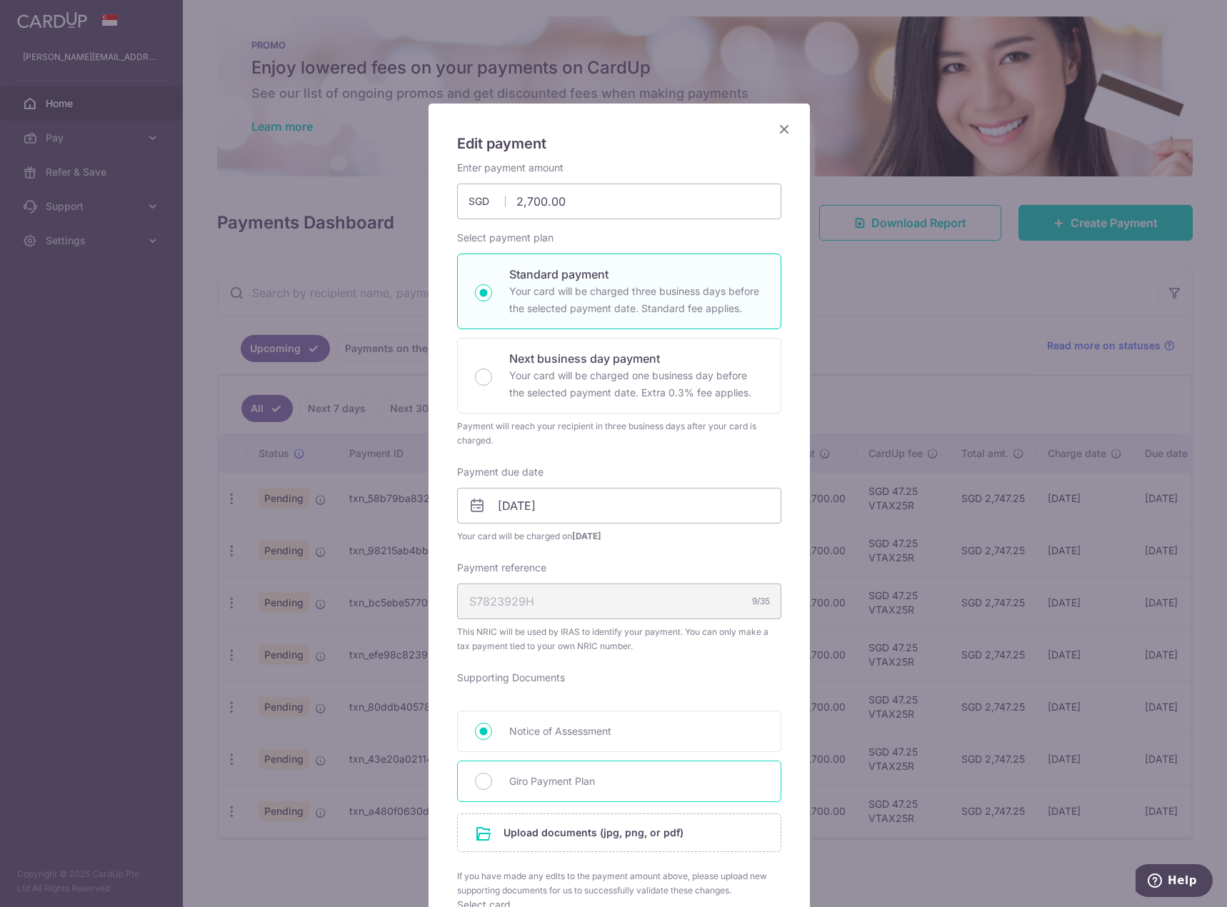
click at [468, 776] on div "Giro Payment Plan" at bounding box center [619, 781] width 324 height 41
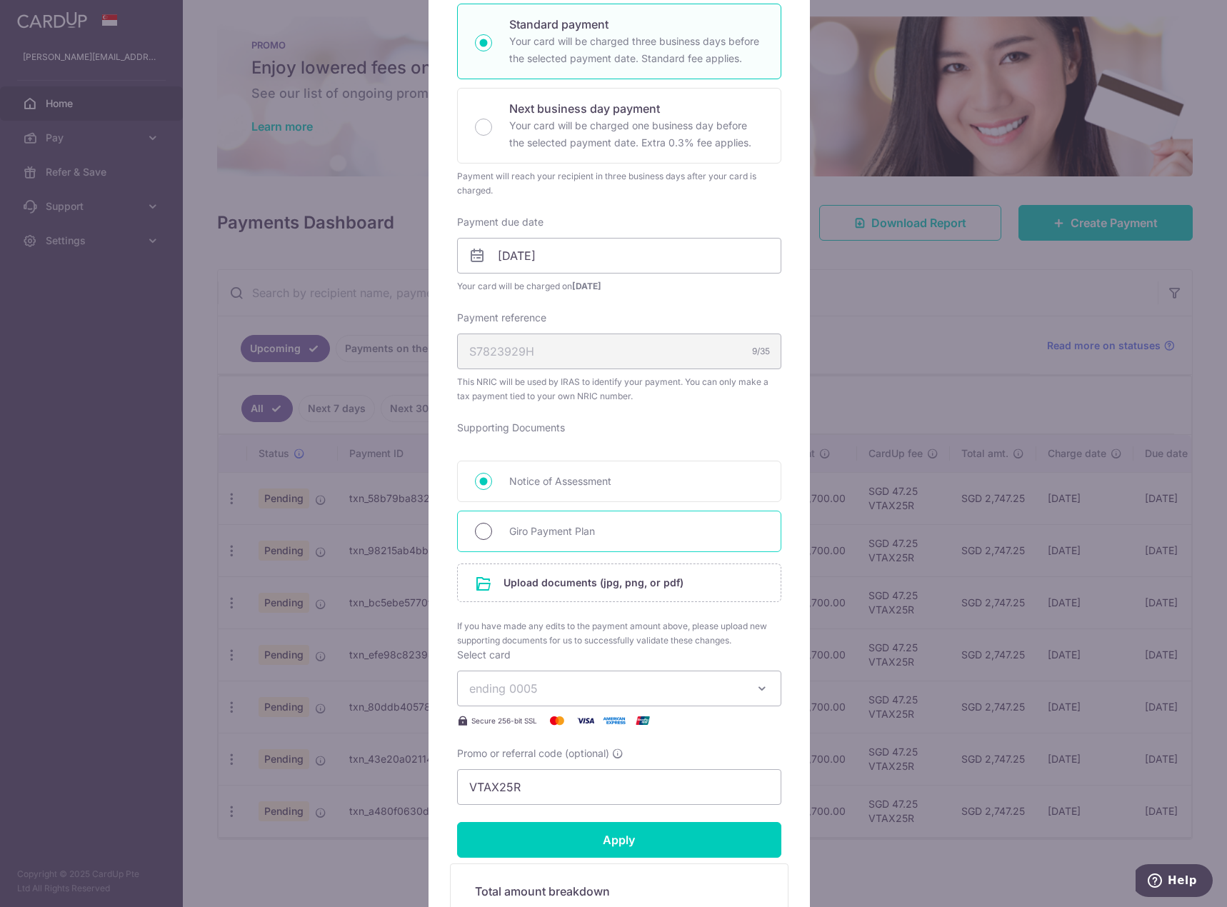
scroll to position [286, 0]
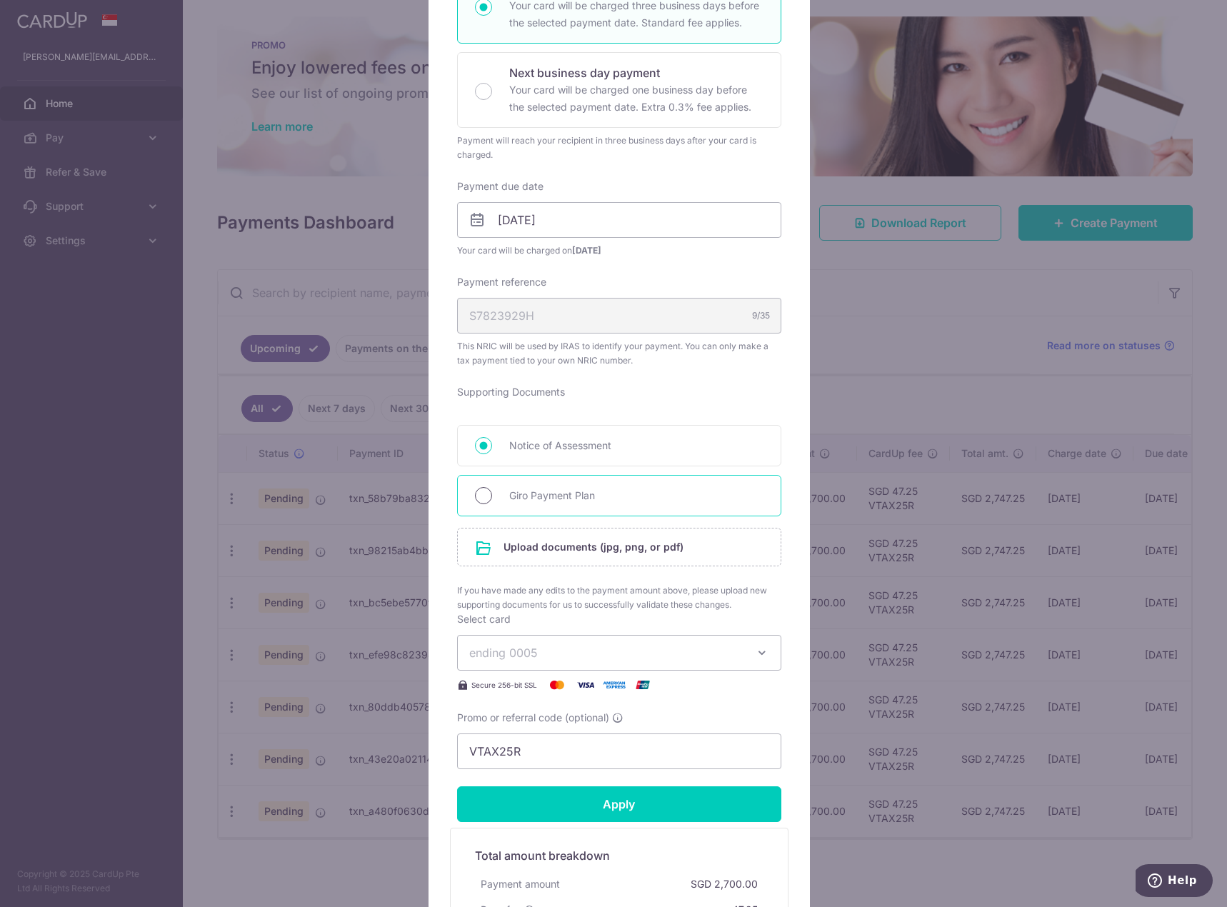
click at [475, 494] on input "Giro Payment Plan" at bounding box center [483, 495] width 17 height 17
radio input "true"
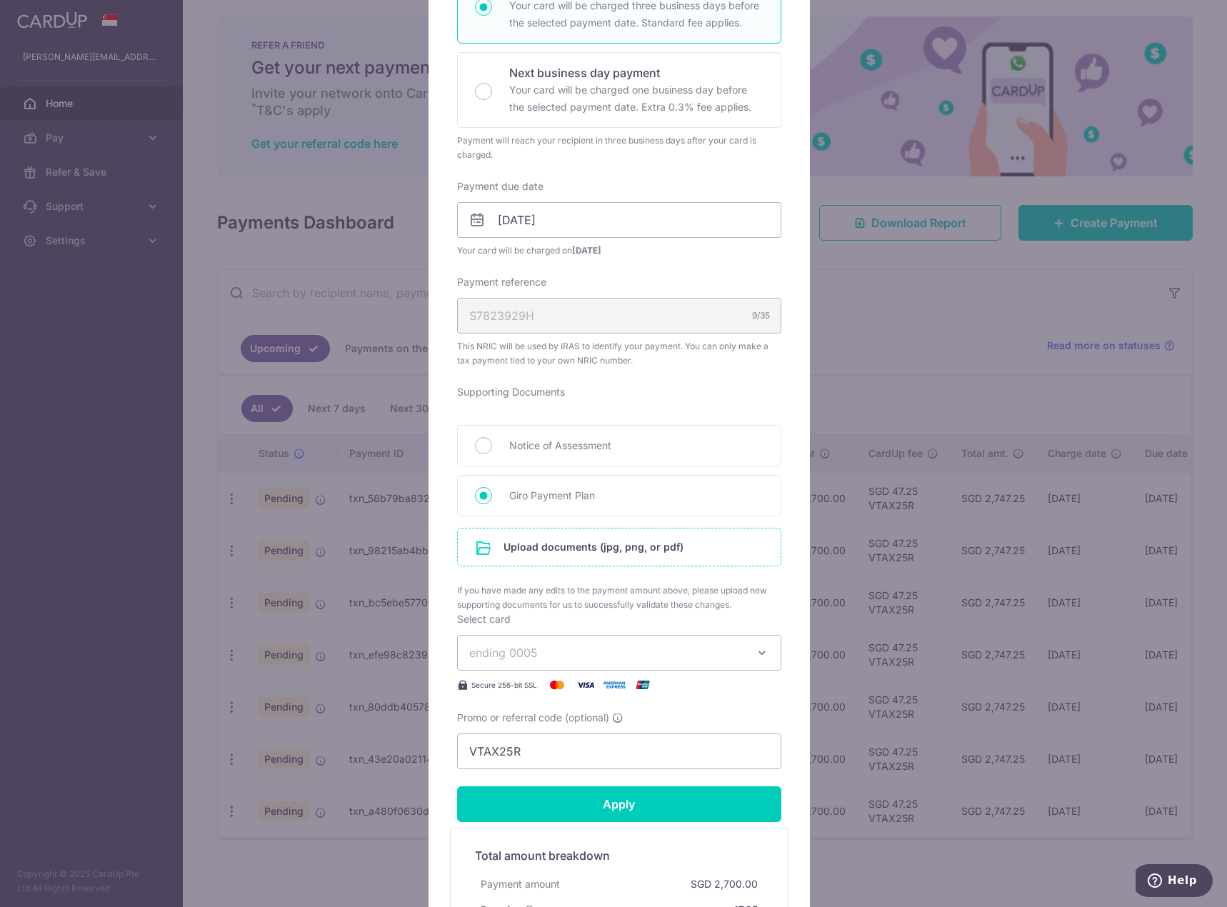
click at [510, 546] on input "file" at bounding box center [619, 547] width 323 height 37
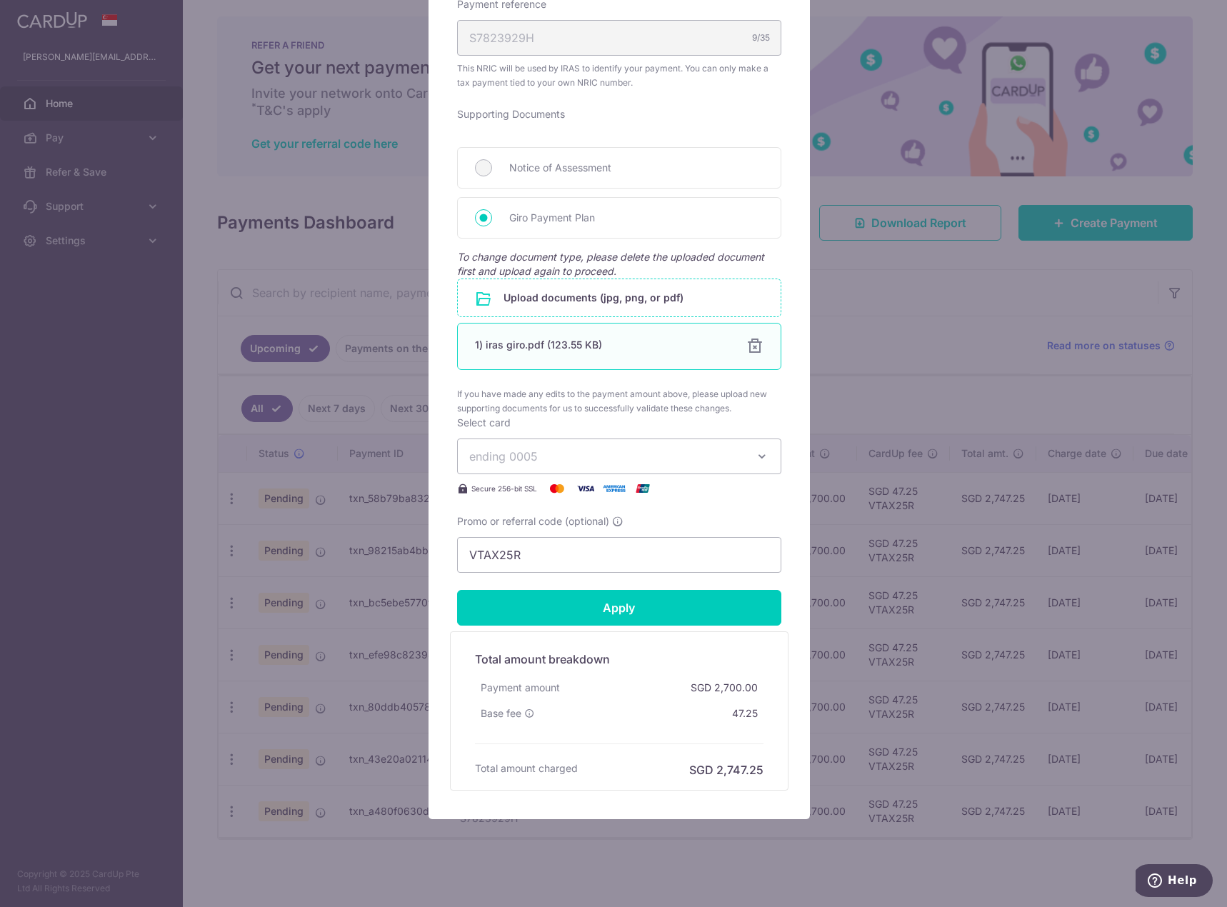
scroll to position [579, 0]
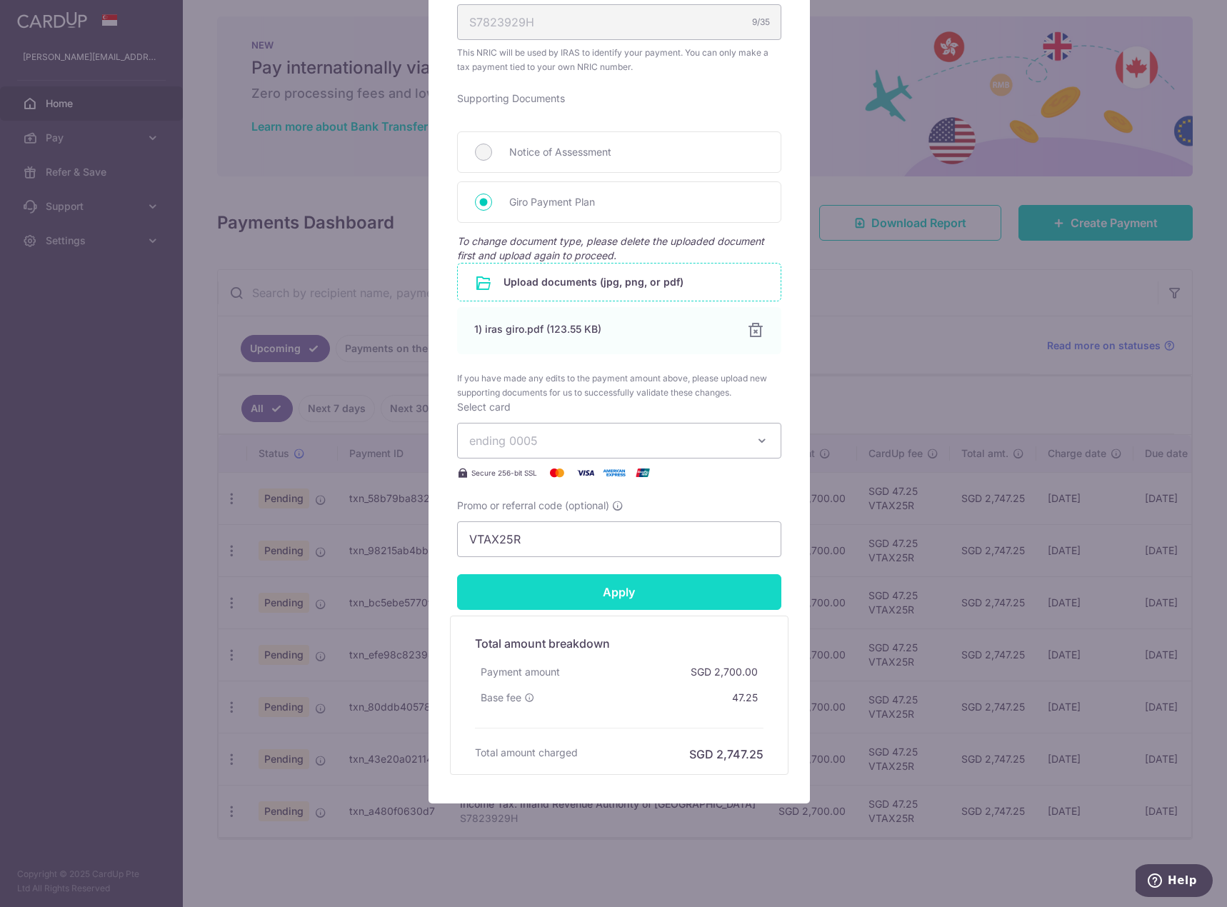
click at [642, 596] on input "Apply" at bounding box center [619, 592] width 324 height 36
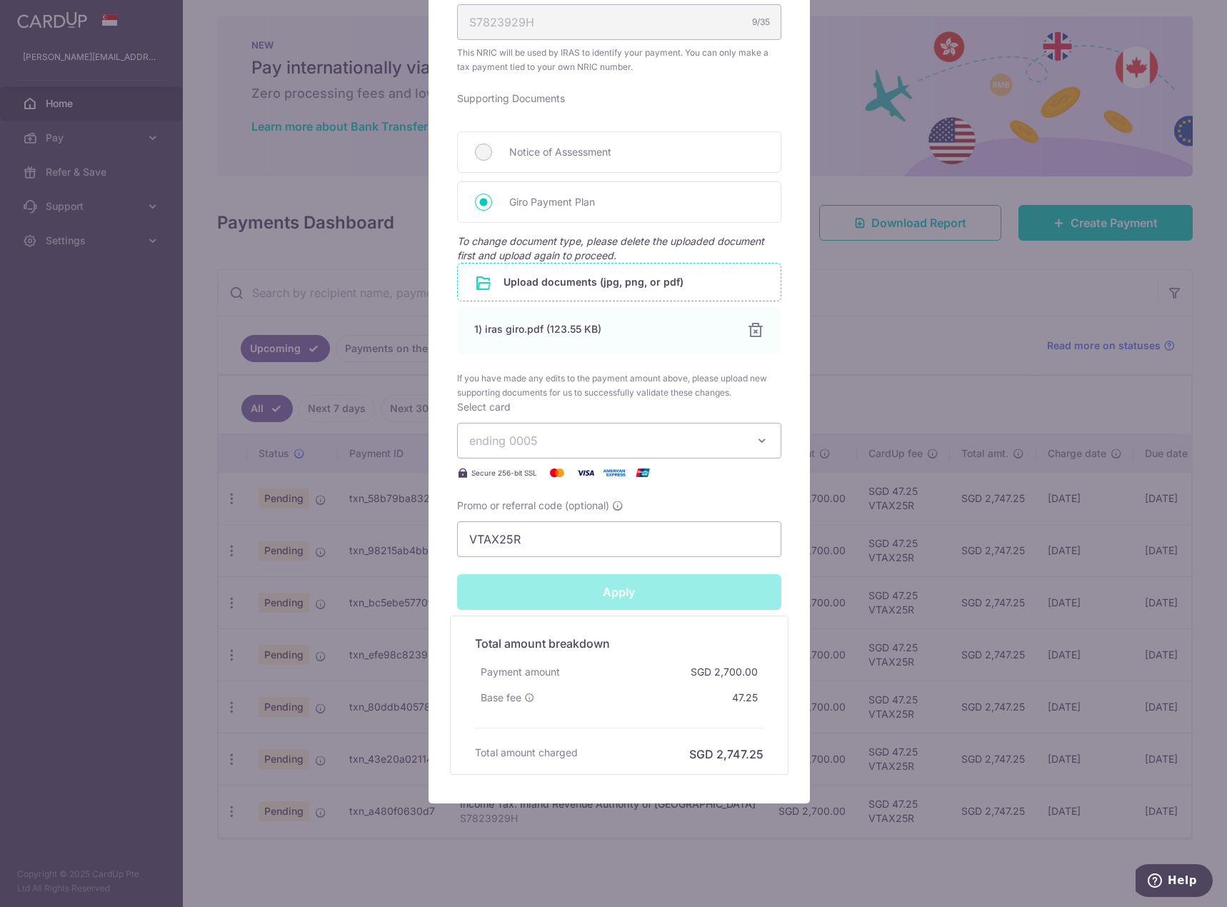
type input "Successfully Applied"
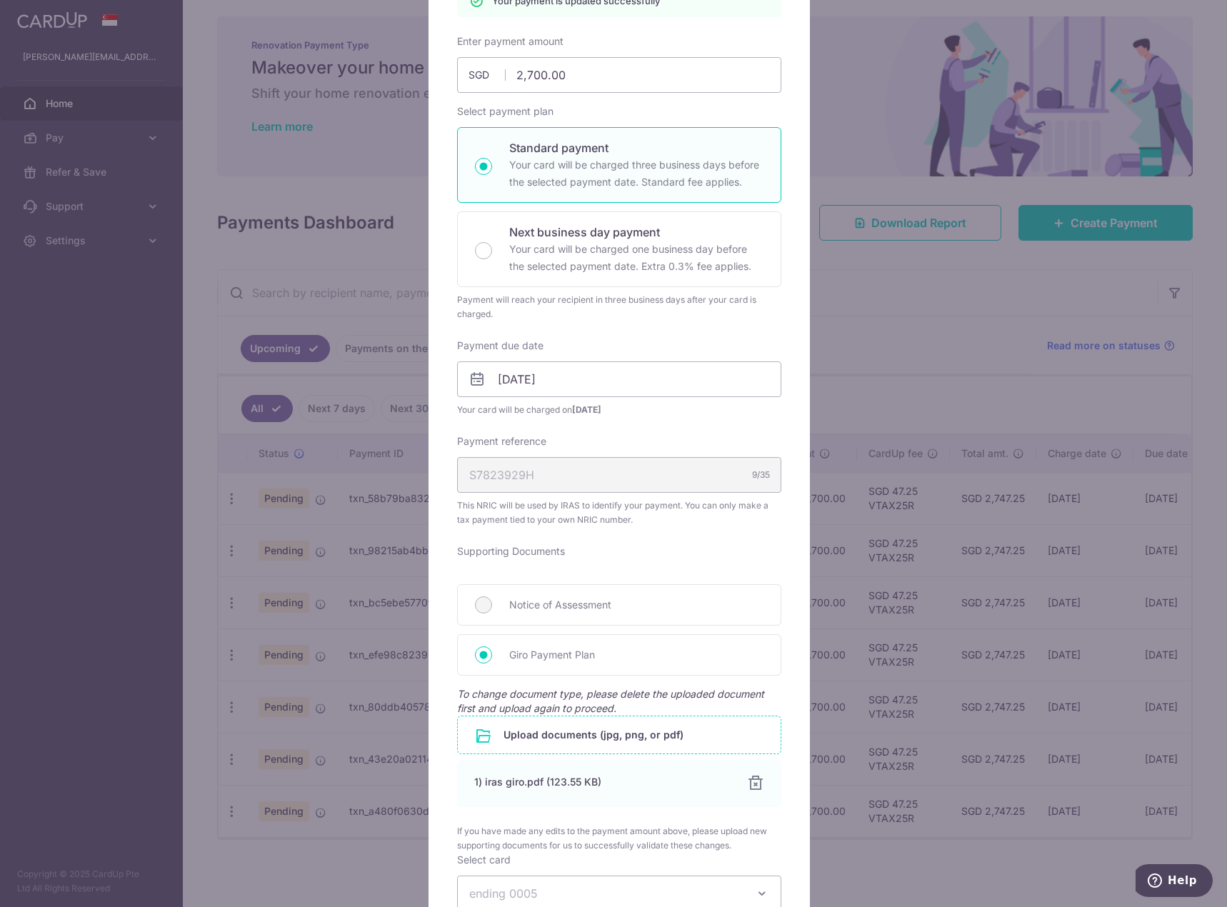
scroll to position [58, 0]
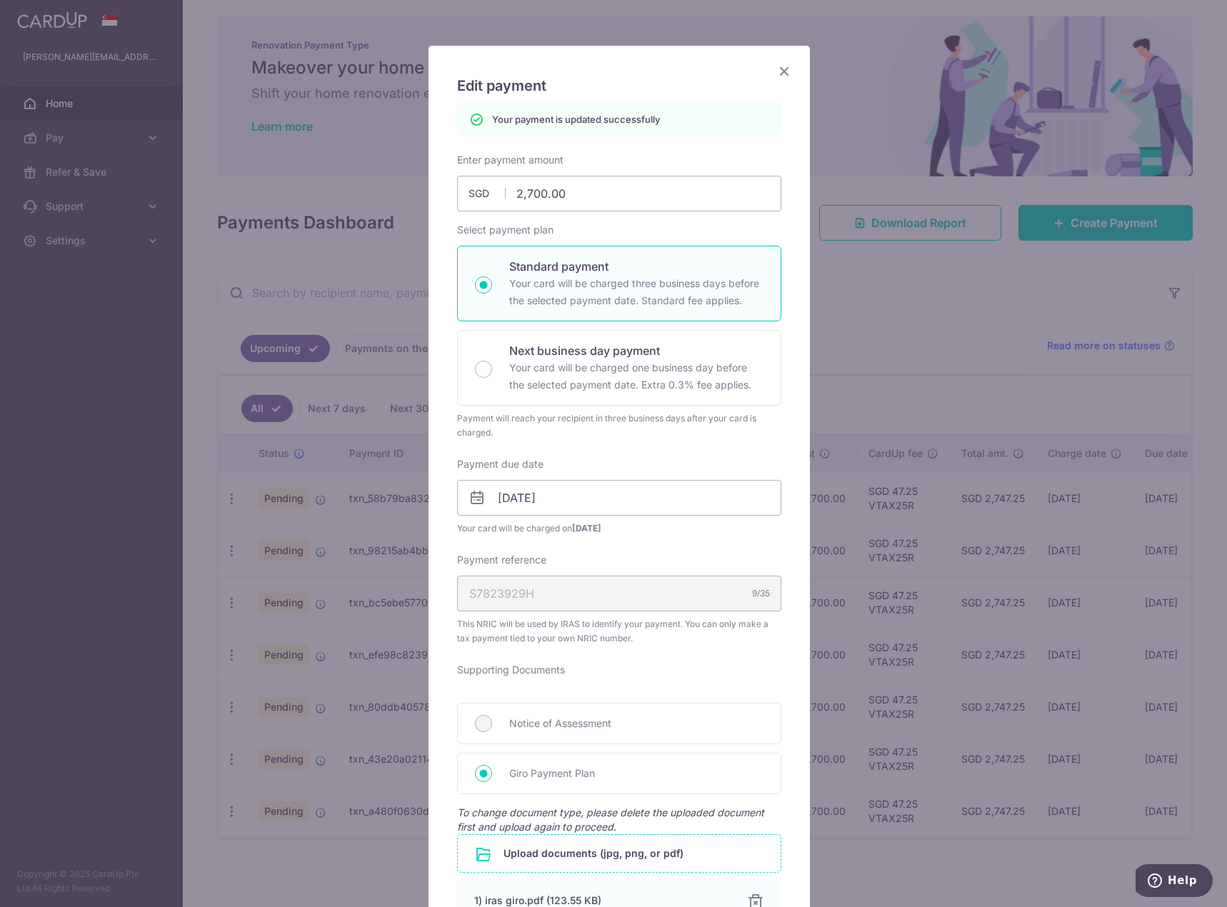
click at [781, 68] on icon "Close" at bounding box center [784, 71] width 17 height 18
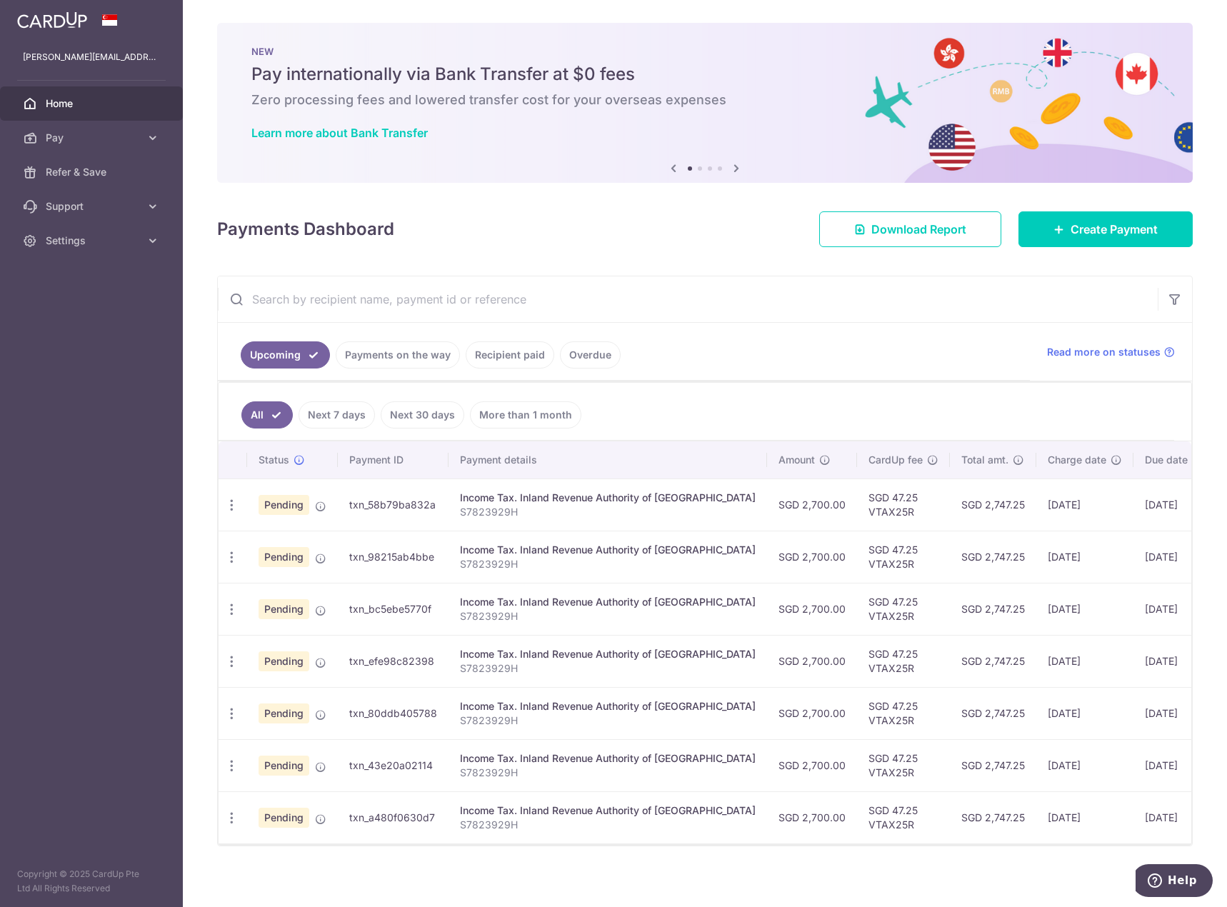
scroll to position [14, 0]
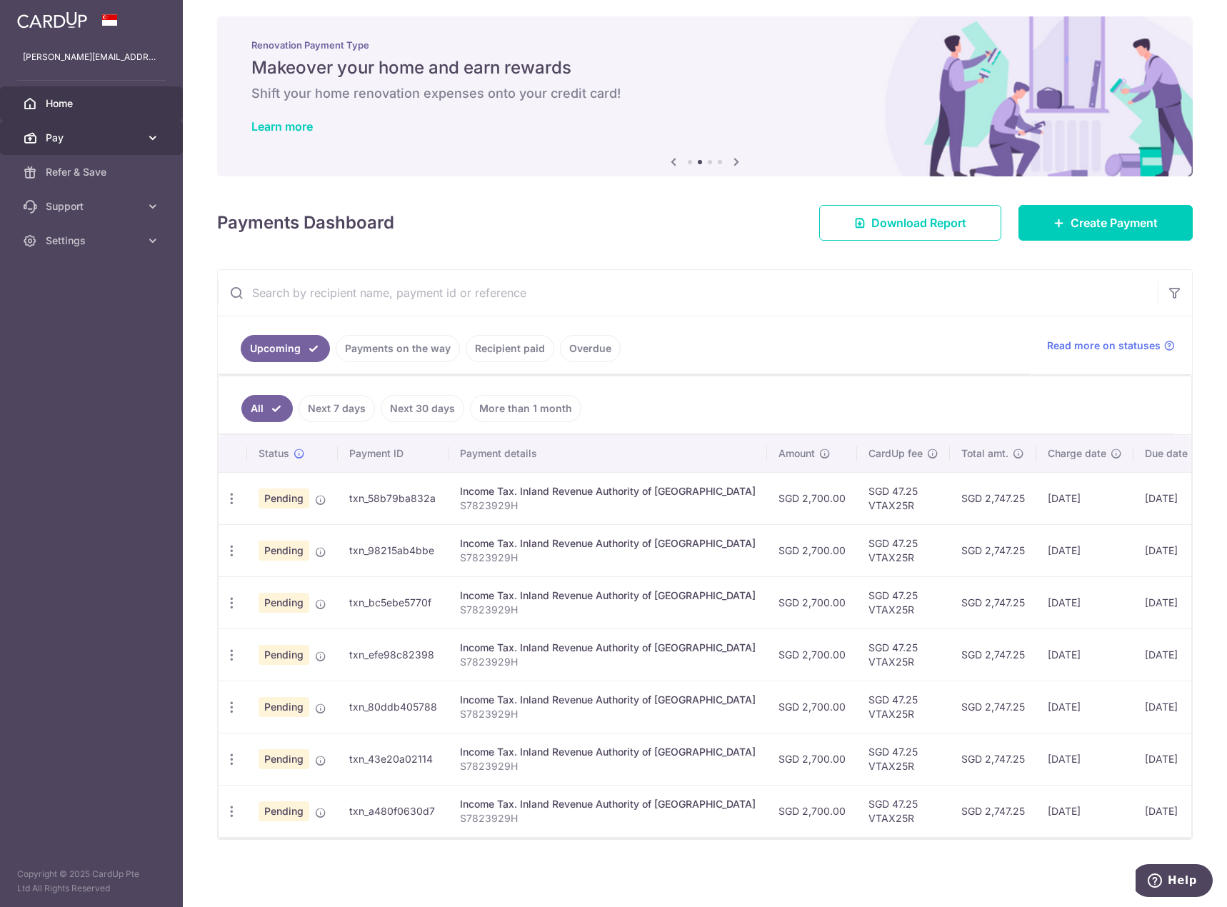
click at [76, 144] on span "Pay" at bounding box center [93, 138] width 94 height 14
